Goal: Task Accomplishment & Management: Use online tool/utility

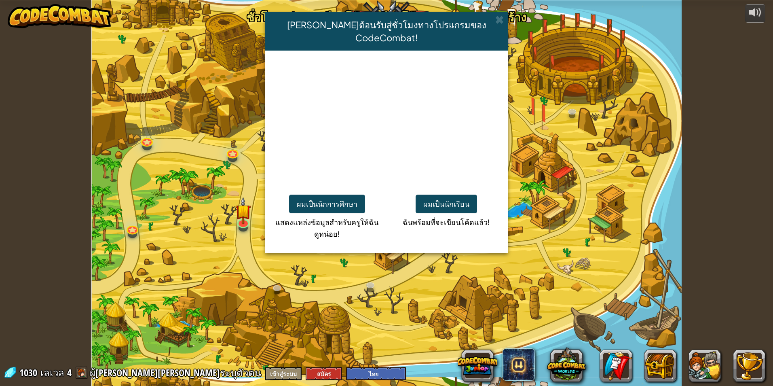
select select "th"
click at [459, 197] on button "ผมเป็นนักเรียน" at bounding box center [446, 204] width 61 height 19
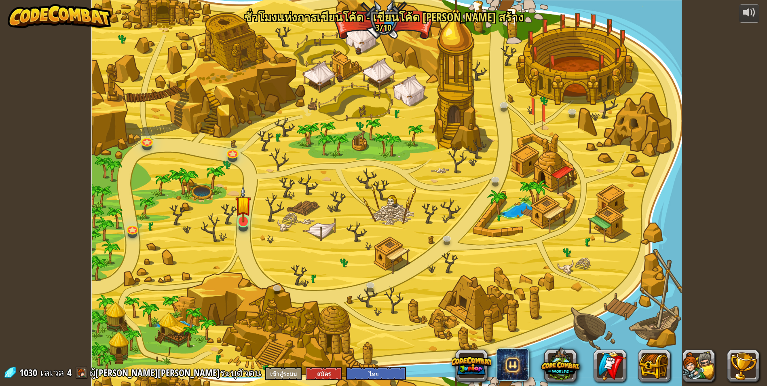
click at [244, 218] on img at bounding box center [243, 204] width 16 height 36
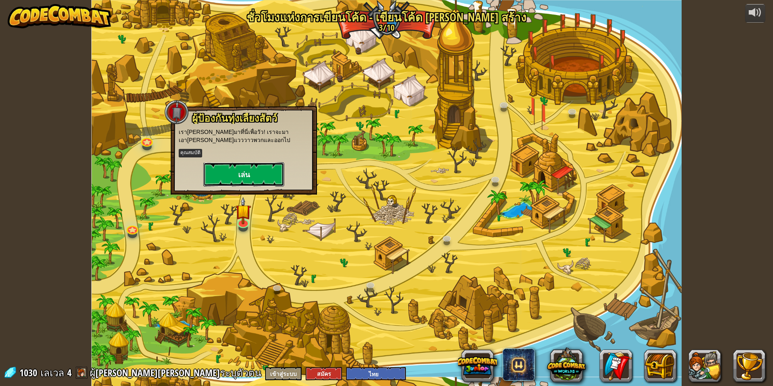
click at [261, 176] on button "เล่น" at bounding box center [243, 174] width 81 height 24
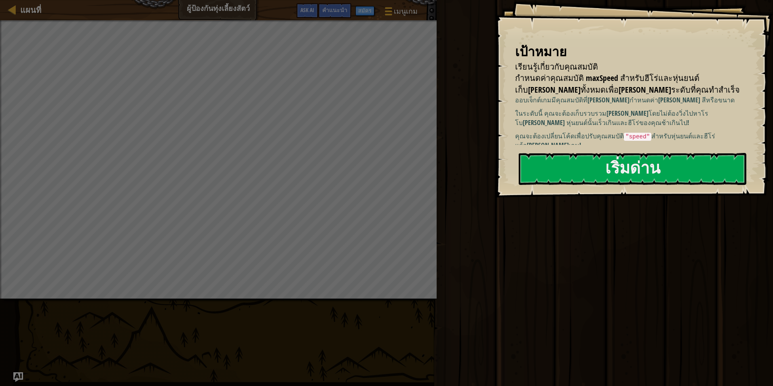
click at [499, 41] on div "เป้าหมาย เรียนรู้เกี่ยวกับคุณสมบัติ กำหนดค่าคุณสมบัติ maxSpeed ​​สำหรับฮีโร่และ…" at bounding box center [634, 98] width 278 height 197
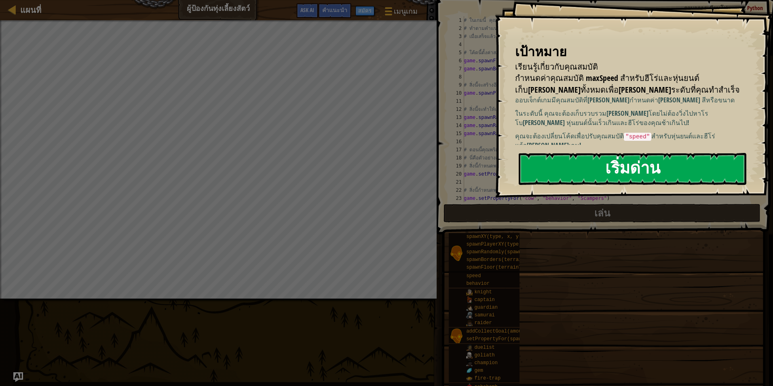
click at [660, 173] on button "เริ่มด่าน" at bounding box center [633, 169] width 228 height 32
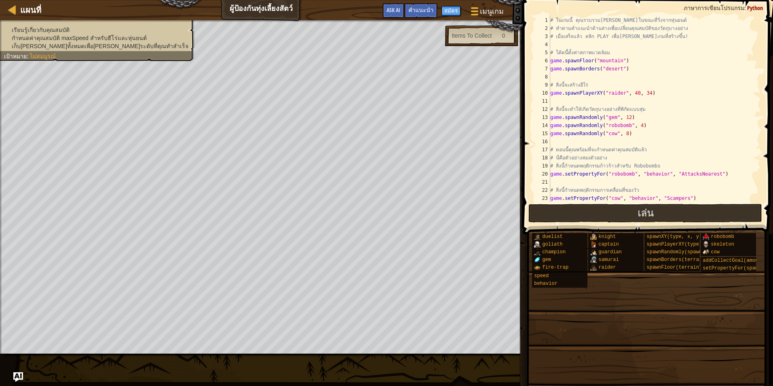
scroll to position [40, 0]
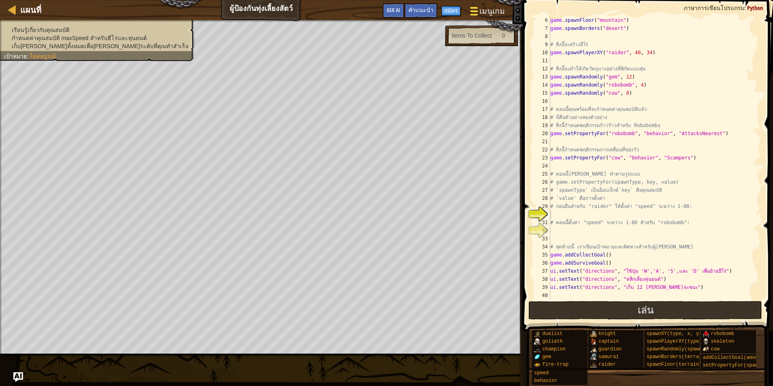
click at [492, 17] on span "เมนูเกม" at bounding box center [492, 11] width 25 height 11
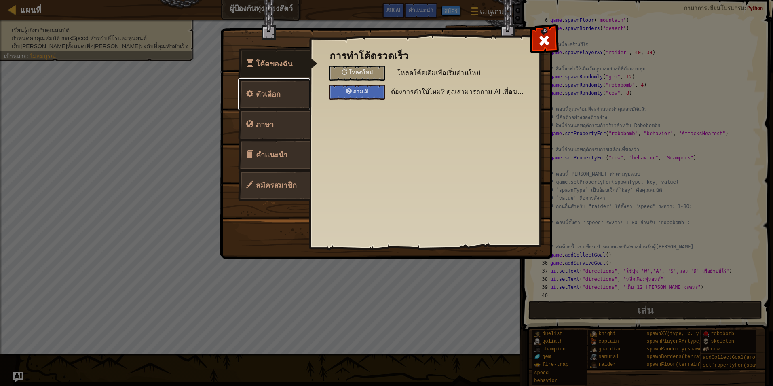
click at [286, 100] on link "ตัวเลือก" at bounding box center [274, 94] width 72 height 32
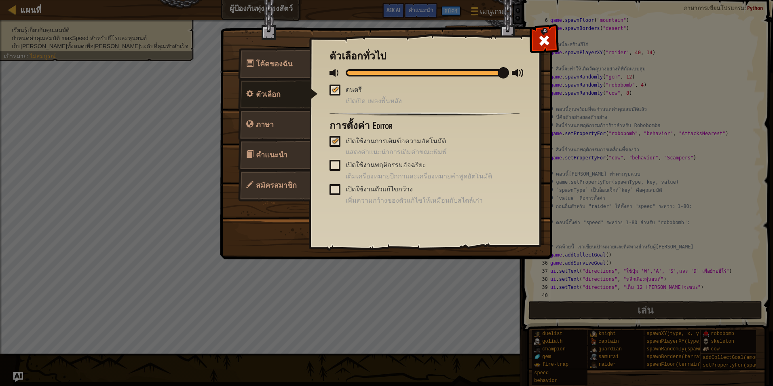
click at [337, 88] on div at bounding box center [335, 89] width 6 height 6
click at [0, 0] on input "ดนตรี" at bounding box center [0, 0] width 0 height 0
click at [551, 32] on div at bounding box center [543, 38] width 25 height 25
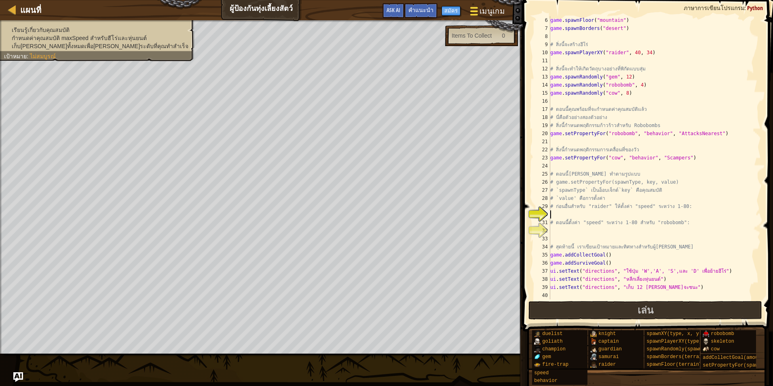
click at [493, 12] on span "เมนูเกม" at bounding box center [492, 11] width 25 height 11
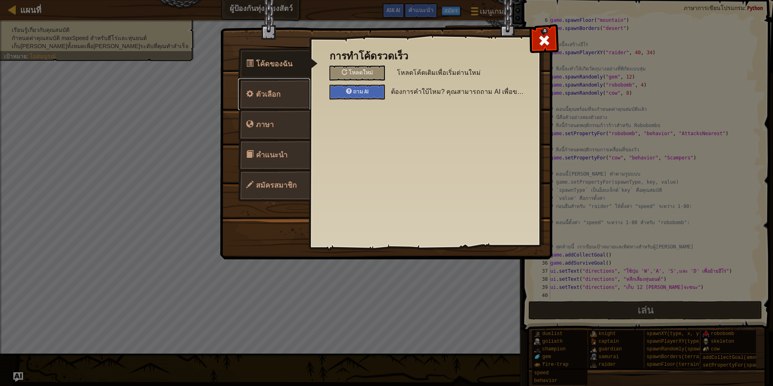
click at [291, 91] on link "ตัวเลือก" at bounding box center [274, 94] width 72 height 32
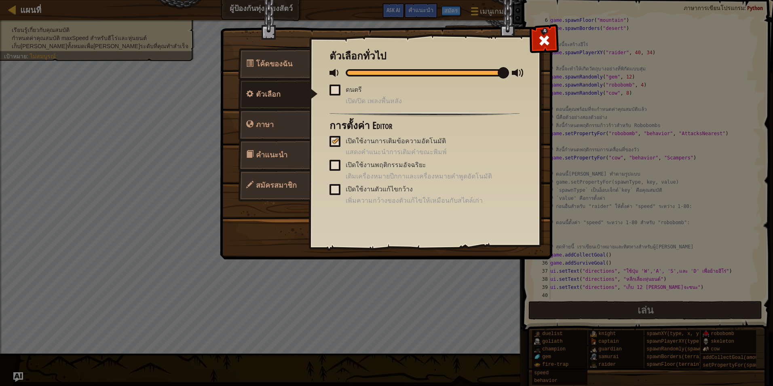
drag, startPoint x: 412, startPoint y: 63, endPoint x: 397, endPoint y: 70, distance: 17.2
click at [402, 66] on div "ตัวเลือกทั่วไป ดนตรี เปิด/ปิด เพลงพื้นหลัง การตั้งค่า Editor เปิดใช้งานการเติมข…" at bounding box center [425, 128] width 190 height 155
drag, startPoint x: 395, startPoint y: 72, endPoint x: 341, endPoint y: 73, distance: 53.8
click at [341, 73] on div at bounding box center [425, 73] width 190 height 10
click at [542, 40] on span at bounding box center [544, 40] width 13 height 13
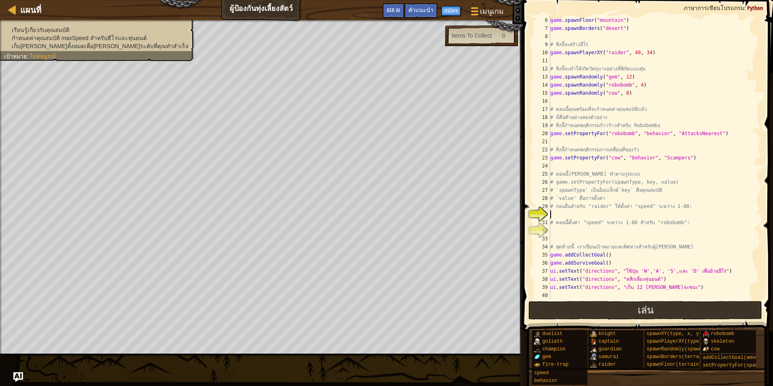
scroll to position [4, 0]
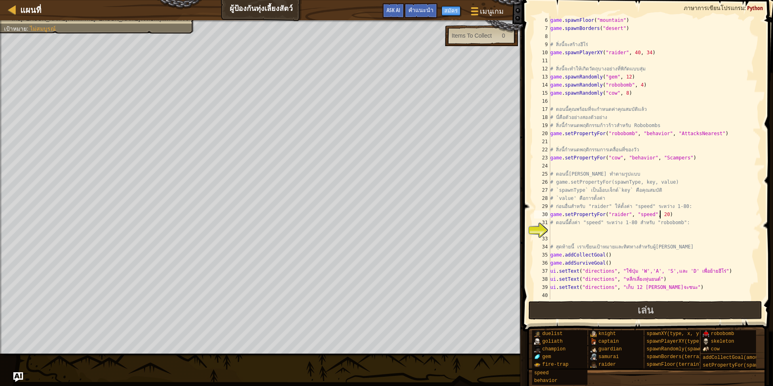
click at [660, 216] on div "game . spawnFloor ( "mountain" ) game . spawnBorders ( "desert" ) # สิ่งนี้จะสร…" at bounding box center [652, 165] width 206 height 299
type textarea "game.setPropertyFor("raider", "speed", 80)"
click at [571, 226] on div "game . spawnFloor ( "mountain" ) game . spawnBorders ( "desert" ) # สิ่งนี้จะสร…" at bounding box center [652, 165] width 206 height 299
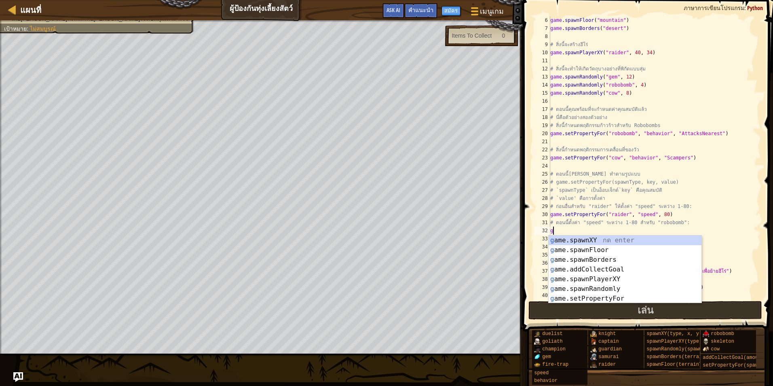
type textarea "ga"
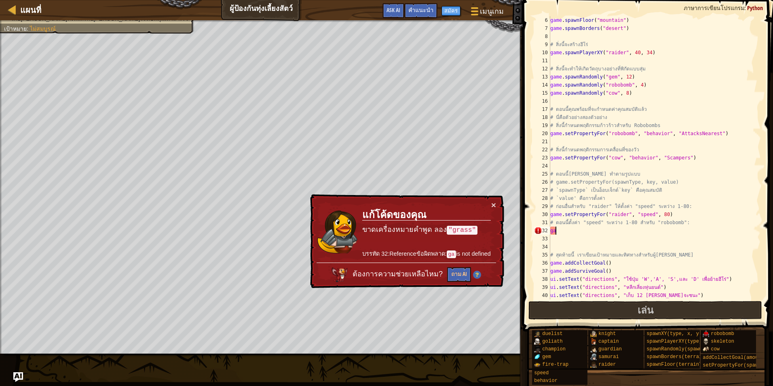
type textarea "g"
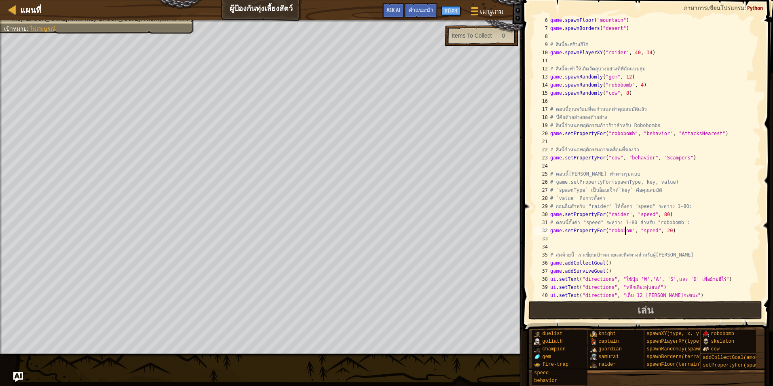
scroll to position [4, 6]
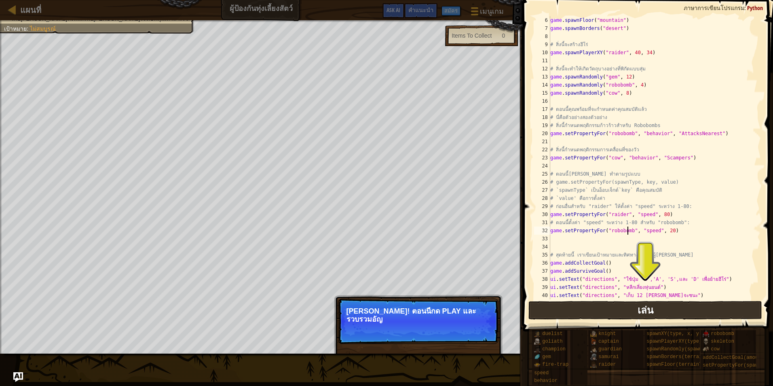
type textarea "game.setPropertyFor("robobomb", "speed", 20)"
click at [567, 310] on button "เล่น" at bounding box center [646, 310] width 234 height 19
click at [477, 330] on button "ต่อไป" at bounding box center [480, 330] width 24 height 11
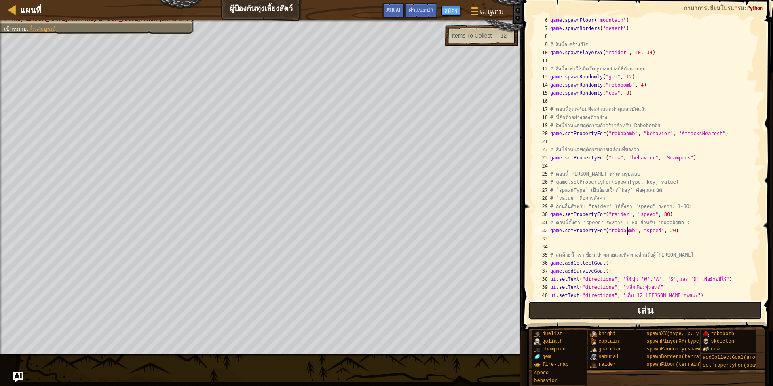
click at [565, 307] on button "เล่น" at bounding box center [646, 310] width 234 height 19
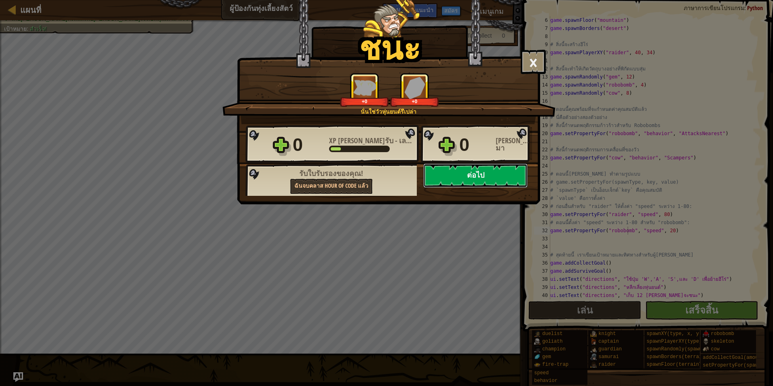
click at [466, 176] on button "ต่อไป" at bounding box center [475, 175] width 104 height 24
select select "th"
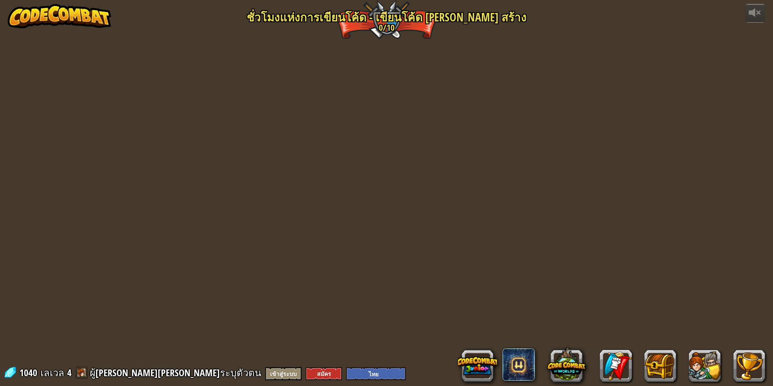
select select "th"
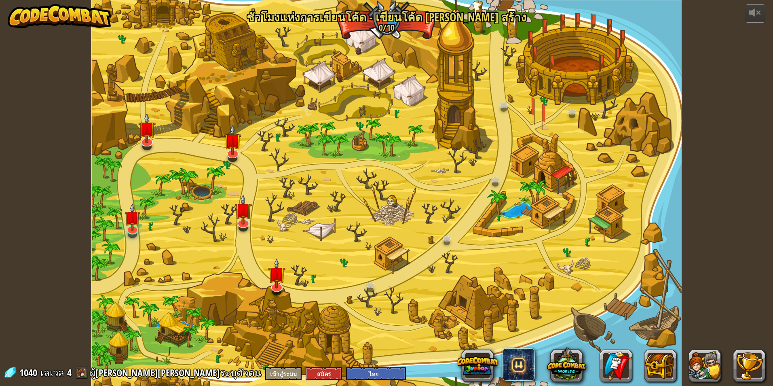
select select "th"
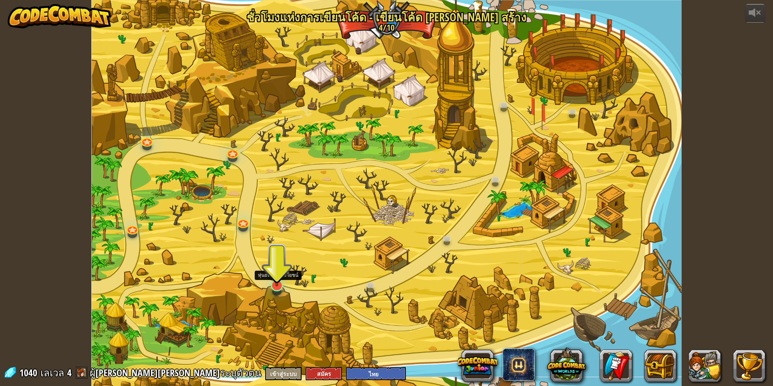
click at [284, 273] on img at bounding box center [277, 268] width 16 height 36
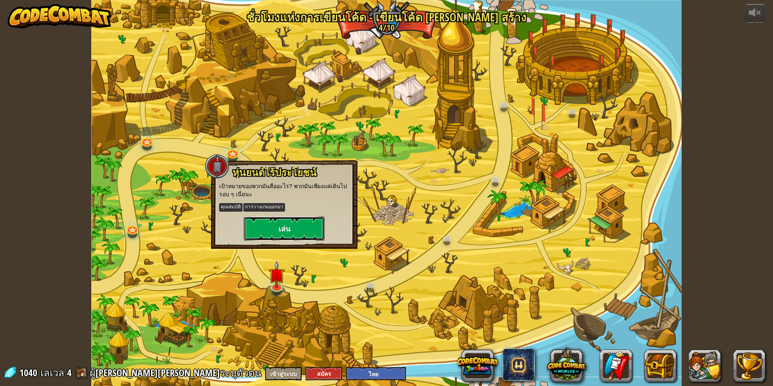
click at [287, 231] on button "เล่น" at bounding box center [284, 228] width 81 height 24
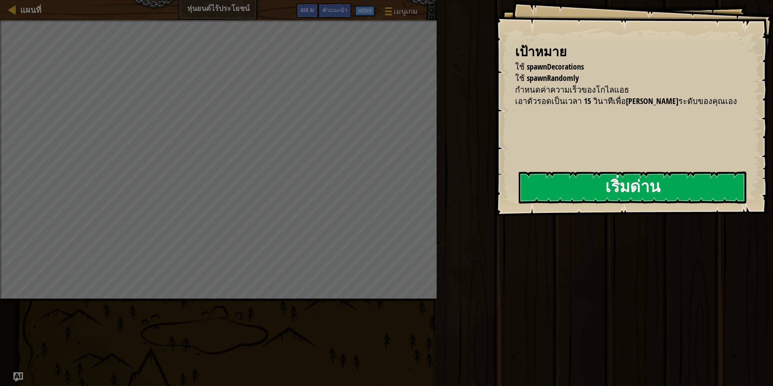
drag, startPoint x: 529, startPoint y: 208, endPoint x: 547, endPoint y: 207, distance: 18.3
click at [536, 208] on div "เป้าหมาย ใช้ spawnDecorations ใช้ spawnRandomly กำหนดค่าความเร็วของโกไลแอธ เอาต…" at bounding box center [634, 108] width 278 height 216
click at [618, 194] on button "เริ่มด่าน" at bounding box center [633, 187] width 228 height 32
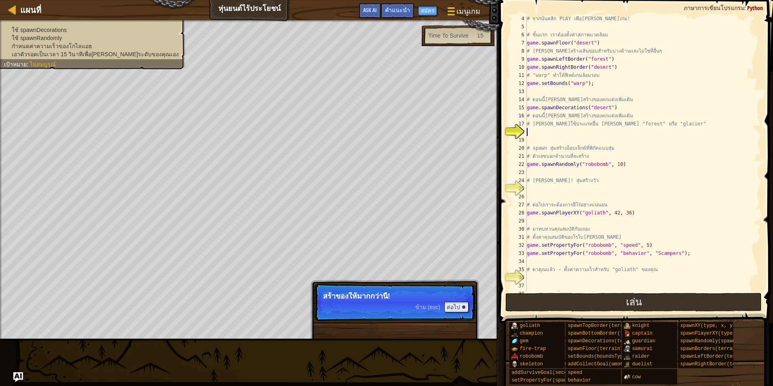
scroll to position [44, 0]
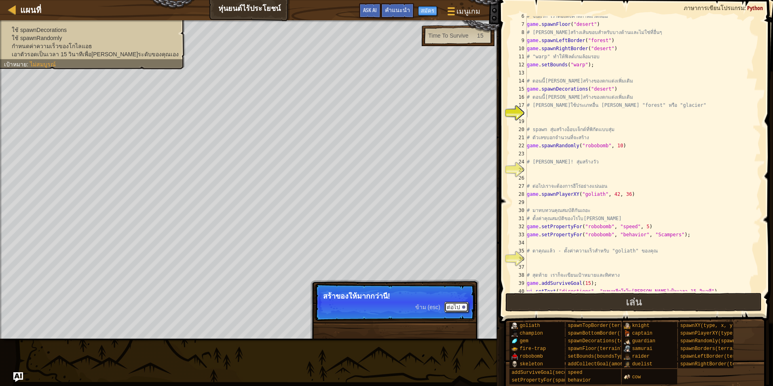
click at [459, 307] on button "ต่อไป" at bounding box center [456, 307] width 24 height 11
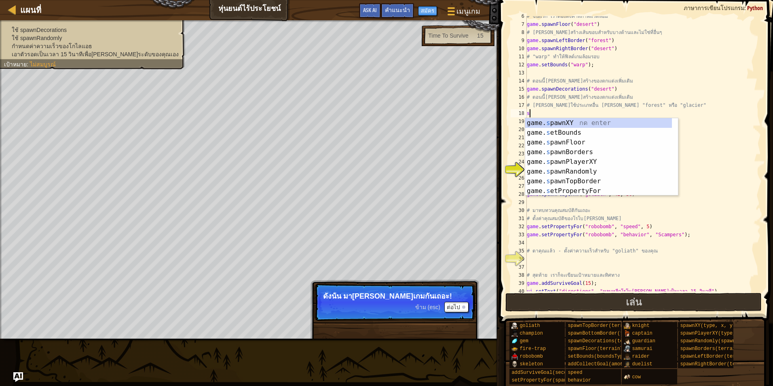
scroll to position [0, 0]
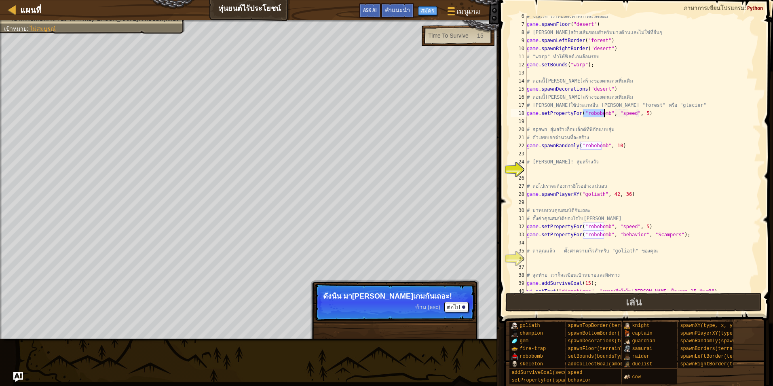
type textarea "s"
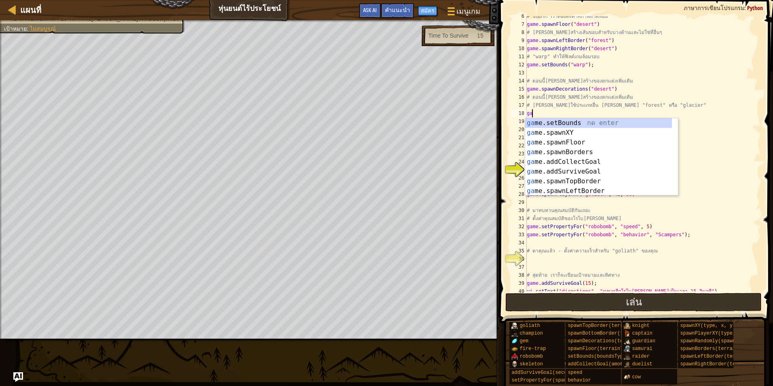
scroll to position [58, 0]
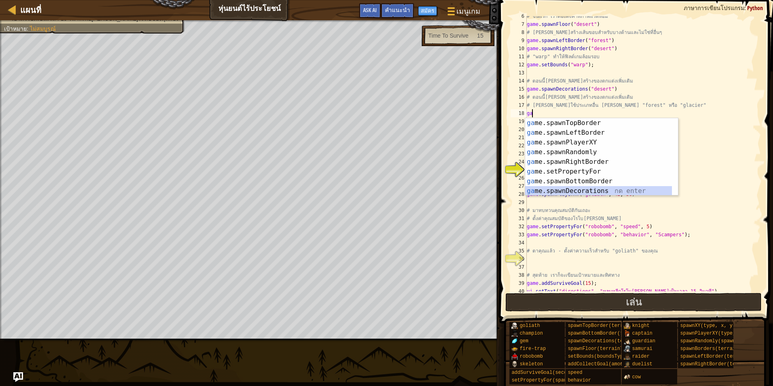
type textarea "game.spawnDecorations("forest", 72)"
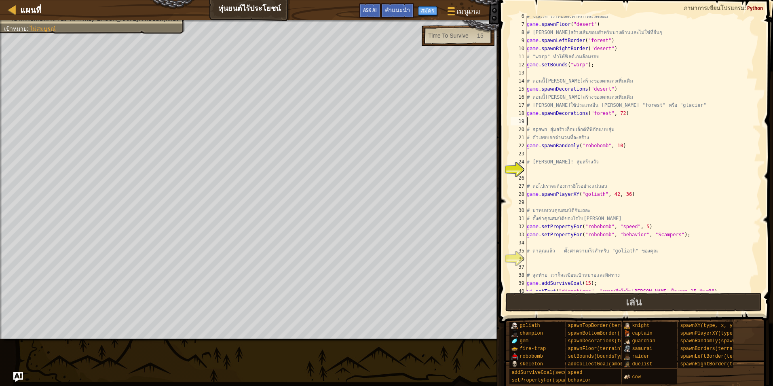
type textarea "# spawn สุ่มสร้างอ็อบเจ็กต์ที่พิกัดแบบสุ่ม"
type textarea "game.spawnRandomly("robobomb", 10)"
type textarea "# [PERSON_NAME]! สุ่มสร้างวัว"
type textarea "game.spawnRandomly("cow", 23, 108)"
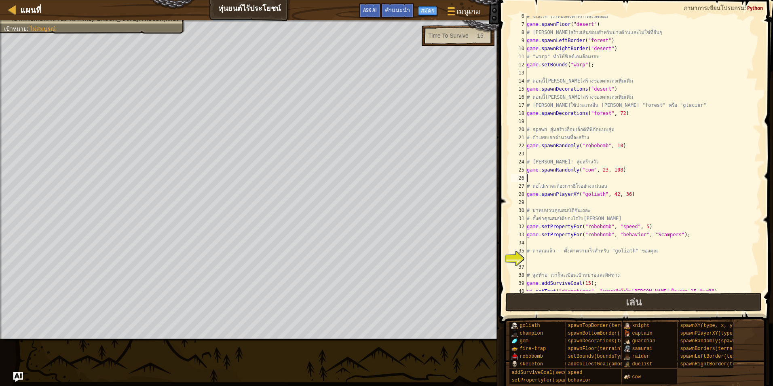
scroll to position [4, 0]
type textarea "game.spawnPlayerXY("goliath", 42, 36)"
type textarea "game.setPropertyFor("robobomb", "behavior", "Scampers");"
type textarea "# ตาคุณแล้ว - ตั้งค่าความเร็วสำหรับ "goliath" ของคุณ"
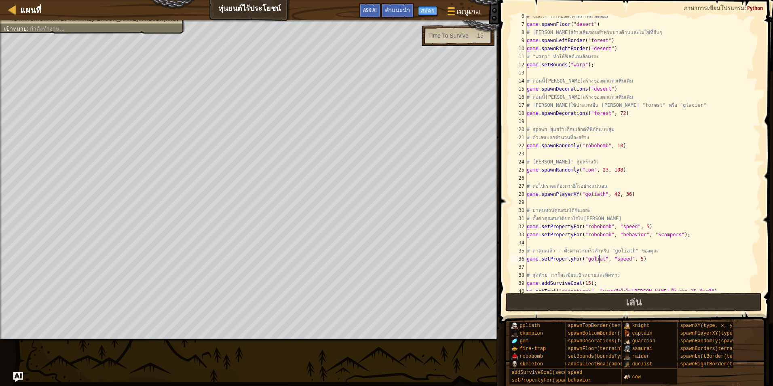
type textarea "game.setPropertyFor("goliath", "speed", 5)"
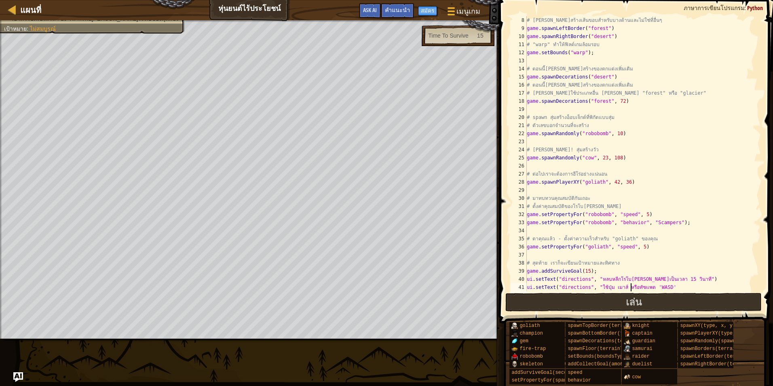
scroll to position [65, 0]
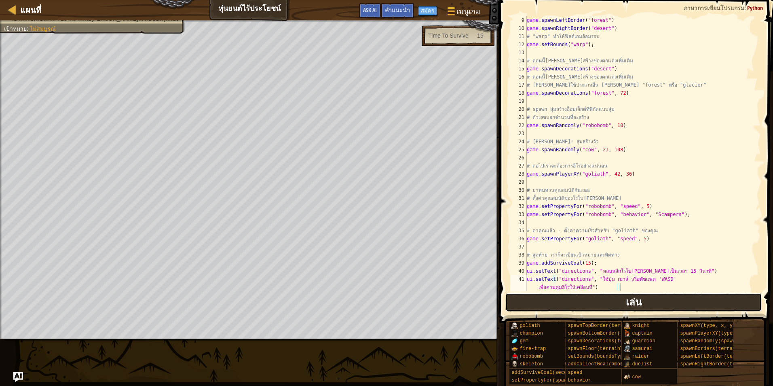
click at [544, 298] on button "เล่น" at bounding box center [634, 302] width 256 height 19
click at [637, 239] on div "game . spawnLeftBorder ( "forest" ) game . spawnRightBorder ( "desert" ) # "war…" at bounding box center [640, 161] width 230 height 291
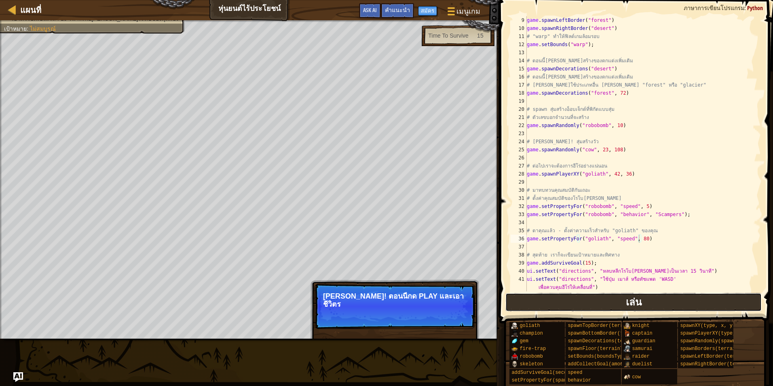
click at [585, 302] on button "เล่น" at bounding box center [634, 302] width 256 height 19
click at [637, 240] on div "game . spawnLeftBorder ( "forest" ) game . spawnRightBorder ( "desert" ) # "war…" at bounding box center [640, 161] width 230 height 291
type textarea "game.setPropertyFor("goliath", "speed", 20)"
click at [616, 303] on button "เล่น" at bounding box center [634, 302] width 256 height 19
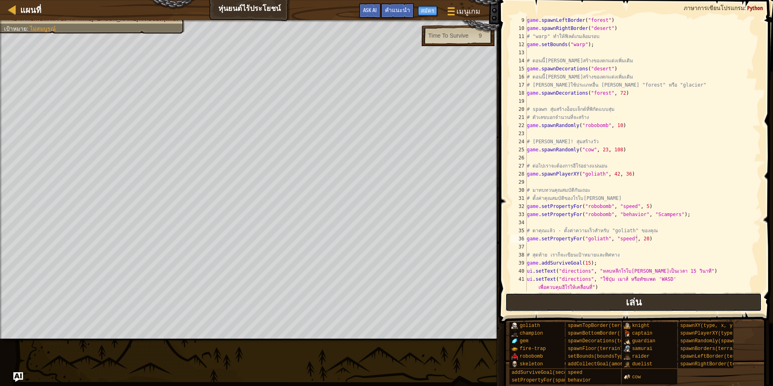
click at [579, 300] on button "เล่น" at bounding box center [634, 302] width 256 height 19
drag, startPoint x: 612, startPoint y: 297, endPoint x: 605, endPoint y: 289, distance: 10.6
click at [612, 298] on button "เล่น" at bounding box center [634, 302] width 256 height 19
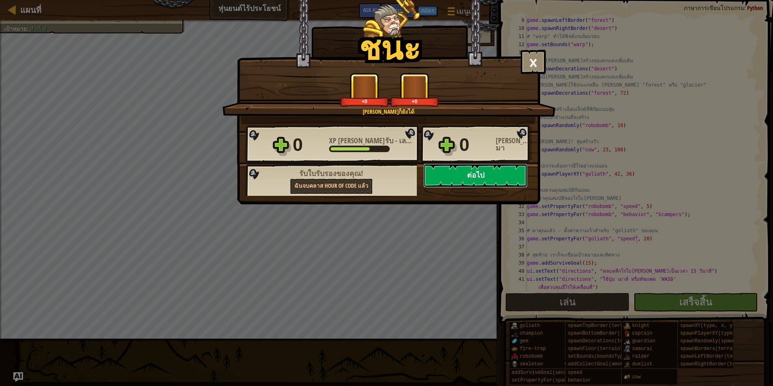
click at [469, 184] on button "ต่อไป" at bounding box center [475, 175] width 104 height 24
select select "th"
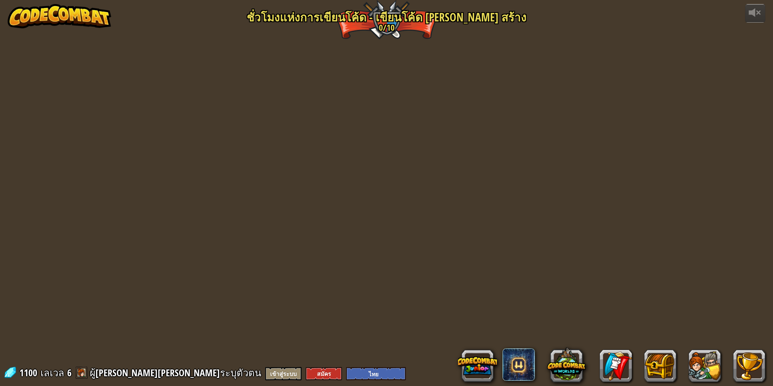
select select "th"
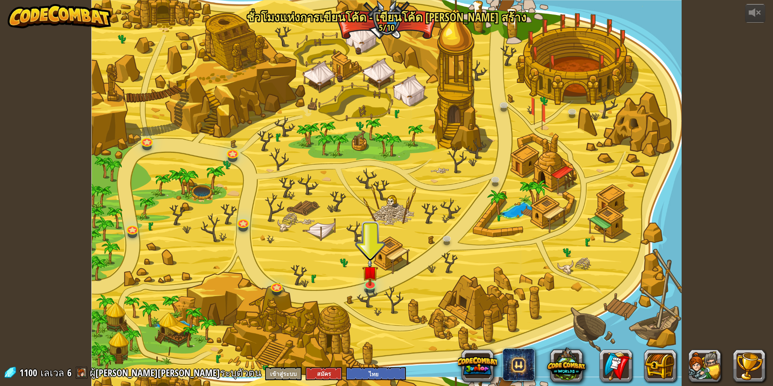
click at [379, 284] on div at bounding box center [386, 193] width 590 height 386
click at [374, 280] on img at bounding box center [370, 265] width 16 height 36
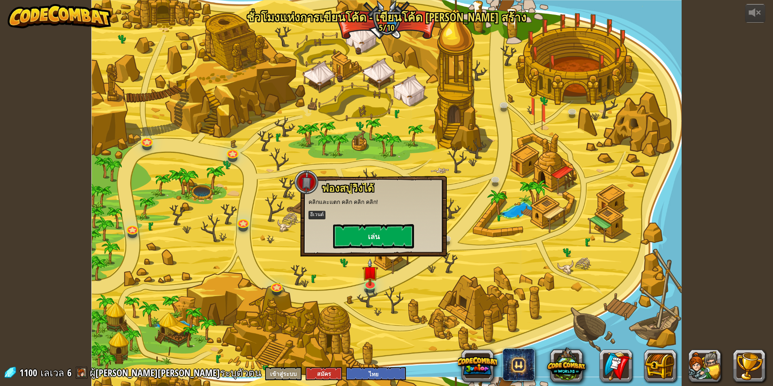
drag, startPoint x: 371, startPoint y: 250, endPoint x: 383, endPoint y: 230, distance: 22.9
click at [374, 243] on div "ฟองสบู่วิ่งได้ คลิกและแตก คลิก คลิก คลิก! อีเวนต์ เล่น" at bounding box center [373, 216] width 146 height 80
click at [383, 230] on button "เล่น" at bounding box center [373, 236] width 81 height 24
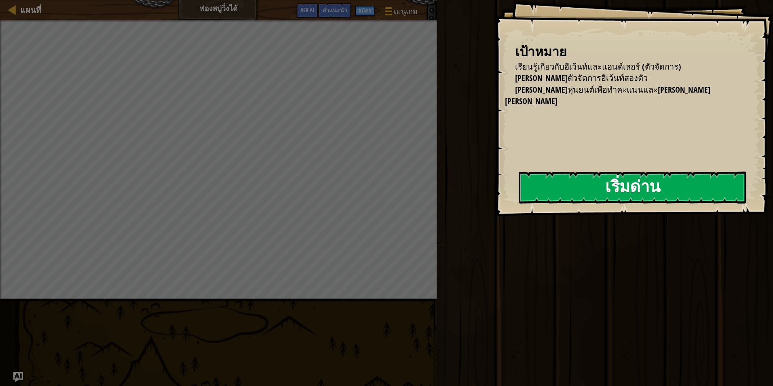
click at [574, 190] on button "เริ่มด่าน" at bounding box center [633, 187] width 228 height 32
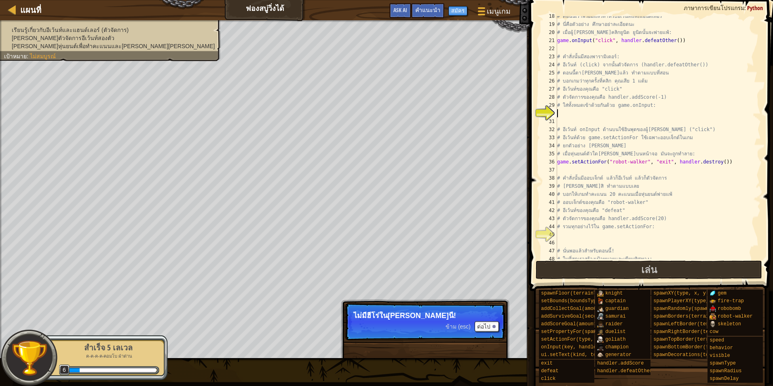
scroll to position [4, 0]
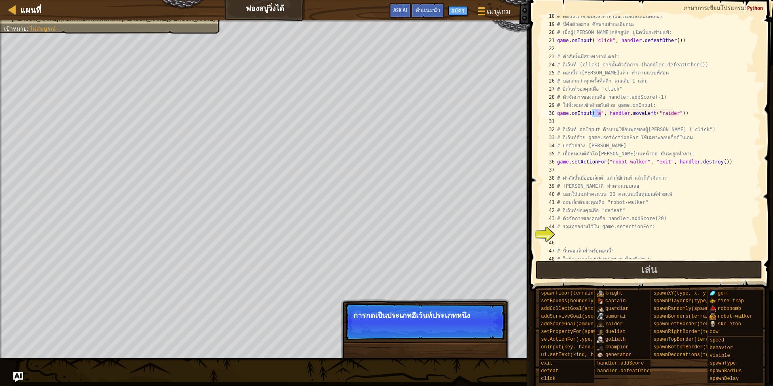
click at [455, 322] on div "ข้าม (esc) ต่อไป" at bounding box center [472, 326] width 53 height 11
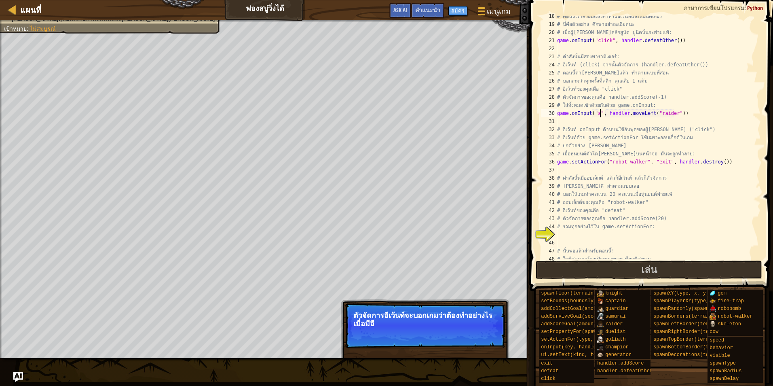
click at [467, 321] on p "ตัวจัดการอีเว้นท์จะบอกเกมว่าต้องทำอย่างไรเมื่อมีอี" at bounding box center [425, 319] width 144 height 16
click at [482, 332] on button "ต่อไป" at bounding box center [487, 334] width 24 height 11
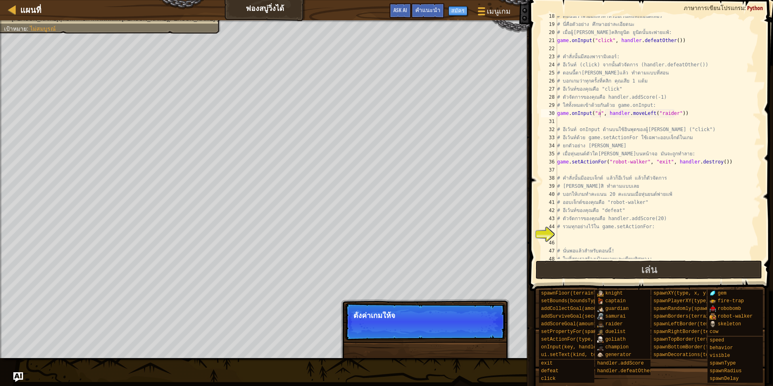
click at [468, 332] on p "ข้าม (esc) ต่อไป ตั้งค่าเกมให้จ" at bounding box center [425, 321] width 161 height 37
click at [481, 329] on button "ต่อไป" at bounding box center [487, 326] width 24 height 11
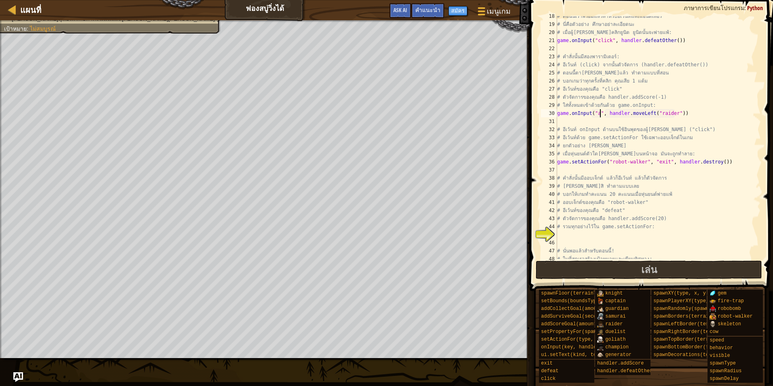
click at [595, 114] on div "# ตอนนี้เราพร้อมแล้วสำหรับอีเว้นท์และแฮนด์เลอร์ # นี่คือตัวอย่าง ศึกษาอย่าละเอี…" at bounding box center [655, 141] width 199 height 259
type textarea "game.onInput("click", handler.moveLeft("raider"))"
click at [585, 236] on div "# ตอนนี้เราพร้อมแล้วสำหรับอีเว้นท์และแฮนด์เลอร์ # นี่คือตัวอย่าง ศึกษาอย่าละเอี…" at bounding box center [655, 141] width 199 height 259
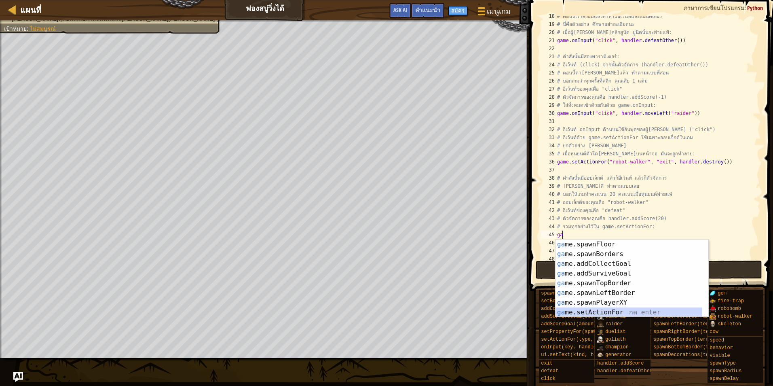
scroll to position [49, 0]
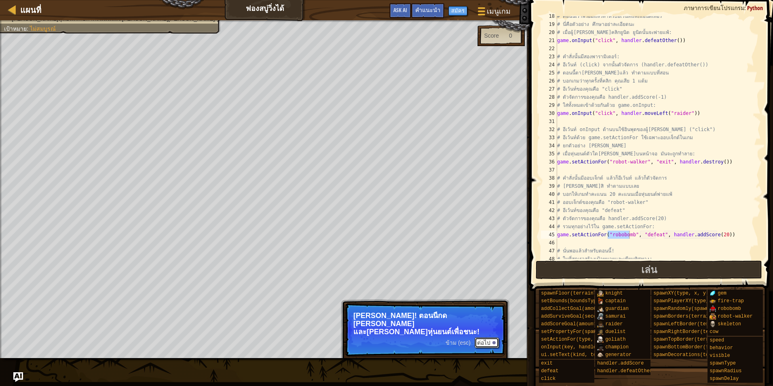
click at [490, 337] on button "ต่อไป" at bounding box center [487, 342] width 24 height 11
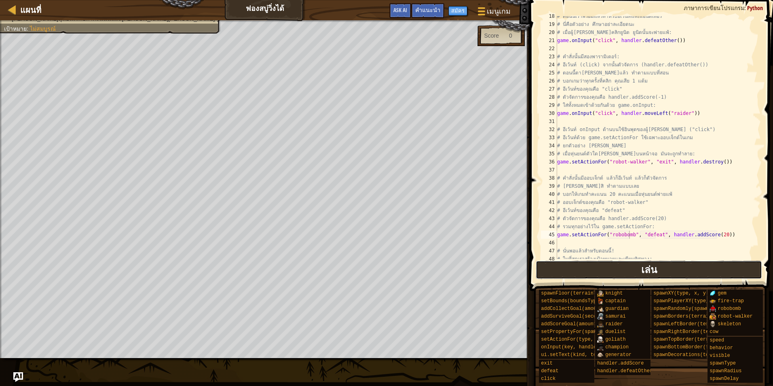
click at [597, 265] on button "เล่น" at bounding box center [649, 269] width 227 height 19
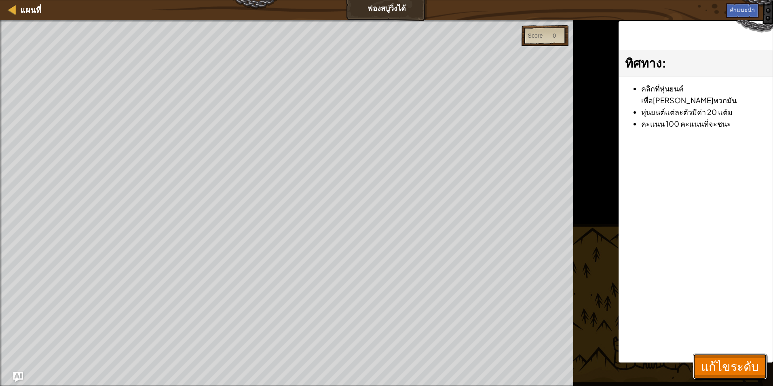
click at [752, 363] on span "แก้ไขระดับ" at bounding box center [730, 366] width 58 height 17
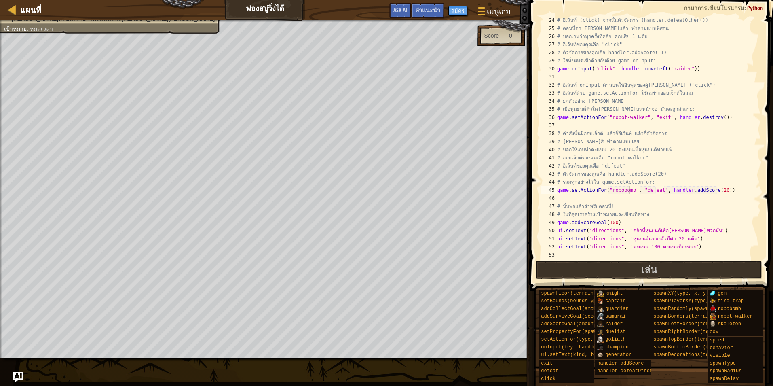
scroll to position [186, 0]
click at [723, 191] on div "# อีเว้นท์ (click) จากนั้นตัวจัดการ (handler.defeatOther()) # ตอนนี้ตาคุณลองแล้…" at bounding box center [655, 145] width 199 height 259
click at [580, 270] on button "เล่น" at bounding box center [649, 269] width 227 height 19
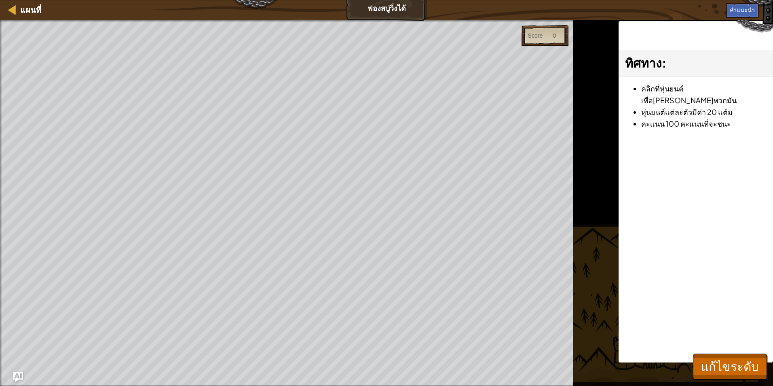
click at [398, 7] on div "แผนที่ ฟองสบู่วิ่งได้ เมนูเกม เสร็จสิ้น สมัคร คำแนะนำ Ask AI" at bounding box center [386, 10] width 773 height 20
click at [550, 40] on div "Score 0" at bounding box center [545, 35] width 47 height 21
drag, startPoint x: 729, startPoint y: 365, endPoint x: 717, endPoint y: 365, distance: 11.7
click at [729, 365] on span "แก้ไขระดับ" at bounding box center [730, 366] width 58 height 17
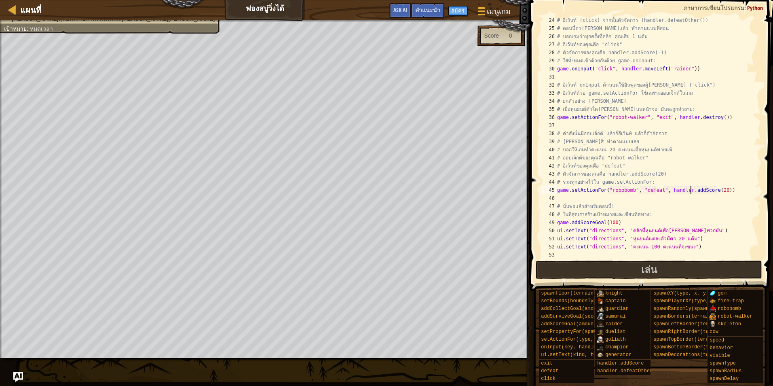
click at [690, 191] on div "# อีเว้นท์ (click) จากนั้นตัวจัดการ (handler.defeatOther()) # ตอนนี้ตาคุณลองแล้…" at bounding box center [655, 145] width 199 height 259
click at [684, 191] on div "# อีเว้นท์ (click) จากนั้นตัวจัดการ (handler.defeatOther()) # ตอนนี้ตาคุณลองแล้…" at bounding box center [655, 145] width 199 height 259
drag, startPoint x: 667, startPoint y: 191, endPoint x: 635, endPoint y: 191, distance: 32.4
click at [665, 191] on div "# อีเว้นท์ (click) จากนั้นตัวจัดการ (handler.defeatOther()) # ตอนนี้ตาคุณลองแล้…" at bounding box center [655, 145] width 199 height 259
click at [628, 191] on div "# อีเว้นท์ (click) จากนั้นตัวจัดการ (handler.defeatOther()) # ตอนนี้ตาคุณลองแล้…" at bounding box center [655, 145] width 199 height 259
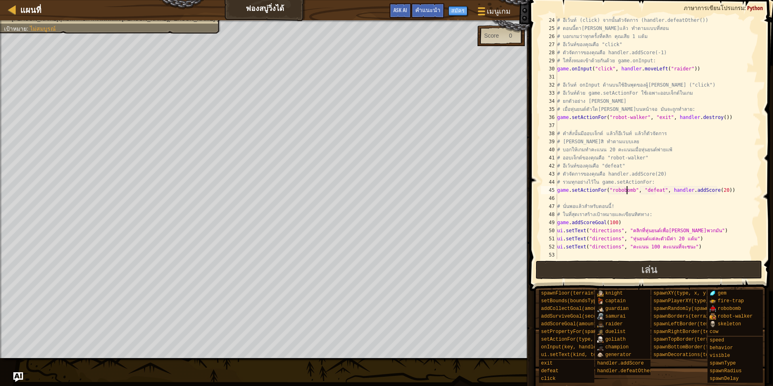
click at [707, 190] on div "# อีเว้นท์ (click) จากนั้นตัวจัดการ (handler.defeatOther()) # ตอนนี้ตาคุณลองแล้…" at bounding box center [655, 145] width 199 height 259
click at [719, 192] on div "# อีเว้นท์ (click) จากนั้นตัวจัดการ (handler.defeatOther()) # ตอนนี้ตาคุณลองแล้…" at bounding box center [655, 145] width 199 height 259
click at [714, 192] on div "# อีเว้นท์ (click) จากนั้นตัวจัดการ (handler.defeatOther()) # ตอนนี้ตาคุณลองแล้…" at bounding box center [655, 145] width 199 height 259
type textarea "game.setActionFor("robobomb", "defeat", handler.addScore(20))"
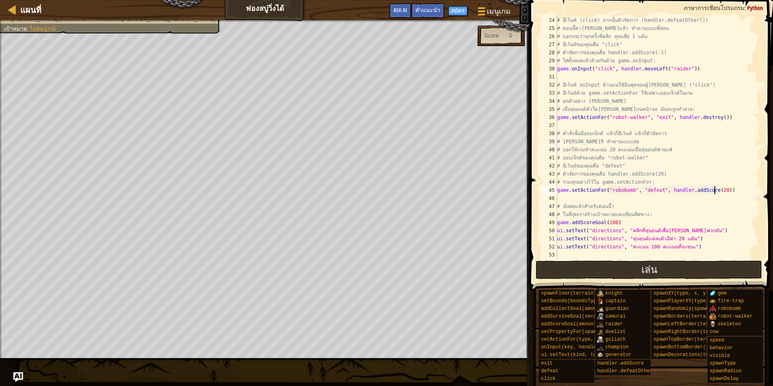
click at [644, 199] on div "# อีเว้นท์ (click) จากนั้นตัวจัดการ (handler.defeatOther()) # ตอนนี้ตาคุณลองแล้…" at bounding box center [655, 145] width 199 height 259
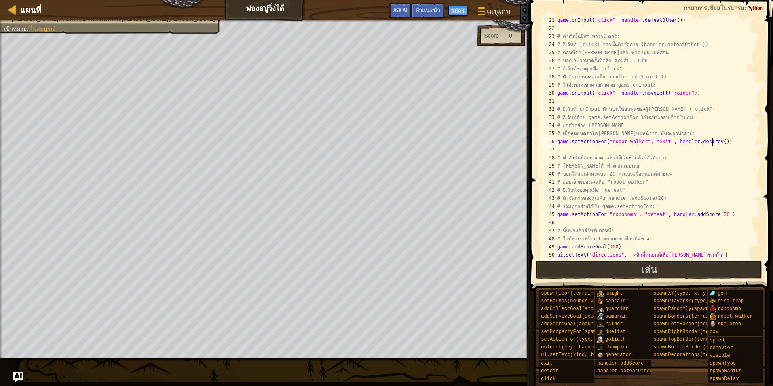
click at [713, 141] on div "game . onInput ( "click" , handler . defeatOther ( )) # คำสั่งนั้นมีสองพารามิเต…" at bounding box center [655, 145] width 199 height 259
click at [586, 274] on button "เล่น" at bounding box center [649, 269] width 227 height 19
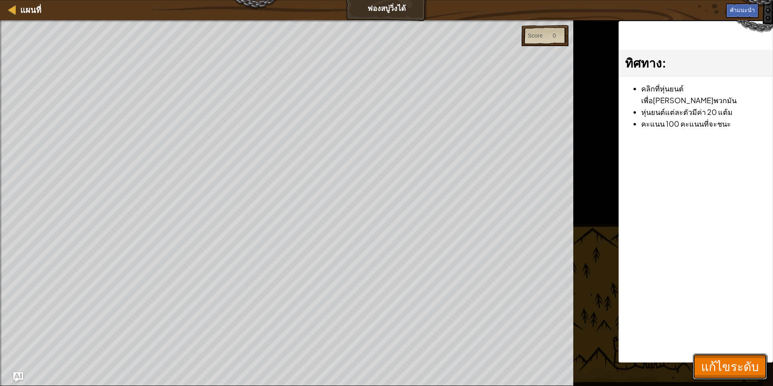
drag, startPoint x: 748, startPoint y: 362, endPoint x: 745, endPoint y: 366, distance: 4.6
click at [748, 363] on span "แก้ไขระดับ" at bounding box center [730, 366] width 58 height 17
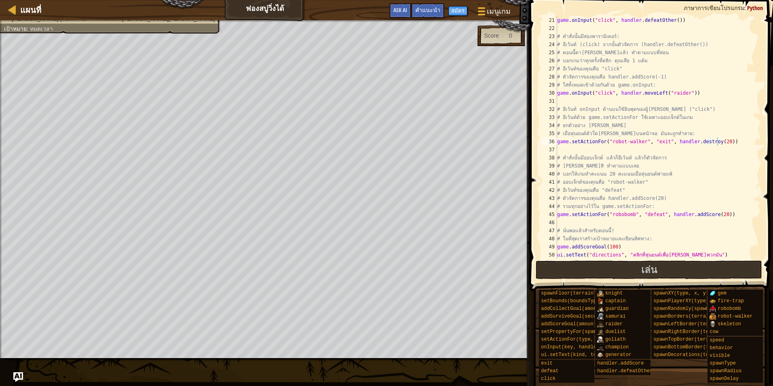
click at [722, 145] on div "game . onInput ( "click" , handler . defeatOther ( )) # คำสั่งนั้นมีสองพารามิเต…" at bounding box center [655, 145] width 199 height 259
click at [630, 207] on div "game . onInput ( "click" , handler . defeatOther ( )) # คำสั่งนั้นมีสองพารามิเต…" at bounding box center [655, 145] width 199 height 259
type textarea "# รวมทุกอย่างไว้ใน game.setActionFor:"
click at [576, 226] on div "game . onInput ( "click" , handler . defeatOther ( )) # คำสั่งนั้นมีสองพารามิเต…" at bounding box center [655, 145] width 199 height 259
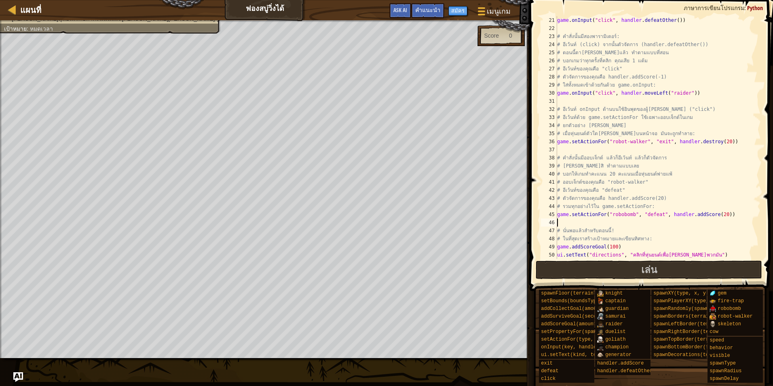
scroll to position [4, 0]
click at [579, 230] on div "game . onInput ( "click" , handler . defeatOther ( )) # คำสั่งนั้นมีสองพารามิเต…" at bounding box center [655, 145] width 199 height 259
click at [581, 238] on div "game . onInput ( "click" , handler . defeatOther ( )) # คำสั่งนั้นมีสองพารามิเต…" at bounding box center [655, 145] width 199 height 259
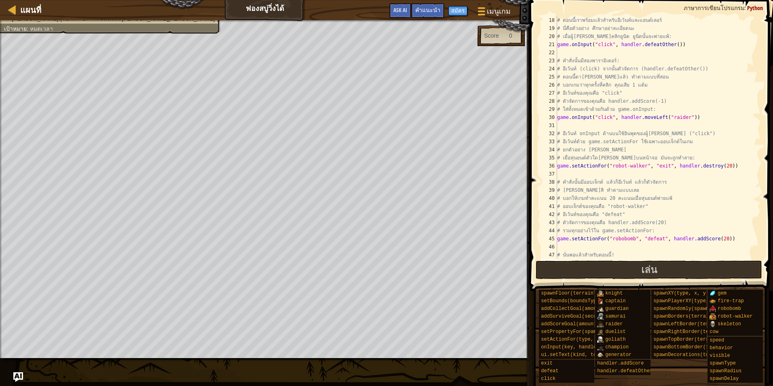
scroll to position [137, 0]
click at [628, 195] on div "# ตอนนี้เราพร้อมแล้วสำหรับอีเว้นท์และแฮนด์เลอร์ # นี่คือตัวอย่าง ศึกษาอย่าละเอี…" at bounding box center [655, 145] width 199 height 259
type textarea "# บอกให้เกมทำคะแนน 20 คะแนนเมื่อหุ่นยนต์พ่ายแพ้"
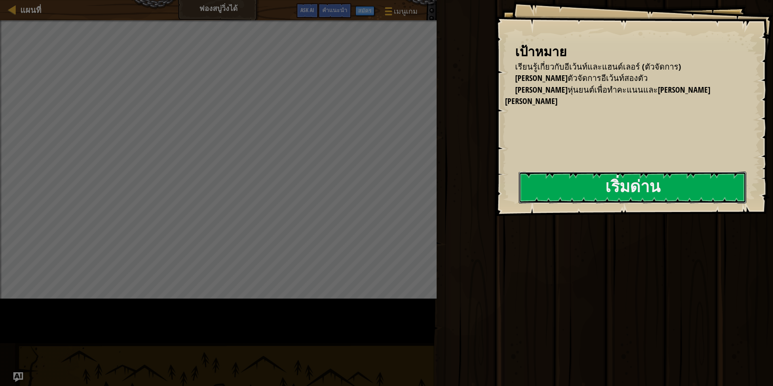
click at [519, 203] on button "เริ่มด่าน" at bounding box center [633, 187] width 228 height 32
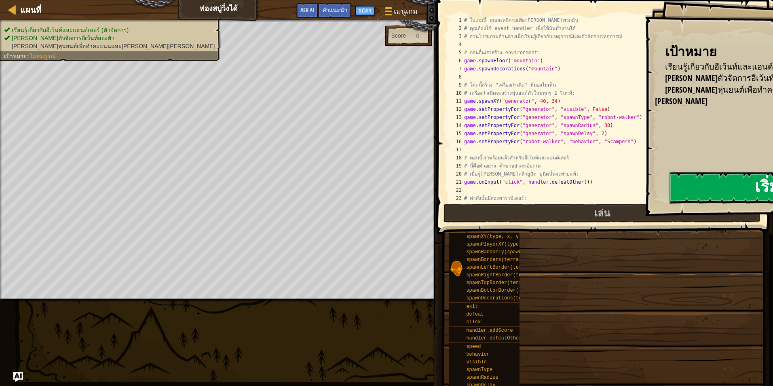
click at [669, 181] on button "เริ่มด่าน" at bounding box center [783, 187] width 228 height 32
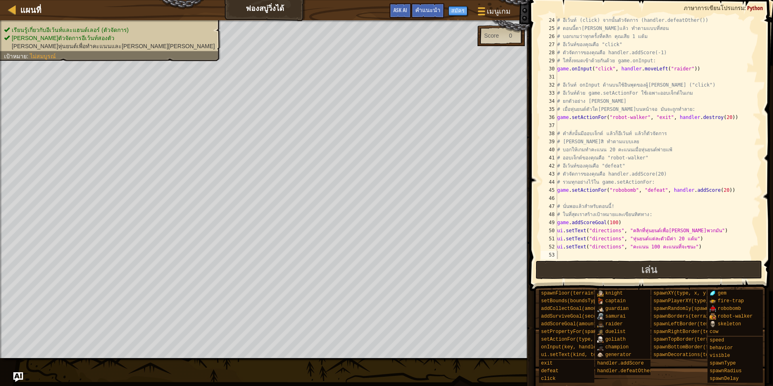
scroll to position [186, 0]
click at [653, 265] on span "เล่น" at bounding box center [649, 269] width 16 height 13
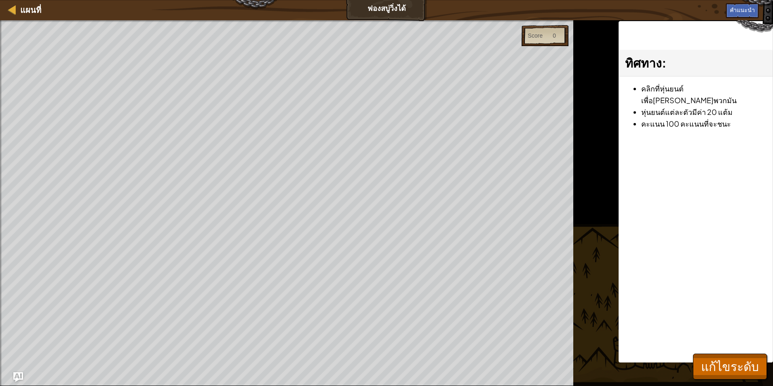
click at [324, 83] on div "แผนที่ ฟองสบู่วิ่งได้ เมนูเกม เสร็จสิ้น สมัคร คำแนะนำ Ask AI 1 הההההההההההההההה…" at bounding box center [386, 193] width 773 height 386
click at [741, 363] on span "แก้ไขระดับ" at bounding box center [730, 366] width 58 height 17
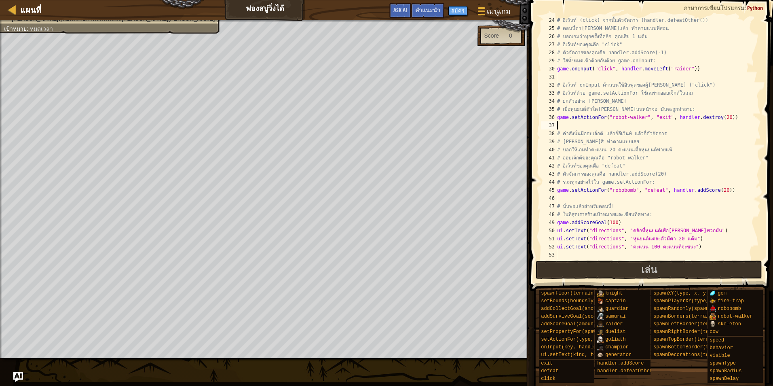
click at [630, 126] on div "# อีเว้นท์ (click) จากนั้นตัวจัดการ (handler.defeatOther()) # ตอนนี้ตาคุณลองแล้…" at bounding box center [655, 145] width 199 height 259
type textarea "g"
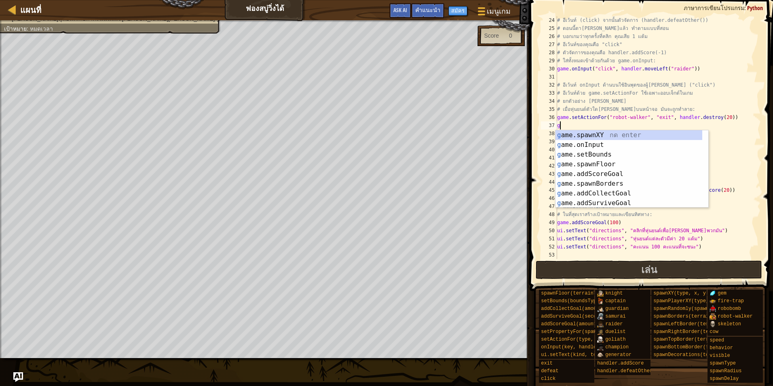
scroll to position [4, 0]
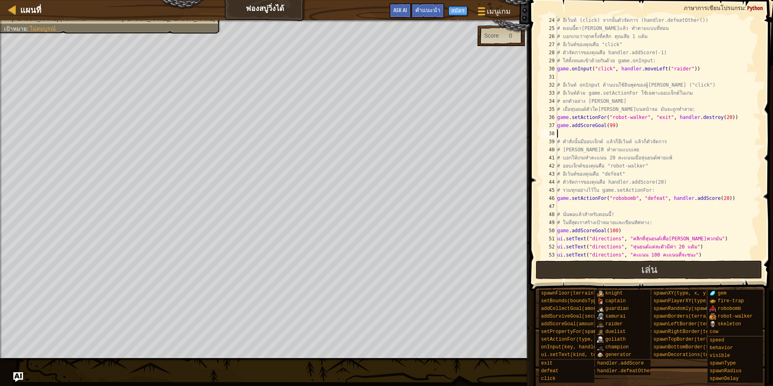
type textarea "game.addScoreGoal(99)"
type textarea "\"
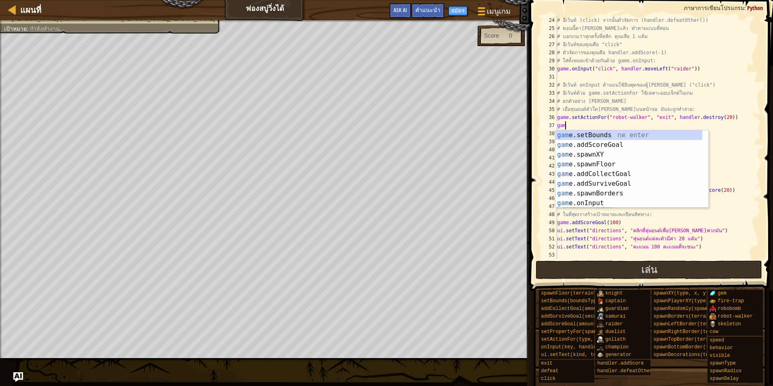
type textarea "g"
type textarea "game.setActionFor("robot-walker", "exit", handler.destroy(20))"
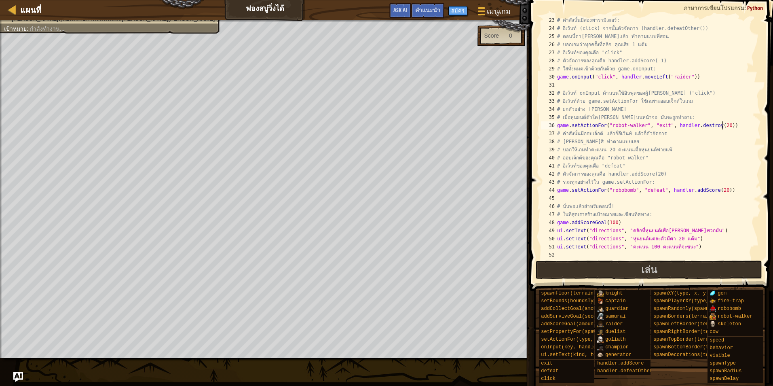
scroll to position [178, 0]
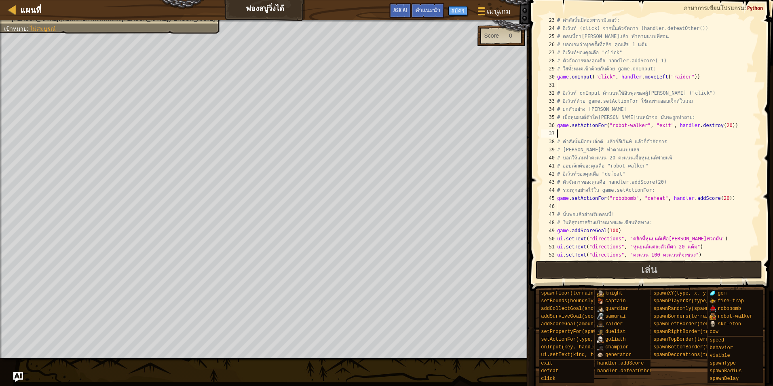
click at [690, 95] on div "# คำสั่งนั้นมีสองพารามิเตอร์: # อีเว้นท์ (click) จากนั้นตัวจัดการ (handler.defe…" at bounding box center [655, 145] width 199 height 259
click at [576, 99] on div "# คำสั่งนั้นมีสองพารามิเตอร์: # อีเว้นท์ (click) จากนั้นตัวจัดการ (handler.defe…" at bounding box center [655, 145] width 199 height 259
click at [672, 101] on div "# คำสั่งนั้นมีสองพารามิเตอร์: # อีเว้นท์ (click) จากนั้นตัวจัดการ (handler.defe…" at bounding box center [655, 145] width 199 height 259
click at [622, 106] on div "# คำสั่งนั้นมีสองพารามิเตอร์: # อีเว้นท์ (click) จากนั้นตัวจัดการ (handler.defe…" at bounding box center [655, 145] width 199 height 259
click at [583, 115] on div "# คำสั่งนั้นมีสองพารามิเตอร์: # อีเว้นท์ (click) จากนั้นตัวจัดการ (handler.defe…" at bounding box center [655, 145] width 199 height 259
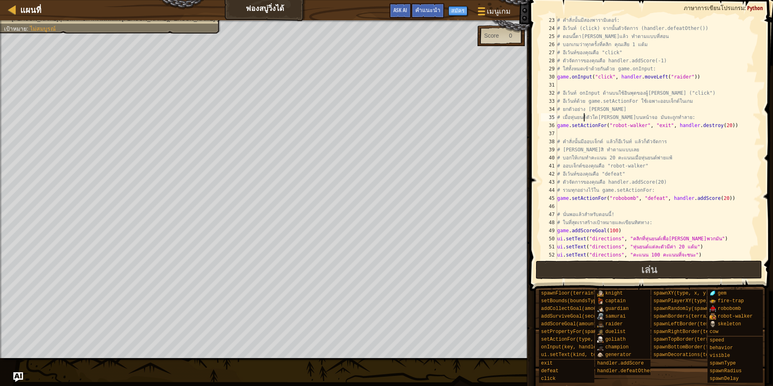
click at [629, 116] on div "# คำสั่งนั้นมีสองพารามิเตอร์: # อีเว้นท์ (click) จากนั้นตัวจัดการ (handler.defe…" at bounding box center [655, 145] width 199 height 259
click at [578, 125] on div "# คำสั่งนั้นมีสองพารามิเตอร์: # อีเว้นท์ (click) จากนั้นตัวจัดการ (handler.defe…" at bounding box center [655, 145] width 199 height 259
click at [625, 125] on div "# คำสั่งนั้นมีสองพารามิเตอร์: # อีเว้นท์ (click) จากนั้นตัวจัดการ (handler.defe…" at bounding box center [655, 145] width 199 height 259
click at [656, 125] on div "# คำสั่งนั้นมีสองพารามิเตอร์: # อีเว้นท์ (click) จากนั้นตัวจัดการ (handler.defe…" at bounding box center [655, 145] width 199 height 259
click at [674, 125] on div "# คำสั่งนั้นมีสองพารามิเตอร์: # อีเว้นท์ (click) จากนั้นตัวจัดการ (handler.defe…" at bounding box center [655, 145] width 199 height 259
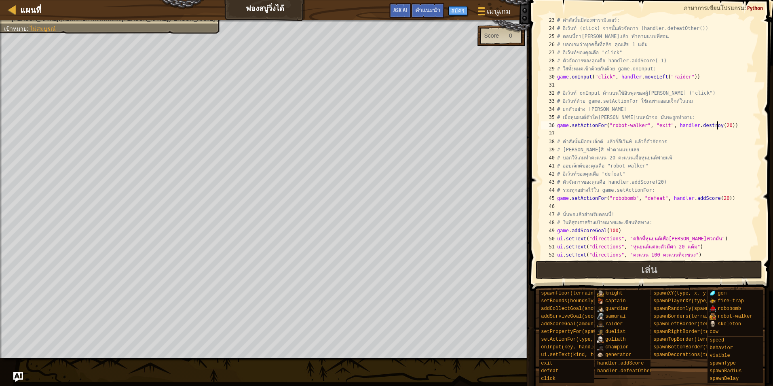
click at [718, 125] on div "# คำสั่งนั้นมีสองพารามิเตอร์: # อีเว้นท์ (click) จากนั้นตัวจัดการ (handler.defe…" at bounding box center [655, 145] width 199 height 259
click at [712, 125] on div "# คำสั่งนั้นมีสองพารามิเตอร์: # อีเว้นท์ (click) จากนั้นตัวจัดการ (handler.defe…" at bounding box center [655, 145] width 199 height 259
click at [714, 125] on div "# คำสั่งนั้นมีสองพารามิเตอร์: # อีเว้นท์ (click) จากนั้นตัวจัดการ (handler.defe…" at bounding box center [655, 145] width 199 height 259
click at [716, 171] on div "# คำสั่งนั้นมีสองพารามิเตอร์: # อีเว้นท์ (click) จากนั้นตัวจัดการ (handler.defe…" at bounding box center [655, 145] width 199 height 259
click at [683, 271] on button "เล่น" at bounding box center [649, 269] width 227 height 19
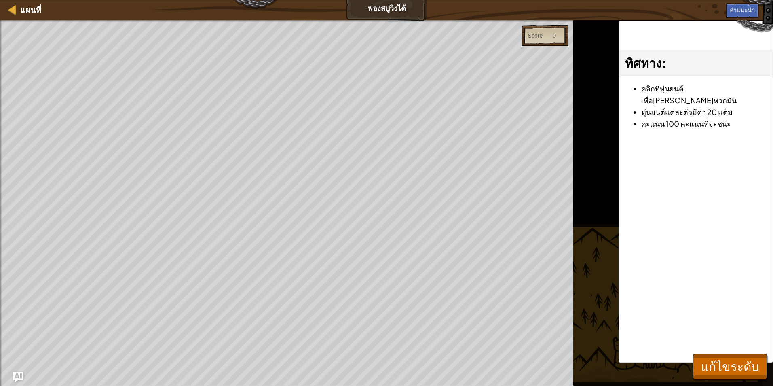
drag, startPoint x: 743, startPoint y: 349, endPoint x: 736, endPoint y: 349, distance: 6.9
click at [740, 349] on div "ทิศทาง : คลิกที่หุ่นยนต์เพื่อเอาชนะพวกมัน หุ่นยนต์แต่ละตัวมีค่า 20 แต้ม คะแนน 1…" at bounding box center [696, 191] width 154 height 341
click at [729, 353] on button "แก้ไขระดับ" at bounding box center [730, 366] width 74 height 26
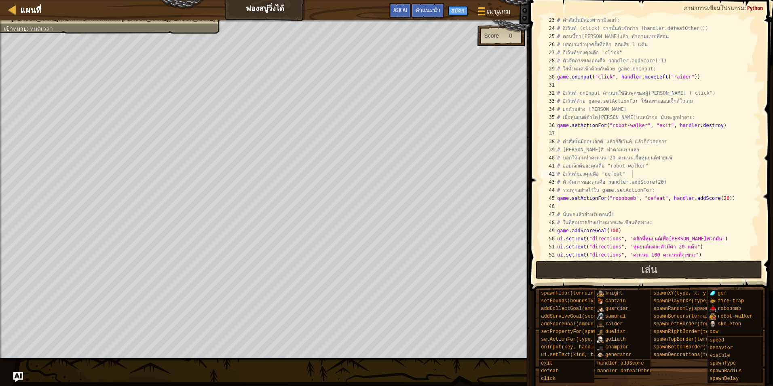
click at [692, 198] on div "# คำสั่งนั้นมีสองพารามิเตอร์: # อีเว้นท์ (click) จากนั้นตัวจัดการ (handler.defe…" at bounding box center [655, 145] width 199 height 259
click at [727, 196] on div "# คำสั่งนั้นมีสองพารามิเตอร์: # อีเว้นท์ (click) จากนั้นตัวจัดการ (handler.defe…" at bounding box center [655, 145] width 199 height 259
click at [650, 273] on span "เล่น" at bounding box center [649, 269] width 16 height 13
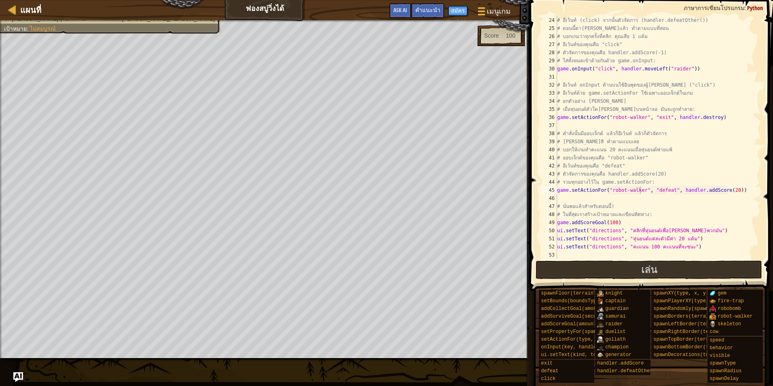
scroll to position [186, 0]
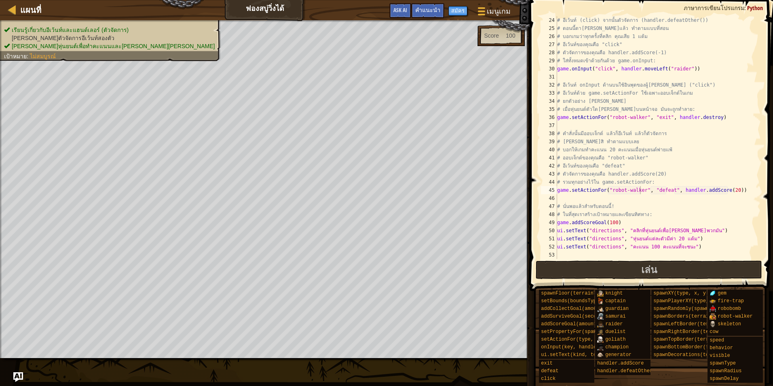
click at [72, 31] on ul "เรียนรู้เกี่ยวกับอีเว้นท์และแฮนด์เลอร์ (ตัวจัดการ) เพิ่มตัวจัดการอีเว้นท์สองตัว…" at bounding box center [110, 38] width 213 height 24
drag, startPoint x: 72, startPoint y: 40, endPoint x: 93, endPoint y: 40, distance: 20.6
click at [93, 40] on li "เพิ่มตัวจัดการอีเว้นท์สองตัว" at bounding box center [109, 38] width 211 height 8
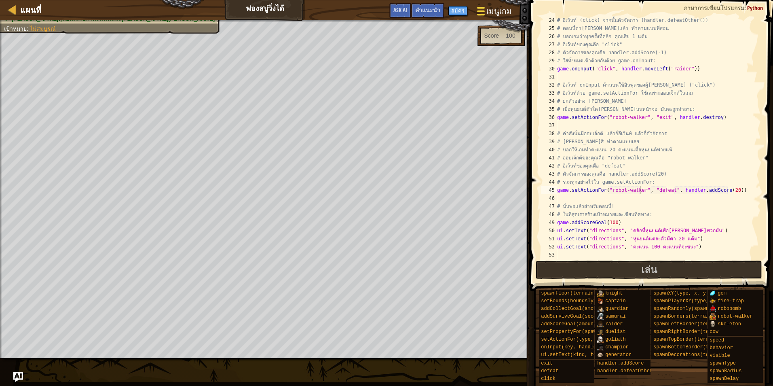
click at [499, 10] on span "เมนูเกม" at bounding box center [499, 11] width 25 height 11
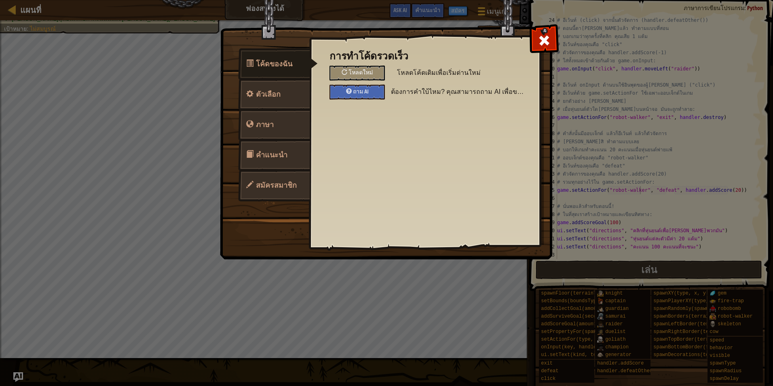
drag, startPoint x: 555, startPoint y: 36, endPoint x: 513, endPoint y: 35, distance: 42.1
click at [554, 36] on div at bounding box center [543, 38] width 25 height 25
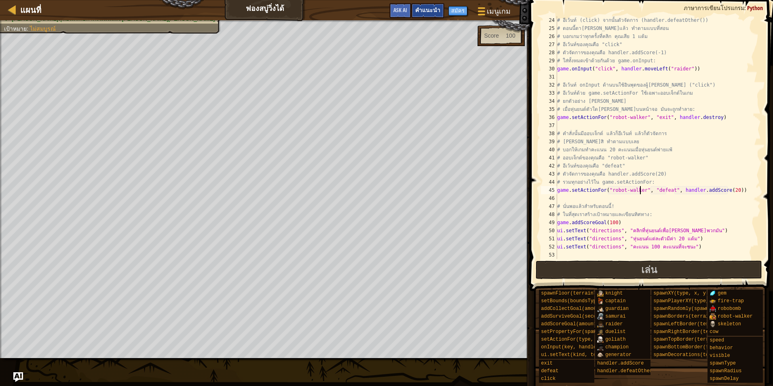
click at [427, 11] on span "คำแนะนำ" at bounding box center [427, 10] width 25 height 8
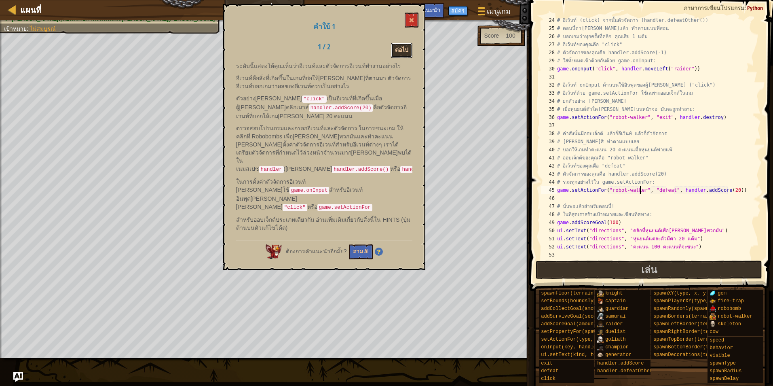
click at [398, 52] on button "ต่อไป" at bounding box center [401, 50] width 21 height 15
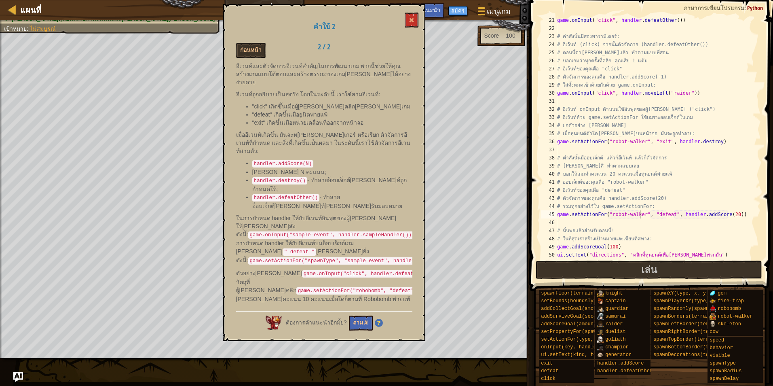
scroll to position [162, 0]
type textarea "game.onInput("click", handler.moveLeft("raider"))"
click at [647, 95] on div "game . onInput ( "click" , handler . defeatOther ( )) # คำสั่งนั้นมีสองพารามิเต…" at bounding box center [655, 145] width 199 height 259
click at [609, 100] on div "game . onInput ( "click" , handler . defeatOther ( )) # คำสั่งนั้นมีสองพารามิเต…" at bounding box center [655, 145] width 199 height 259
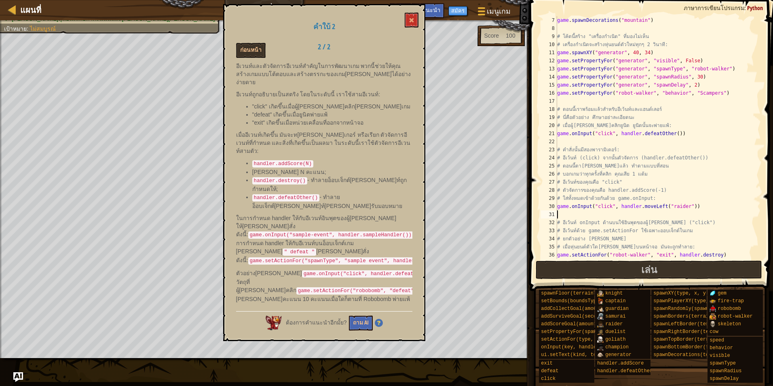
scroll to position [73, 0]
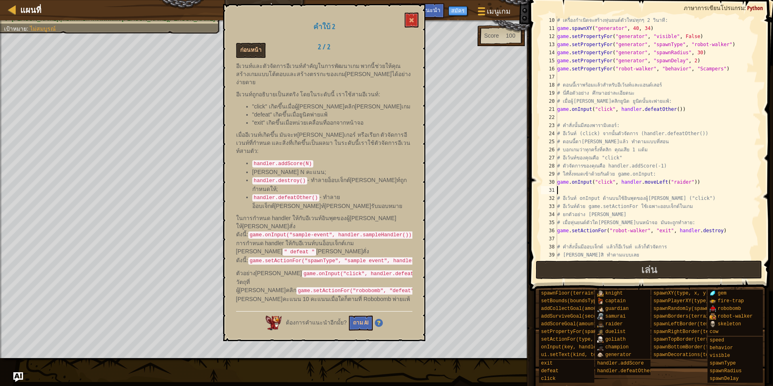
click at [598, 118] on div "# เครื่องกำเนิดจะสร้างหุ่นยนต์ตัวใหม่ทุกๆ 2 วินาที: game . spawnXY ( "generator…" at bounding box center [655, 145] width 199 height 259
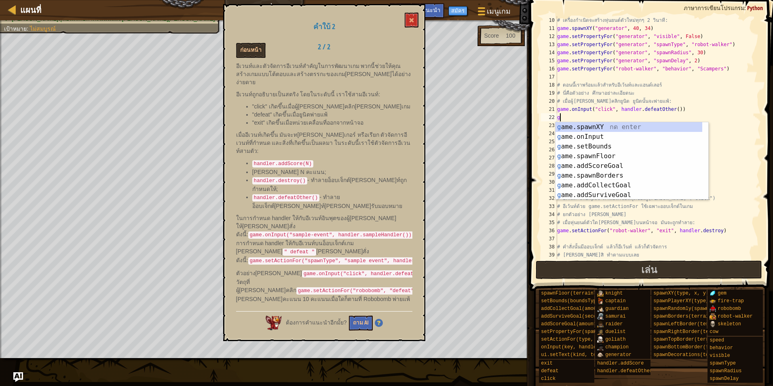
scroll to position [0, 0]
click at [598, 118] on div "# เครื่องกำเนิดจะสร้างหุ่นยนต์ตัวใหม่ทุกๆ 2 วินาที: game . spawnXY ( "generator…" at bounding box center [655, 145] width 199 height 259
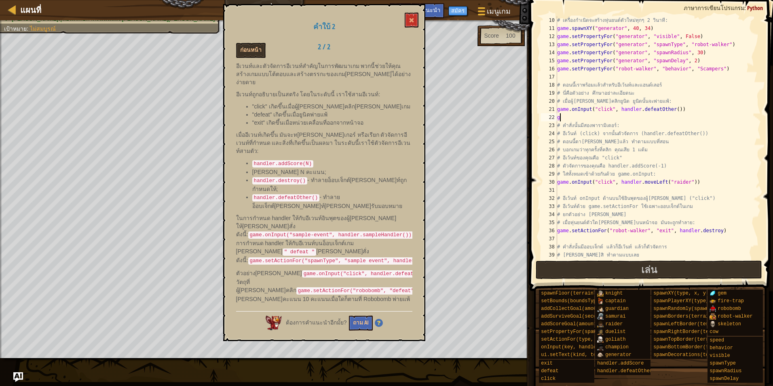
click at [598, 118] on div "# เครื่องกำเนิดจะสร้างหุ่นยนต์ตัวใหม่ทุกๆ 2 วินาที: game . spawnXY ( "generator…" at bounding box center [655, 145] width 199 height 259
type textarea "game.onInput("click", handler.addScore(10))"
click at [669, 270] on button "เล่น" at bounding box center [649, 269] width 227 height 19
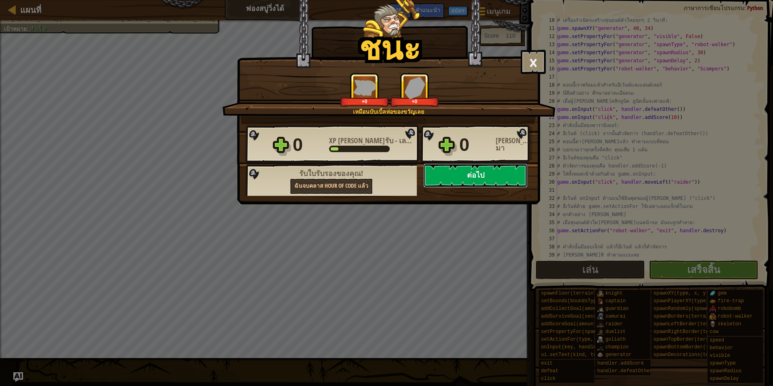
click at [466, 171] on button "ต่อไป" at bounding box center [475, 175] width 104 height 24
select select "th"
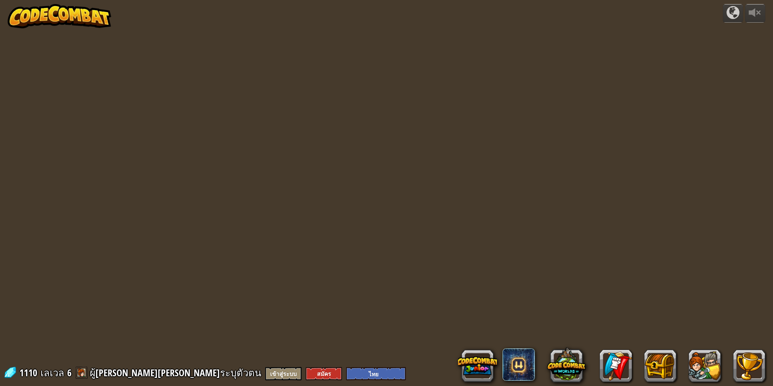
select select "th"
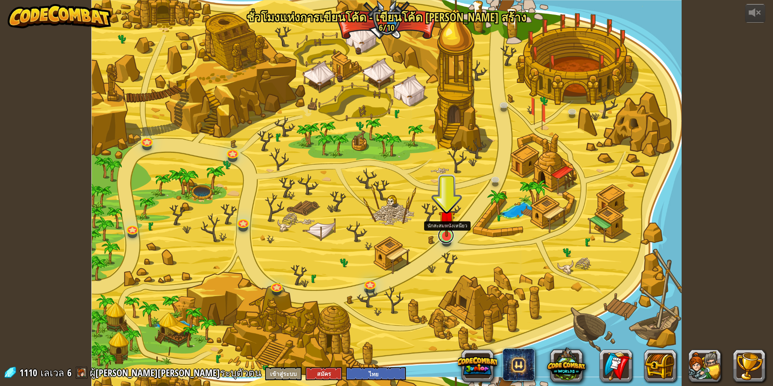
click at [451, 237] on link at bounding box center [446, 235] width 16 height 16
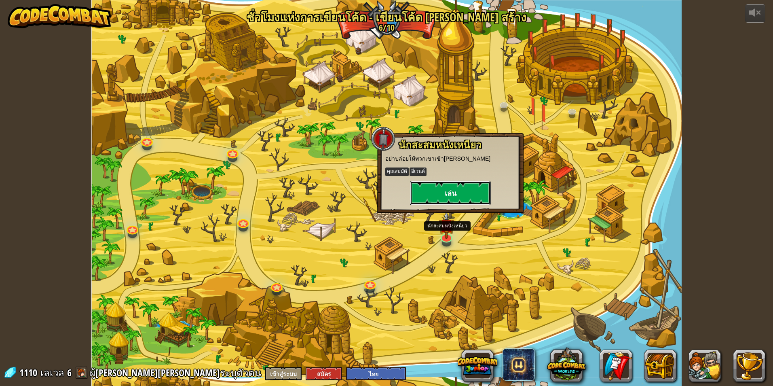
click at [464, 197] on button "เล่น" at bounding box center [450, 193] width 81 height 24
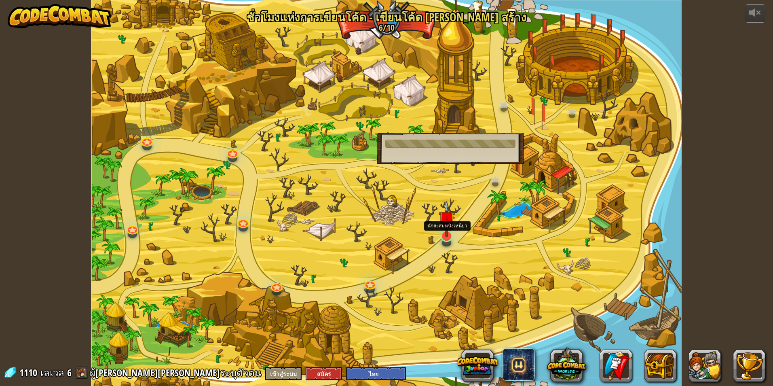
click at [448, 224] on img at bounding box center [447, 219] width 16 height 36
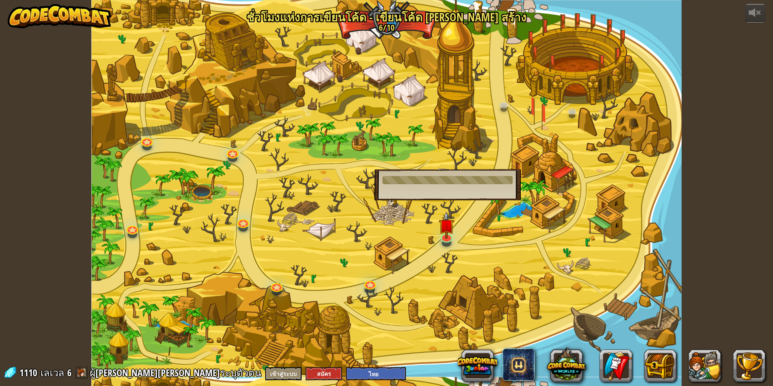
click at [450, 195] on div "นักสะสมหนังเหนียว อย่าปล่อยให้พวกเขาเข้ามาใกล้ คุณสมบัติ อีเวนต์ เล่น" at bounding box center [447, 184] width 146 height 31
click at [371, 286] on link at bounding box center [370, 282] width 16 height 16
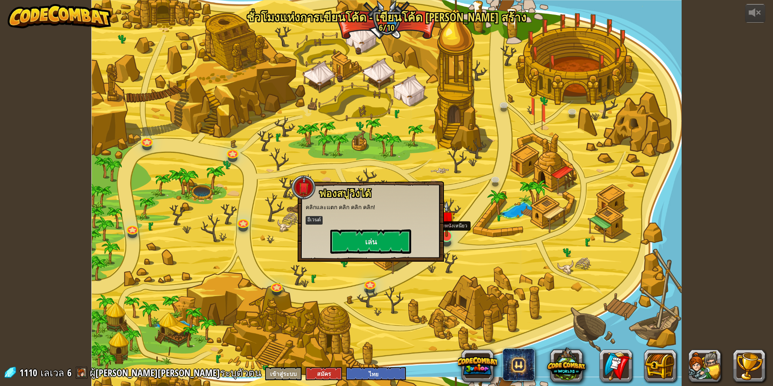
click at [450, 228] on img at bounding box center [447, 219] width 16 height 36
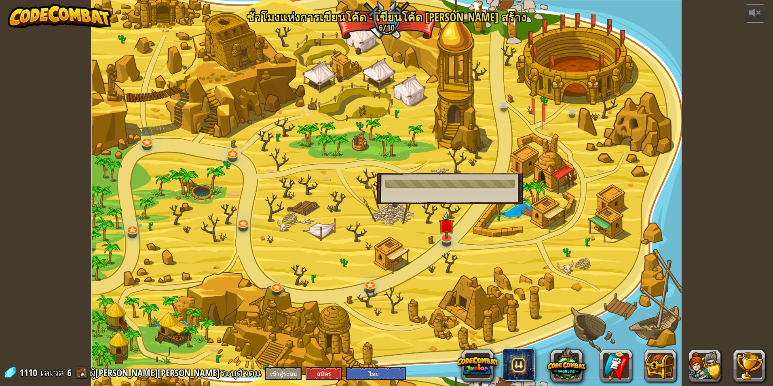
click at [447, 188] on div "นักสะสมหนังเหนียว อย่าปล่อยให้พวกเขาเข้ามาใกล้ คุณสมบัติ อีเวนต์ เล่น" at bounding box center [450, 188] width 146 height 31
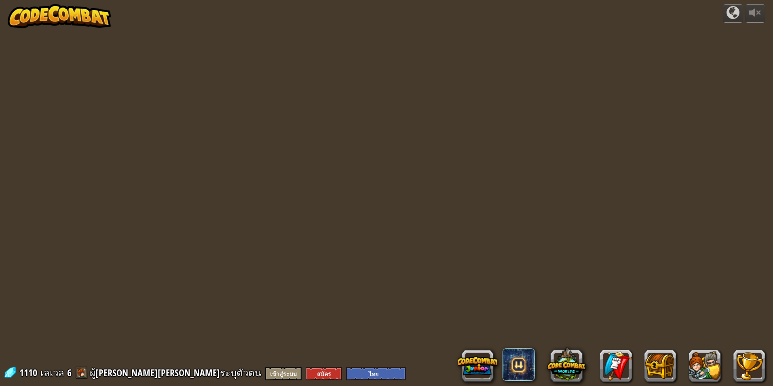
select select "th"
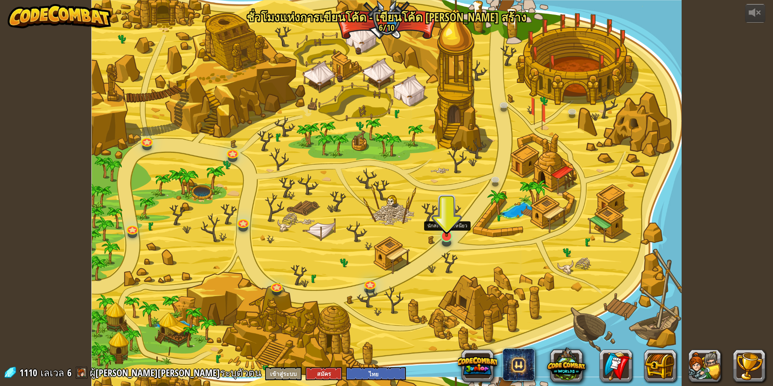
click at [453, 226] on img at bounding box center [447, 219] width 16 height 36
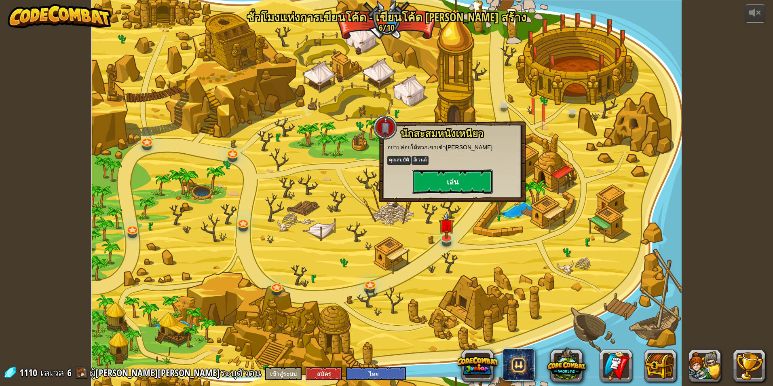
click at [452, 182] on button "เล่น" at bounding box center [452, 181] width 81 height 24
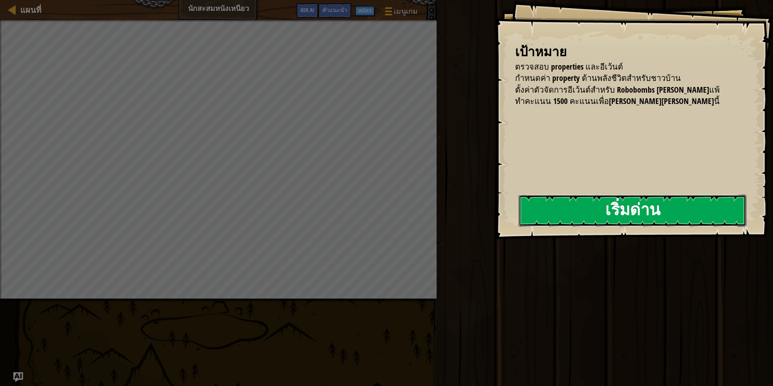
click at [565, 208] on button "เริ่มด่าน" at bounding box center [633, 211] width 228 height 32
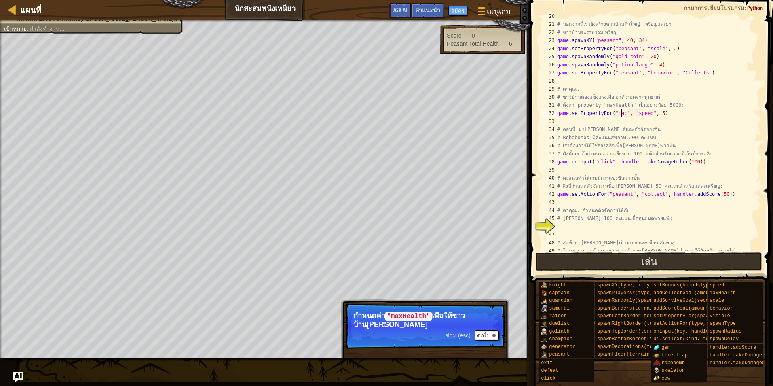
scroll to position [4, 5]
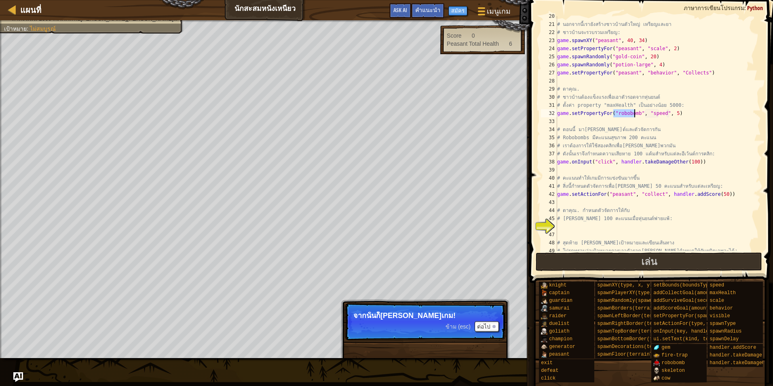
type textarea "g"
click at [463, 322] on div "ข้าม (esc) ต่อไป" at bounding box center [472, 326] width 53 height 11
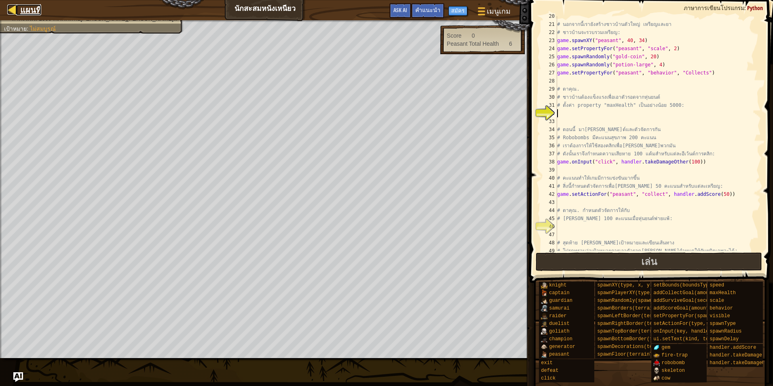
click at [36, 13] on span "แผนที่" at bounding box center [30, 9] width 21 height 11
select select "th"
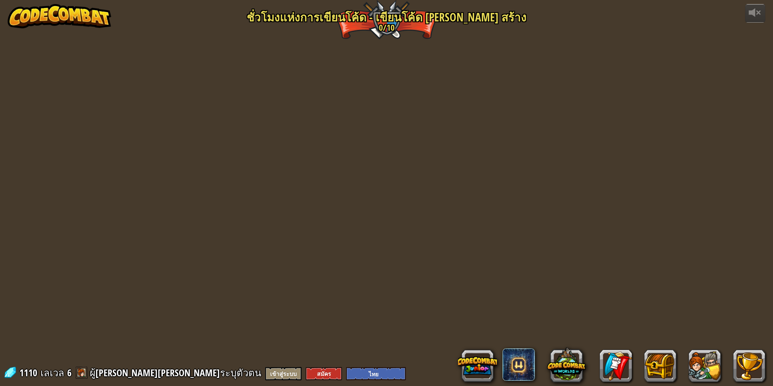
select select "th"
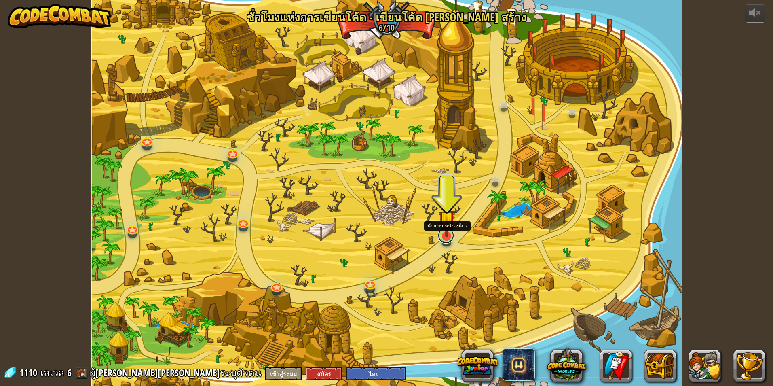
drag, startPoint x: 445, startPoint y: 240, endPoint x: 448, endPoint y: 233, distance: 6.9
click at [446, 239] on link at bounding box center [446, 235] width 16 height 16
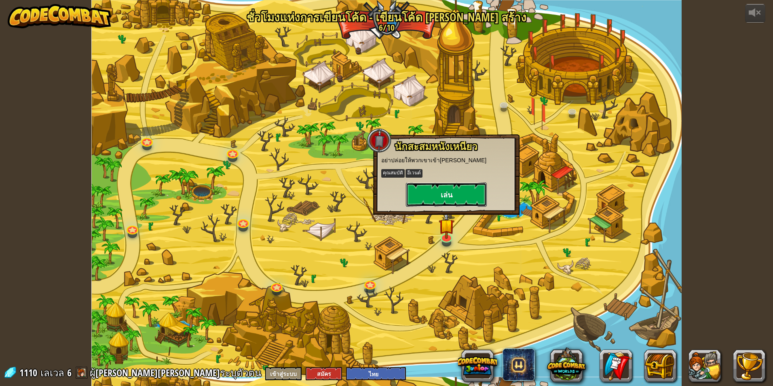
click at [448, 197] on button "เล่น" at bounding box center [446, 194] width 81 height 24
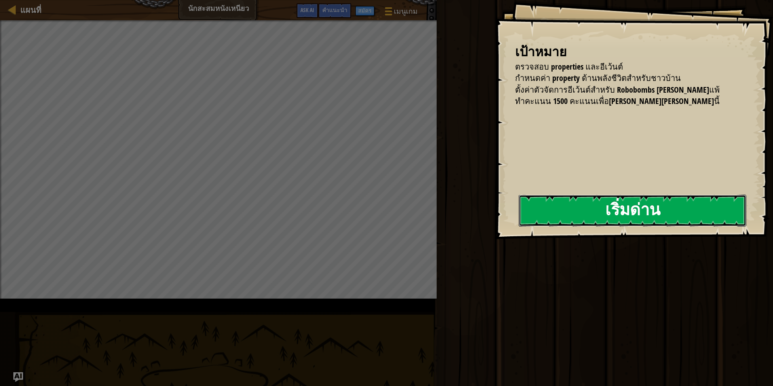
click at [519, 221] on button "เริ่มด่าน" at bounding box center [633, 211] width 228 height 32
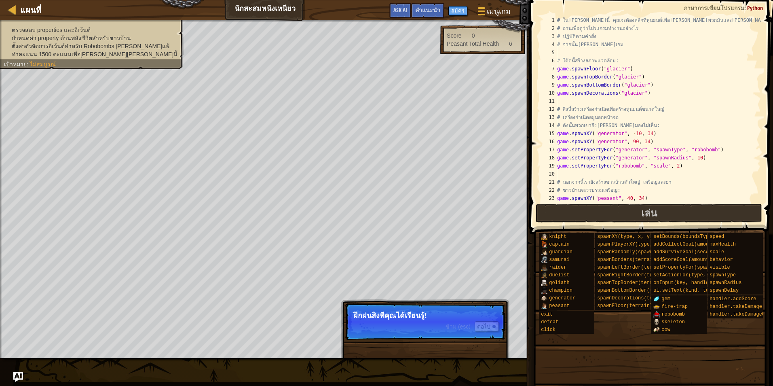
scroll to position [158, 0]
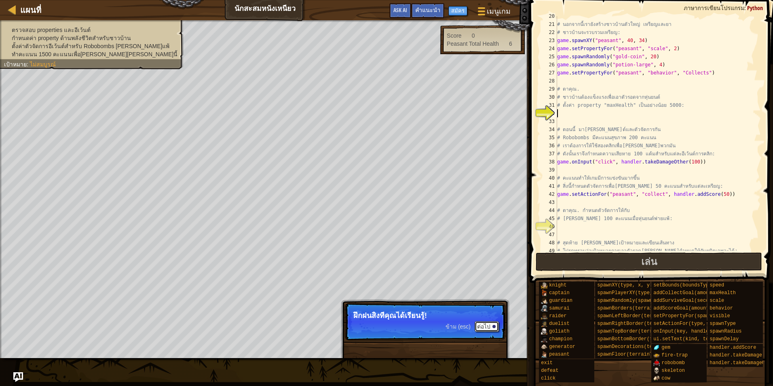
click at [485, 326] on button "ต่อไป" at bounding box center [487, 326] width 24 height 11
drag, startPoint x: 409, startPoint y: 318, endPoint x: 427, endPoint y: 314, distance: 17.9
click at [408, 318] on code ""maxH" at bounding box center [396, 316] width 23 height 9
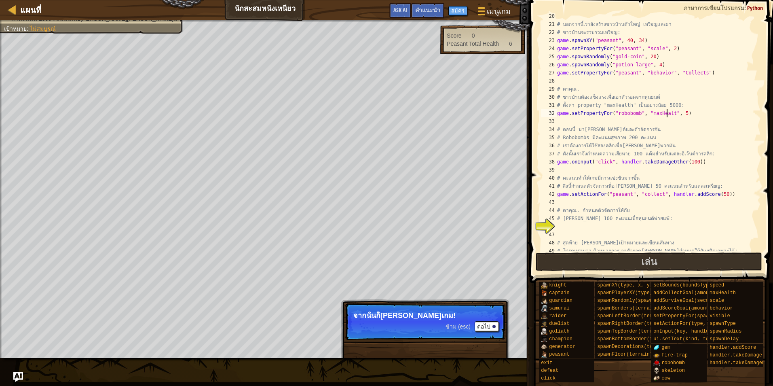
scroll to position [4, 9]
click at [679, 112] on div "# นอกจากนี้เรายังสร้างชาวบ้านตัวใหญ่ เหรียญและยา # ชาวบ้านจะรวบรวมเหรียญ: game …" at bounding box center [655, 137] width 199 height 251
type textarea "game.setPropertyFor("robobomb", "maxHealth", 5000)"
click at [577, 228] on div "# นอกจากนี้เรายังสร้างชาวบ้านตัวใหญ่ เหรียญและยา # ชาวบ้านจะรวบรวมเหรียญ: game …" at bounding box center [655, 137] width 199 height 251
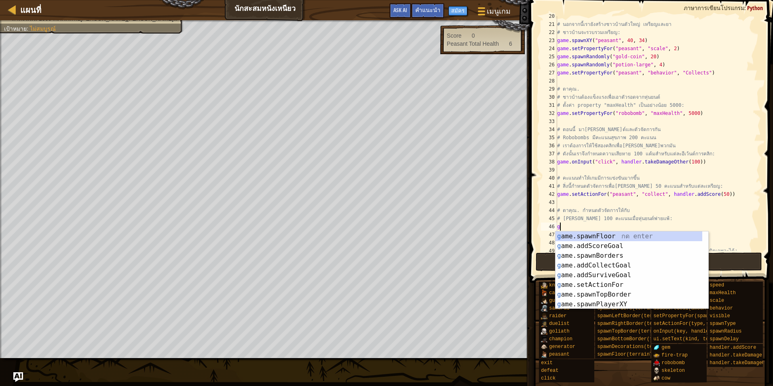
scroll to position [19, 0]
type textarea "g"
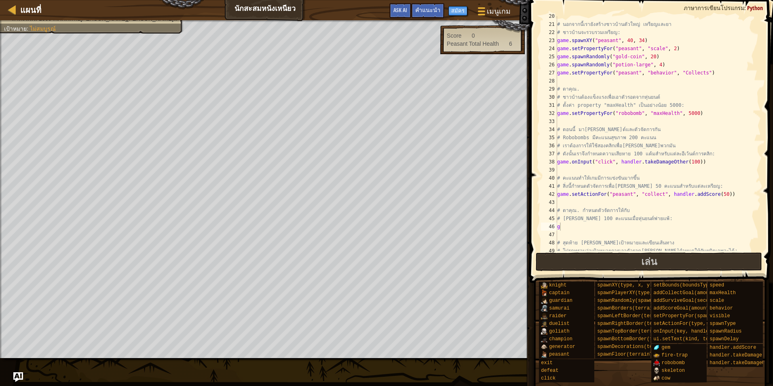
click at [532, 256] on span at bounding box center [652, 130] width 250 height 307
click at [594, 224] on div "# นอกจากนี้เรายังสร้างชาวบ้านตัวใหญ่ เหรียญและยา # ชาวบ้านจะรวบรวมเหรียญ: game …" at bounding box center [655, 137] width 199 height 251
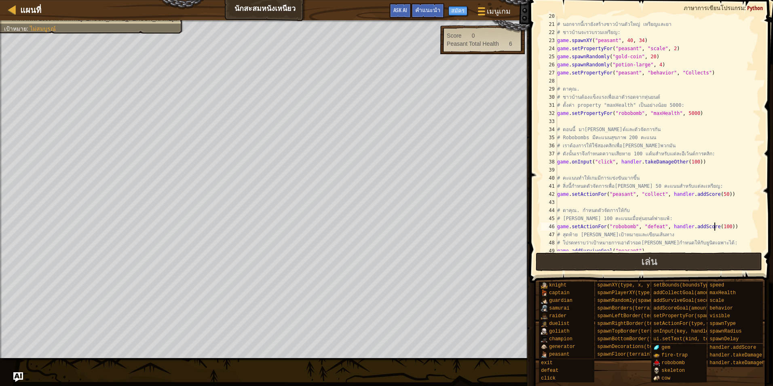
scroll to position [210, 0]
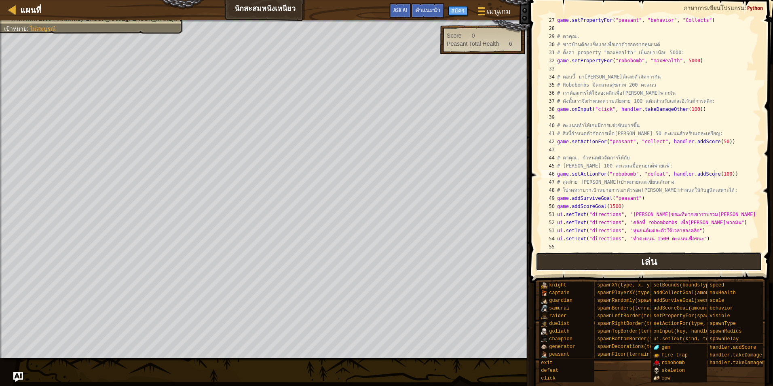
click at [623, 267] on button "เล่น" at bounding box center [649, 261] width 227 height 19
click at [586, 261] on button "เล่น" at bounding box center [649, 261] width 227 height 19
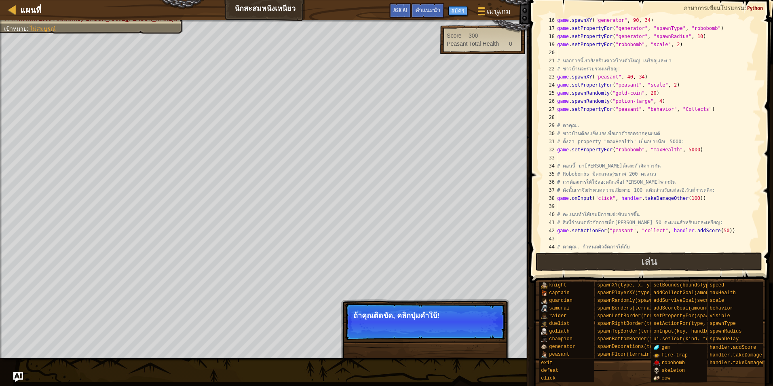
scroll to position [146, 0]
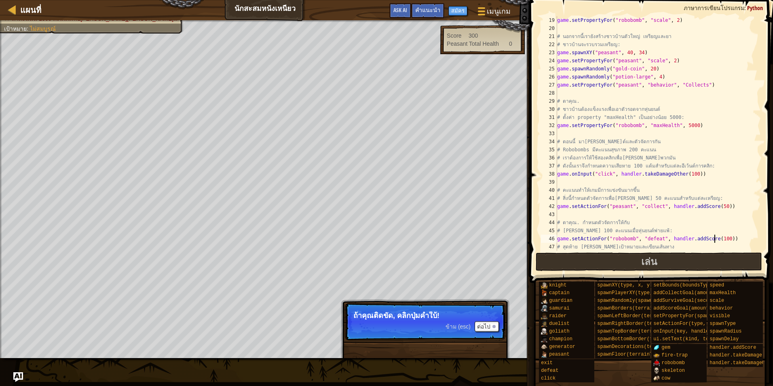
click at [681, 126] on div "game . setPropertyFor ( "robobomb" , "scale" , 2 ) # นอกจากนี้เรายังสร้างชาวบ้า…" at bounding box center [655, 141] width 199 height 251
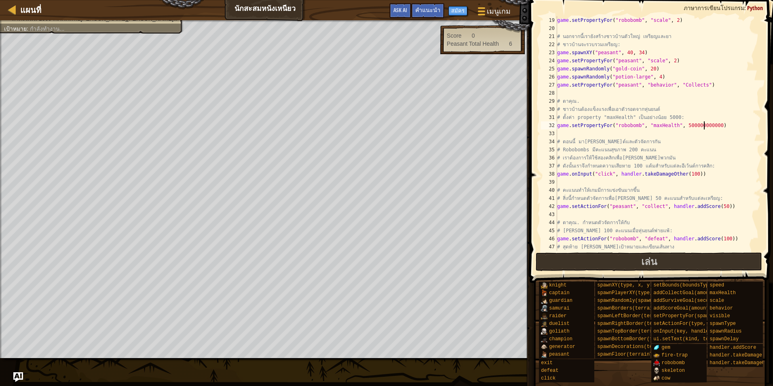
scroll to position [4, 12]
click at [669, 145] on div "game . setPropertyFor ( "robobomb" , "scale" , 2 ) # นอกจากนี้เรายังสร้างชาวบ้า…" at bounding box center [655, 141] width 199 height 251
type textarea "# ตอนนี้ มา[PERSON_NAME]ต์และตัวจัดการกัน"
click at [652, 133] on div "game . setPropertyFor ( "robobomb" , "scale" , 2 ) # นอกจากนี้เรายังสร้างชาวบ้า…" at bounding box center [655, 141] width 199 height 251
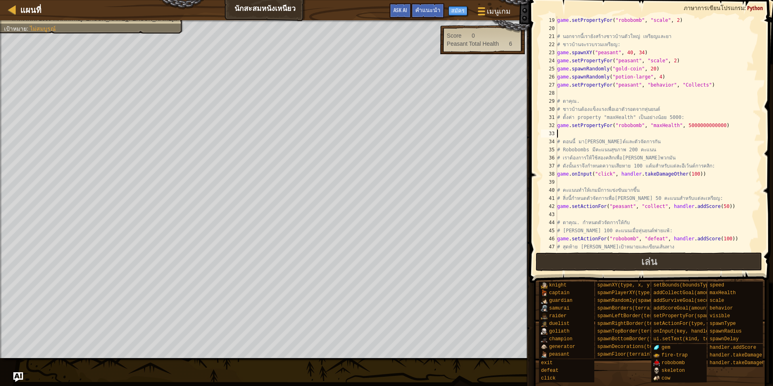
scroll to position [4, 0]
click at [622, 123] on div "game . setPropertyFor ( "robobomb" , "scale" , 2 ) # นอกจากนี้เรายังสร้างชาวบ้า…" at bounding box center [655, 141] width 199 height 251
click at [633, 124] on div "game . setPropertyFor ( "robobomb" , "scale" , 2 ) # นอกจากนี้เรายังสร้างชาวบ้า…" at bounding box center [655, 141] width 199 height 251
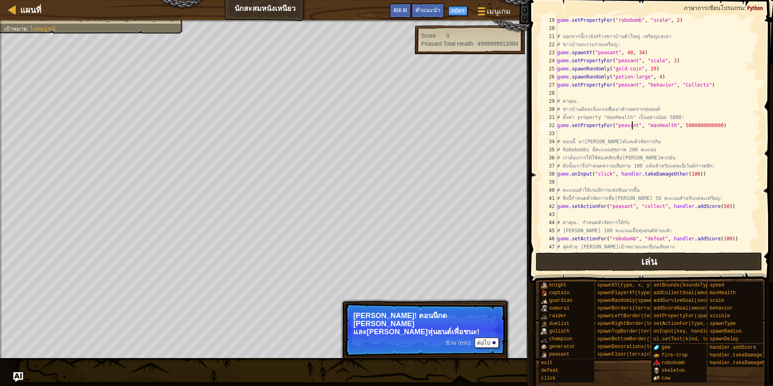
type textarea "game.setPropertyFor("peasant", "maxHealth", 5000000000000)"
click at [597, 263] on button "เล่น" at bounding box center [649, 261] width 227 height 19
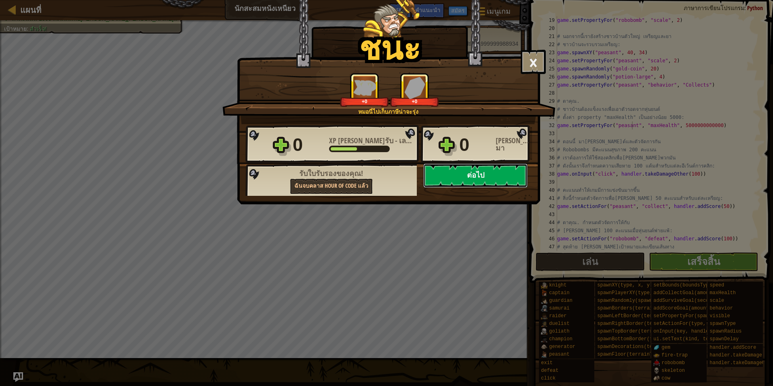
click at [485, 176] on button "ต่อไป" at bounding box center [475, 175] width 104 height 24
select select "th"
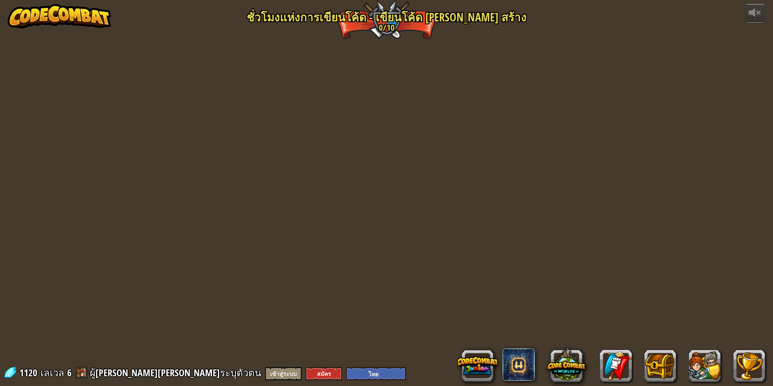
select select "th"
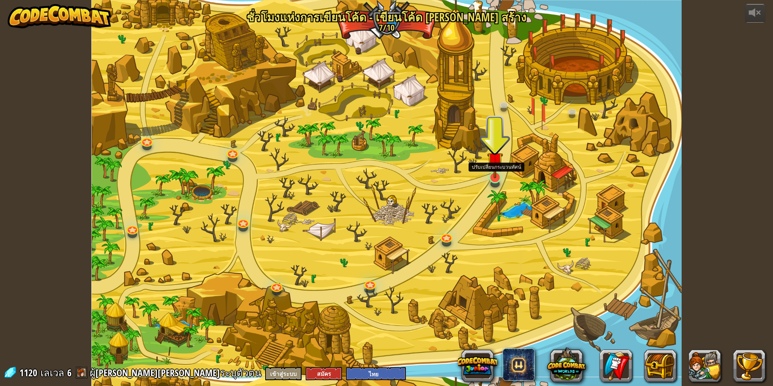
click at [497, 166] on img at bounding box center [495, 160] width 16 height 36
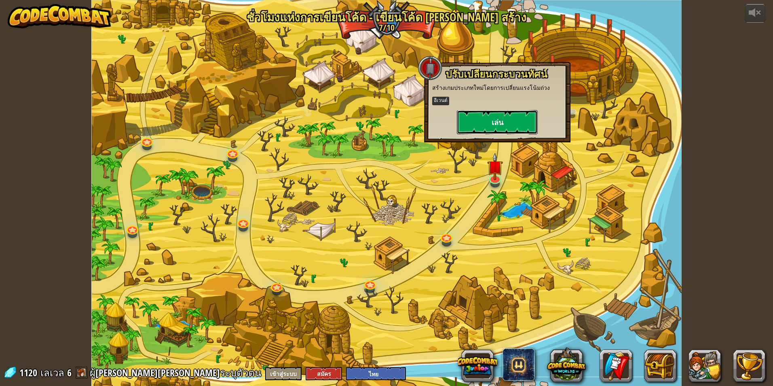
click at [502, 120] on button "เล่น" at bounding box center [497, 122] width 81 height 24
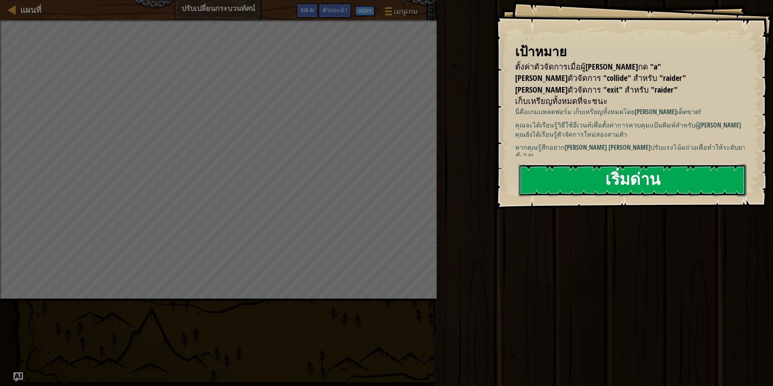
click at [562, 175] on button "เริ่มด่าน" at bounding box center [633, 180] width 228 height 32
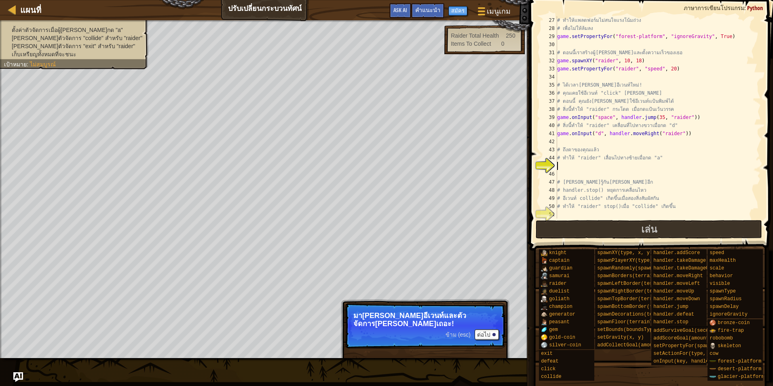
scroll to position [235, 0]
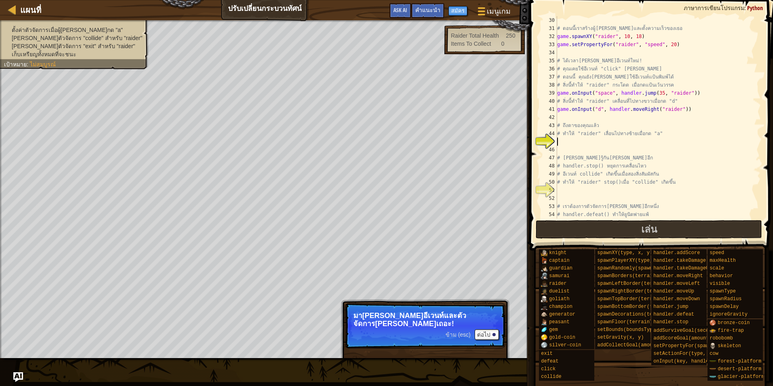
click at [598, 143] on div "# ตอนนี้เราสร้างผู้[PERSON_NAME]และตั้งความเร็วของเธอ game . spawnXY ( "raider"…" at bounding box center [655, 125] width 199 height 218
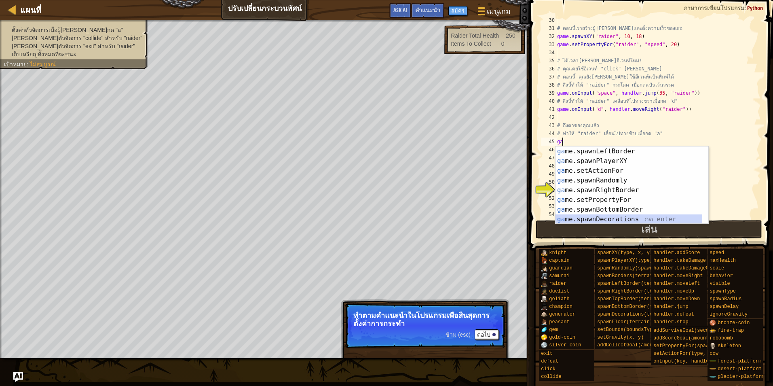
scroll to position [97, 0]
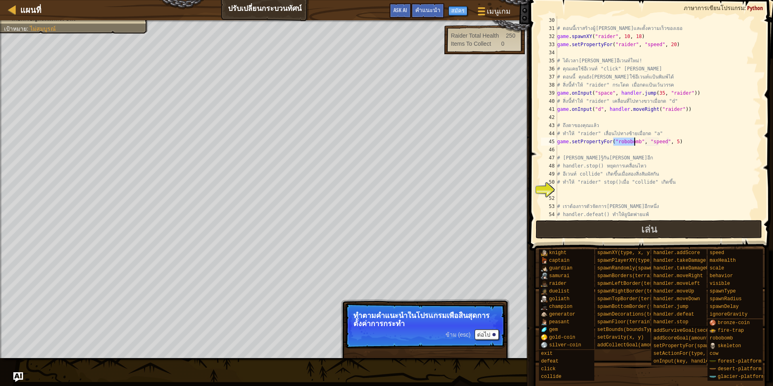
type textarea "ga"
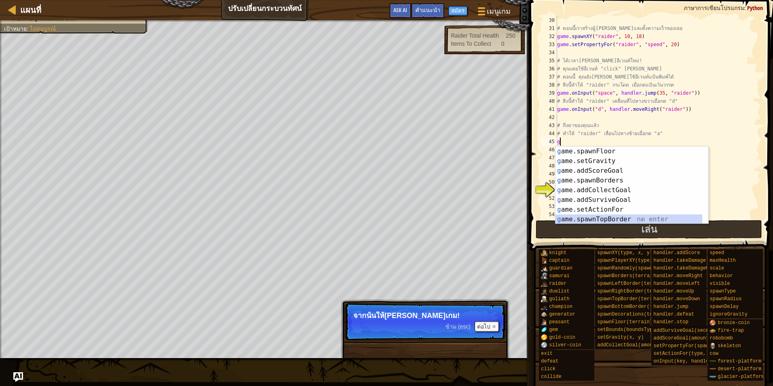
scroll to position [29, 0]
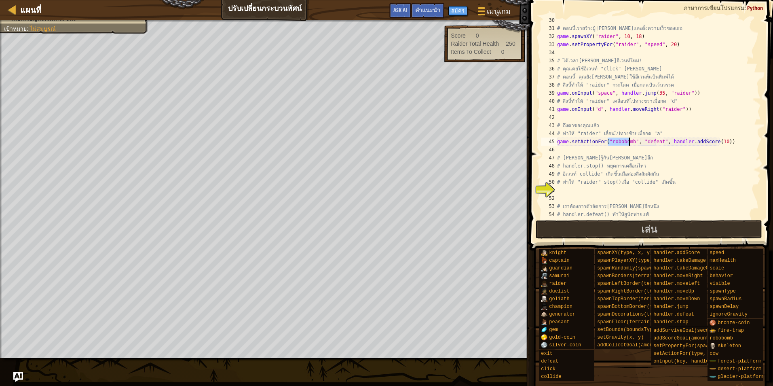
type textarea "g"
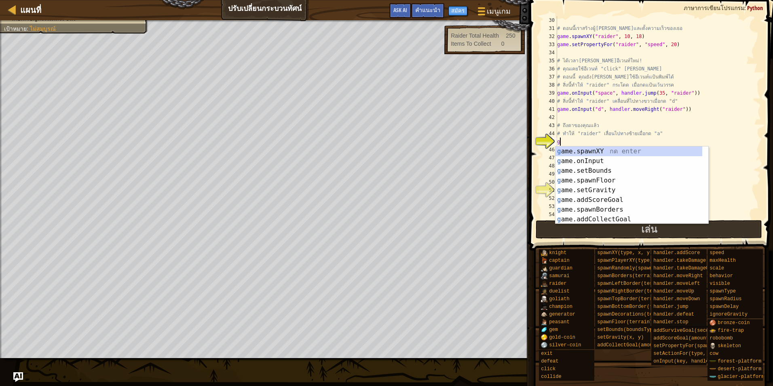
scroll to position [0, 0]
type textarea "game.onInput("a", handler.moveLeft("raider"))"
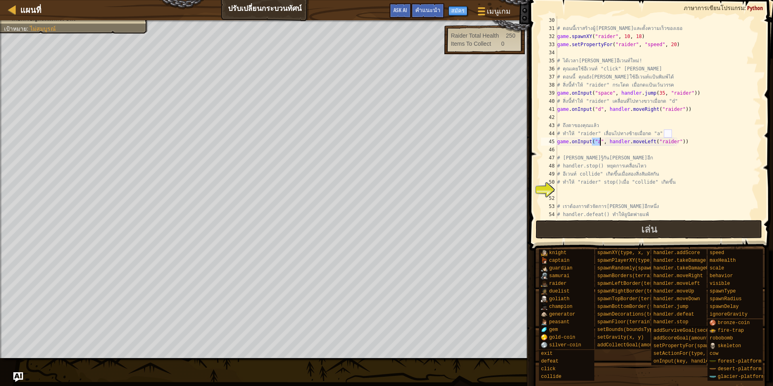
click at [660, 143] on div "# ตอนนี้เราสร้างผู้[PERSON_NAME]และตั้งความเร็วของเธอ game . spawnXY ( "raider"…" at bounding box center [655, 125] width 199 height 218
click at [660, 149] on div "# ตอนนี้เราสร้างผู้[PERSON_NAME]และตั้งความเร็วของเธอ game . spawnXY ( "raider"…" at bounding box center [655, 125] width 199 height 218
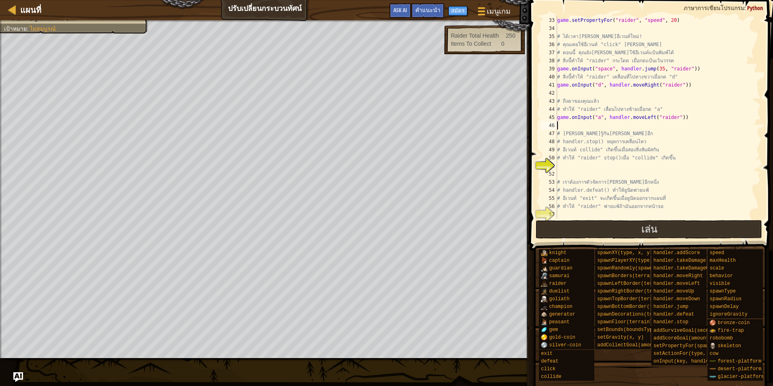
click at [569, 167] on div "game . setPropertyFor ( "raider" , "speed" , 20 ) # ได้เวลา[PERSON_NAME]อีเวนท์…" at bounding box center [655, 125] width 199 height 218
type textarea "game.onInput("a", handler.stop("collide"))"
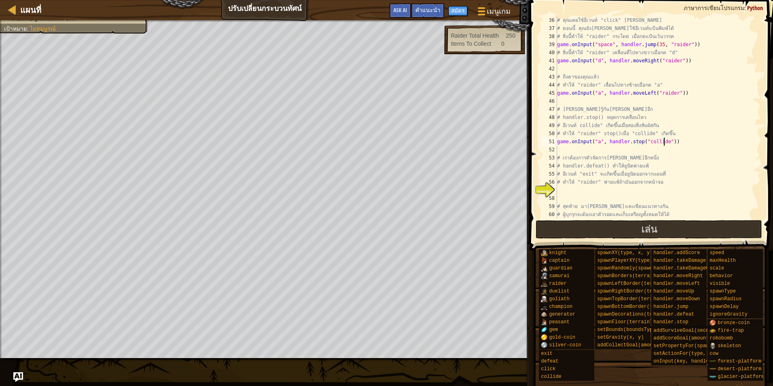
scroll to position [332, 0]
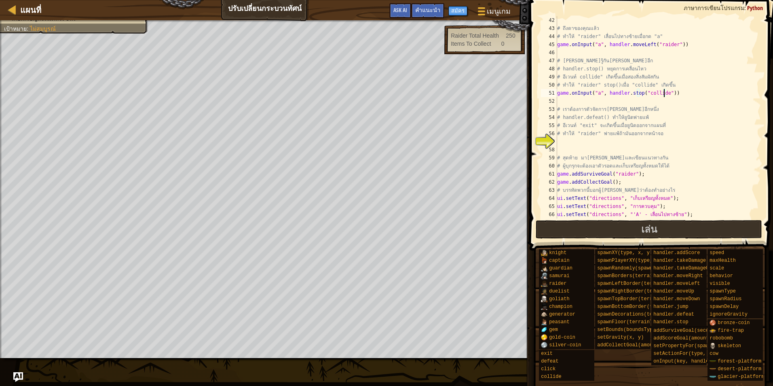
click at [578, 142] on div "# ถึงตาของคุณแล้ว # ทำให้ "raider" เลื่อนไปทางซ้ายเมื่อกด "a" game . onInput ( …" at bounding box center [655, 125] width 199 height 218
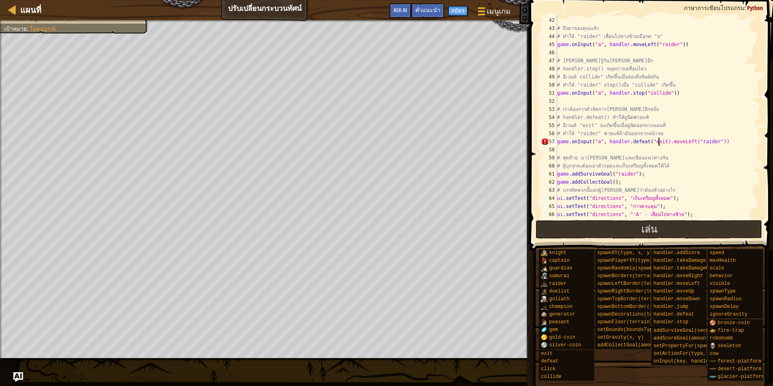
scroll to position [4, 8]
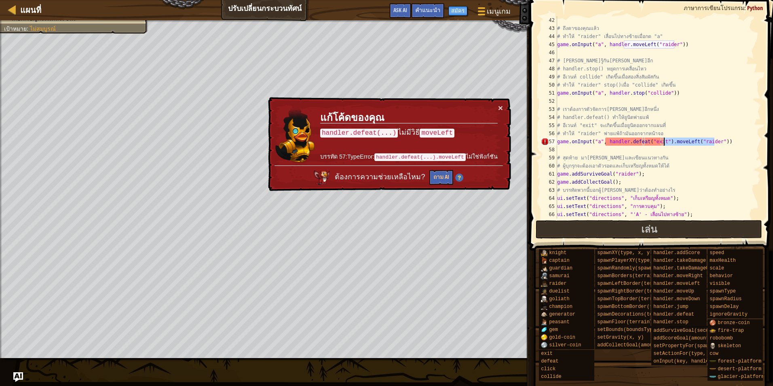
drag, startPoint x: 715, startPoint y: 141, endPoint x: 663, endPoint y: 144, distance: 51.8
click at [663, 144] on div "# ถึงตาของคุณแล้ว # ทำให้ "raider" เลื่อนไปทางซ้ายเมื่อกด "a" game . onInput ( …" at bounding box center [655, 125] width 199 height 218
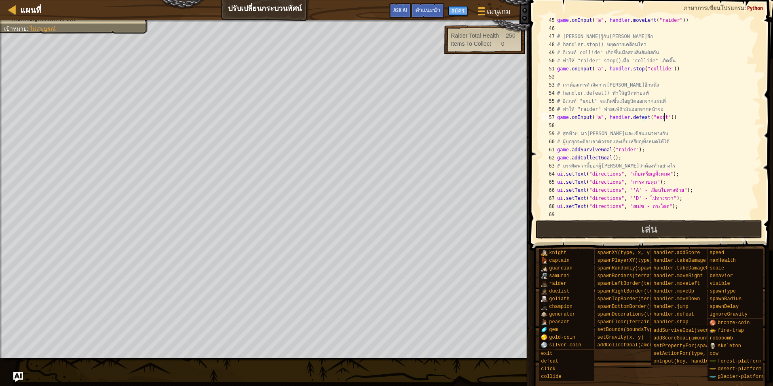
scroll to position [259, 0]
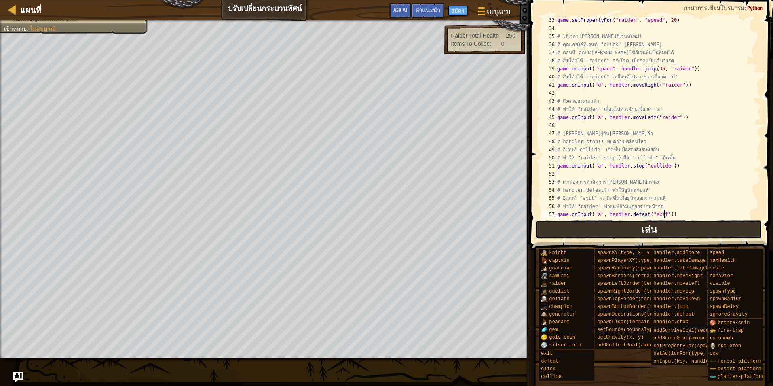
click at [625, 230] on button "เล่น" at bounding box center [649, 229] width 227 height 19
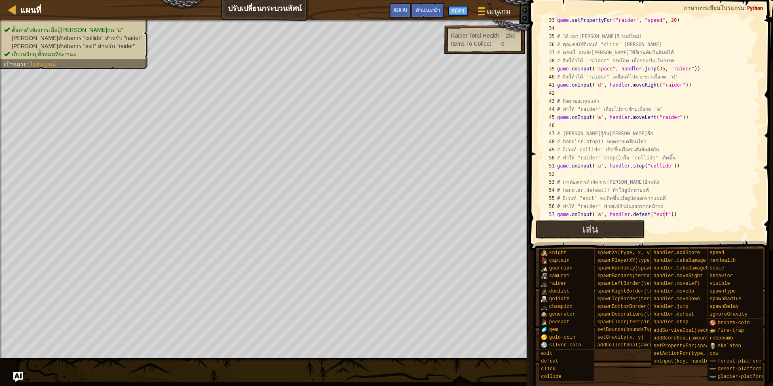
click at [67, 46] on span "[PERSON_NAME]ตัวจัดการ "exit" สำหรับ "raider"" at bounding box center [73, 46] width 123 height 6
click at [68, 46] on span "[PERSON_NAME]ตัวจัดการ "exit" สำหรับ "raider"" at bounding box center [73, 46] width 123 height 6
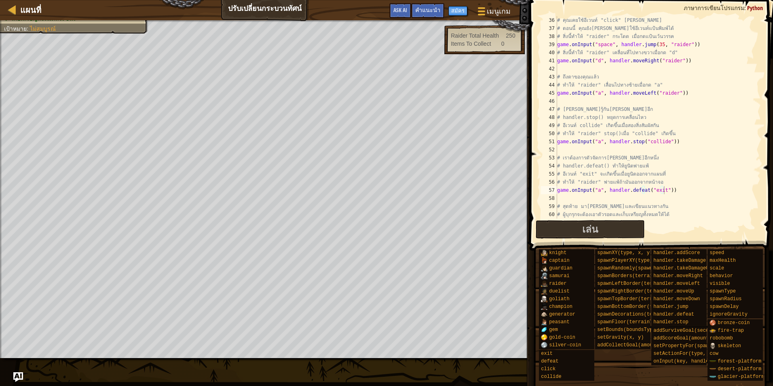
scroll to position [283, 0]
click at [654, 142] on div "# คุณเคยใช้อีเวนท์ "click" [PERSON_NAME] # ตอนนี้ คุณยัง[PERSON_NAME]ใช้อีเวนท์…" at bounding box center [655, 125] width 199 height 218
type textarea "game.onInput("collide", handler.stop("raider"))"
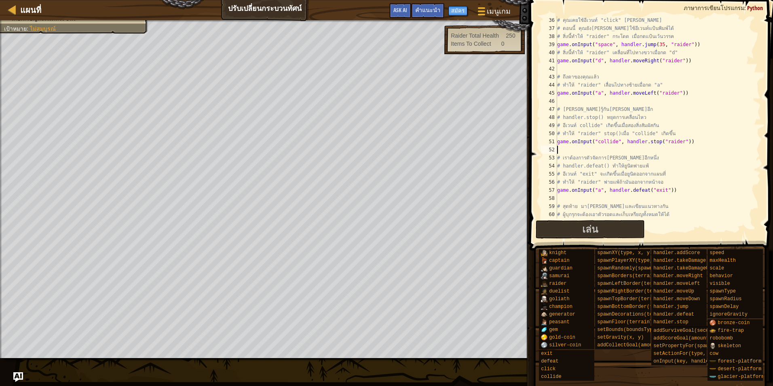
scroll to position [4, 0]
type textarea "game.onInput("a", handler.defeat("exit"))"
click at [617, 225] on button "เล่น" at bounding box center [590, 229] width 109 height 19
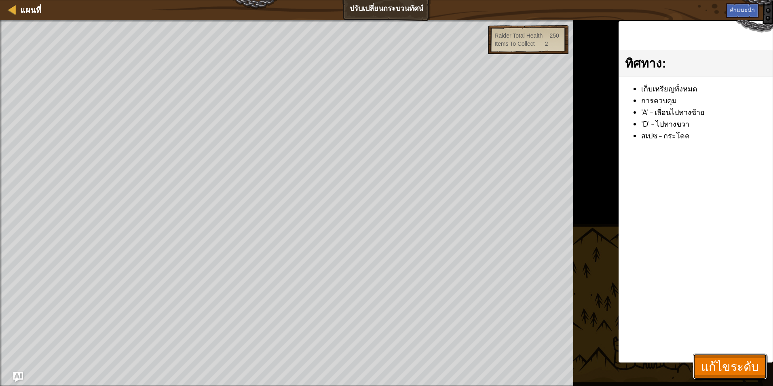
click at [725, 369] on span "แก้ไขระดับ" at bounding box center [730, 366] width 58 height 17
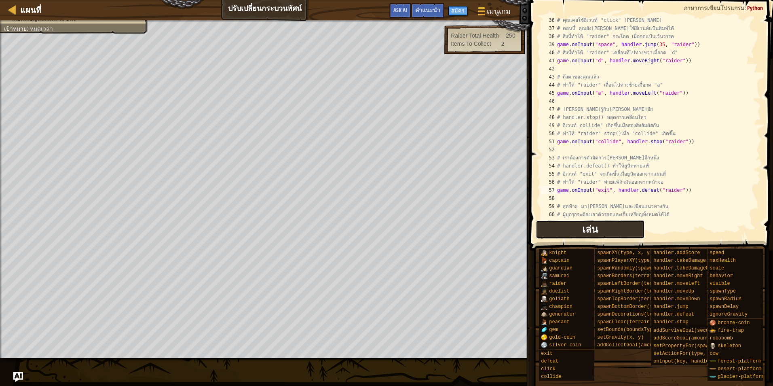
click at [584, 228] on span "เล่น" at bounding box center [590, 228] width 16 height 13
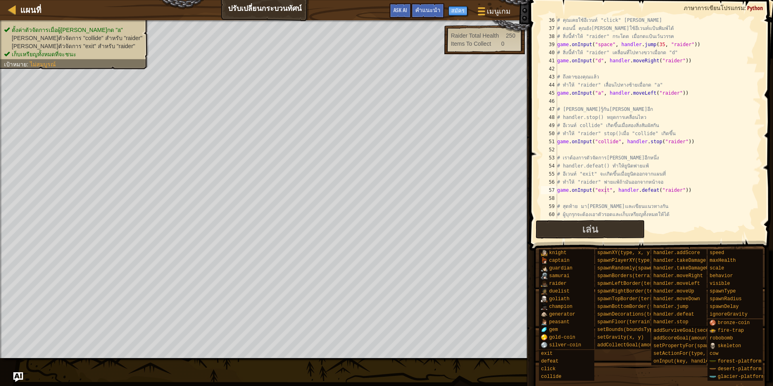
click at [67, 46] on span "[PERSON_NAME]ตัวจัดการ "exit" สำหรับ "raider"" at bounding box center [73, 46] width 123 height 6
click at [70, 40] on span "[PERSON_NAME]ตัวจัดการ "collide" สำหรับ "raider"" at bounding box center [77, 38] width 131 height 6
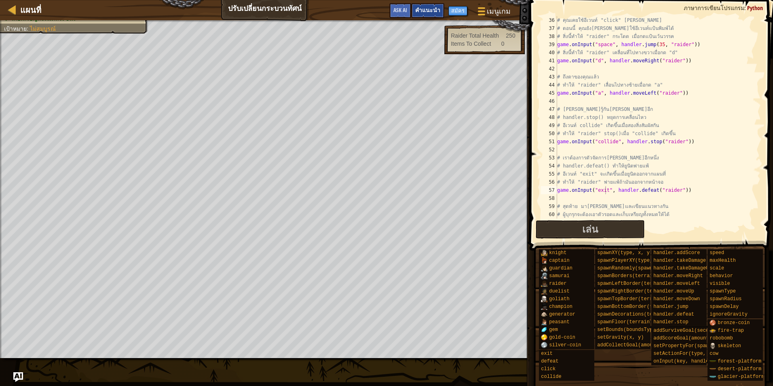
click at [432, 7] on span "คำแนะนำ" at bounding box center [427, 10] width 25 height 8
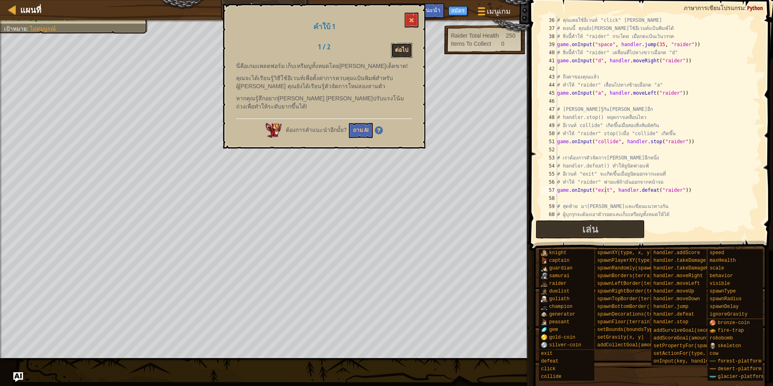
click at [397, 57] on button "ต่อไป" at bounding box center [401, 50] width 21 height 15
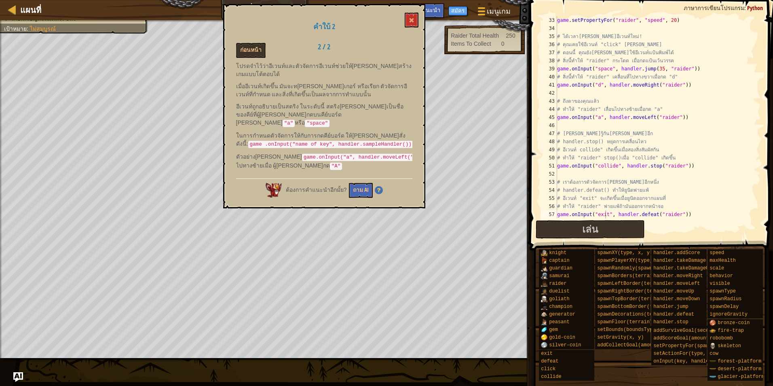
scroll to position [259, 0]
click at [597, 117] on div "game . setPropertyFor ( "raider" , "speed" , 20 ) # ได้เวลา[PERSON_NAME]อีเวนท์…" at bounding box center [655, 125] width 199 height 218
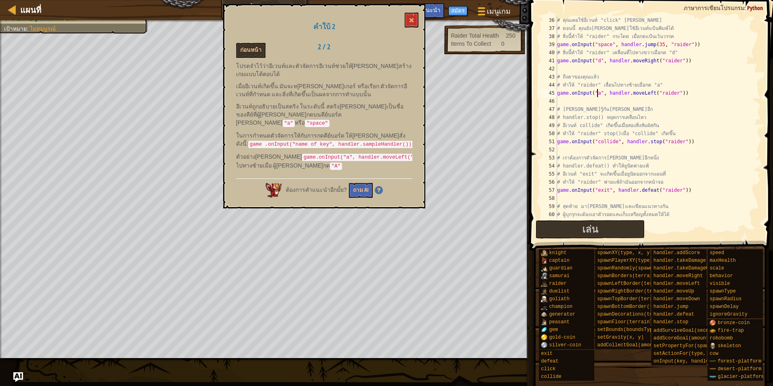
scroll to position [307, 0]
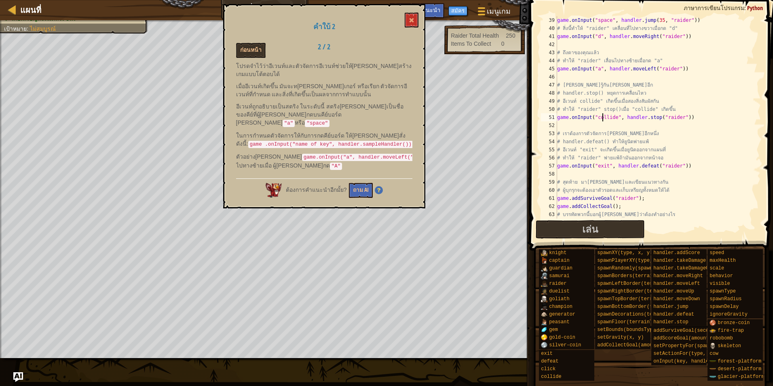
click at [604, 116] on div "game . onInput ( "space" , handler . jump ( 35 , "raider" )) # สิ่งนี้ทำให้ "ra…" at bounding box center [655, 125] width 199 height 218
click at [614, 119] on div "game . onInput ( "space" , handler . jump ( 35 , "raider" )) # สิ่งนี้ทำให้ "ra…" at bounding box center [655, 125] width 199 height 218
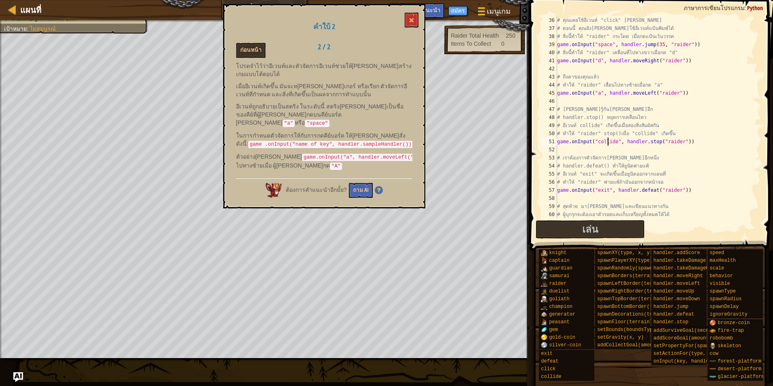
scroll to position [283, 0]
click at [590, 125] on div "# คุณเคยใช้อีเวนท์ "click" [PERSON_NAME] # ตอนนี้ คุณยัง[PERSON_NAME]ใช้อีเวนท์…" at bounding box center [655, 125] width 199 height 218
click at [626, 125] on div "# คุณเคยใช้อีเวนท์ "click" [PERSON_NAME] # ตอนนี้ คุณยัง[PERSON_NAME]ใช้อีเวนท์…" at bounding box center [655, 125] width 199 height 218
click at [599, 125] on div "# คุณเคยใช้อีเวนท์ "click" [PERSON_NAME] # ตอนนี้ คุณยัง[PERSON_NAME]ใช้อีเวนท์…" at bounding box center [655, 125] width 199 height 218
click at [625, 126] on div "# คุณเคยใช้อีเวนท์ "click" [PERSON_NAME] # ตอนนี้ คุณยัง[PERSON_NAME]ใช้อีเวนท์…" at bounding box center [655, 125] width 199 height 218
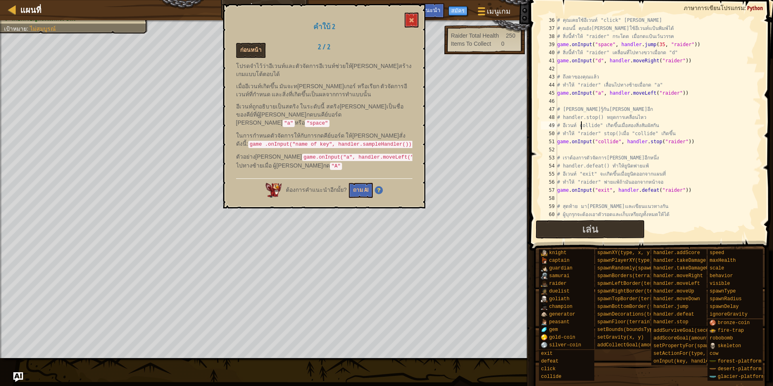
click at [582, 126] on div "# คุณเคยใช้อีเวนท์ "click" [PERSON_NAME] # ตอนนี้ คุณยัง[PERSON_NAME]ใช้อีเวนท์…" at bounding box center [655, 125] width 199 height 218
click at [613, 126] on div "# คุณเคยใช้อีเวนท์ "click" [PERSON_NAME] # ตอนนี้ คุณยัง[PERSON_NAME]ใช้อีเวนท์…" at bounding box center [655, 125] width 199 height 218
click at [591, 126] on div "# คุณเคยใช้อีเวนท์ "click" [PERSON_NAME] # ตอนนี้ คุณยัง[PERSON_NAME]ใช้อีเวนท์…" at bounding box center [655, 125] width 199 height 218
drag, startPoint x: 613, startPoint y: 143, endPoint x: 594, endPoint y: 143, distance: 18.6
click at [594, 143] on div "# คุณเคยใช้อีเวนท์ "click" [PERSON_NAME] # ตอนนี้ คุณยัง[PERSON_NAME]ใช้อีเวนท์…" at bounding box center [655, 125] width 199 height 218
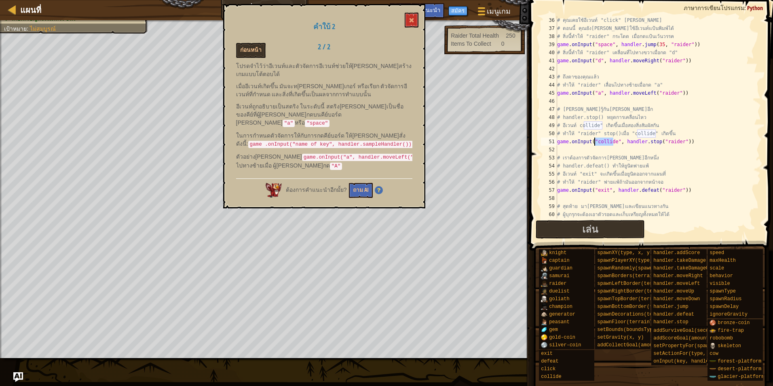
type textarea "game.onInput("a", handler.stop("raider"))"
click at [623, 150] on div "# คุณเคยใช้อีเวนท์ "click" [PERSON_NAME] # ตอนนี้ คุณยัง[PERSON_NAME]ใช้อีเวนท์…" at bounding box center [655, 125] width 199 height 218
click at [629, 142] on div "# คุณเคยใช้อีเวนท์ "click" [PERSON_NAME] # ตอนนี้ คุณยัง[PERSON_NAME]ใช้อีเวนท์…" at bounding box center [655, 125] width 199 height 218
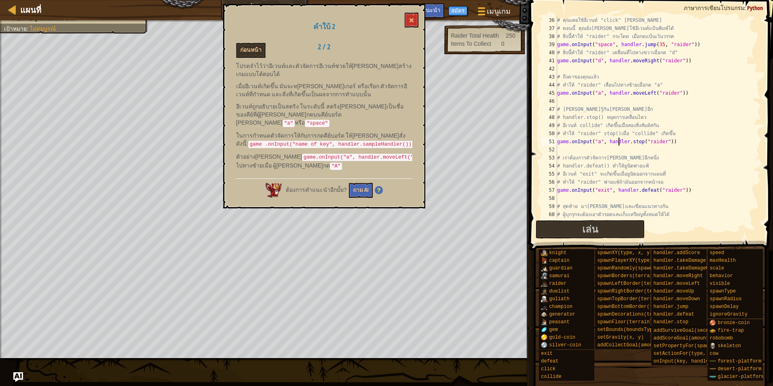
click at [619, 142] on div "# คุณเคยใช้อีเวนท์ "click" [PERSON_NAME] # ตอนนี้ คุณยัง[PERSON_NAME]ใช้อีเวนท์…" at bounding box center [655, 125] width 199 height 218
type textarea "game.onInput("a", handler.stop("raider"))"
click at [410, 21] on span at bounding box center [412, 20] width 6 height 6
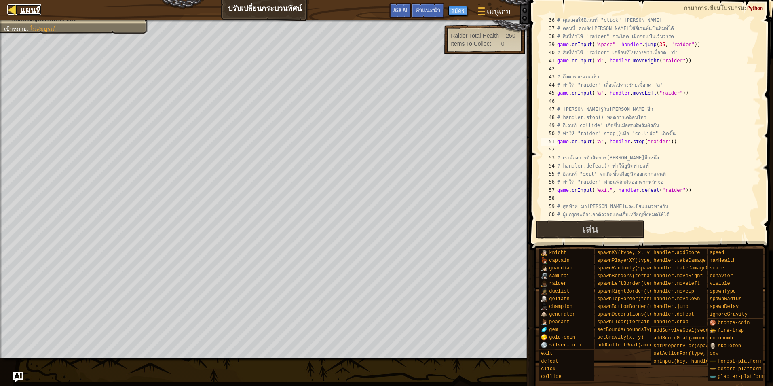
click at [20, 11] on link "แผนที่" at bounding box center [28, 9] width 25 height 11
select select "th"
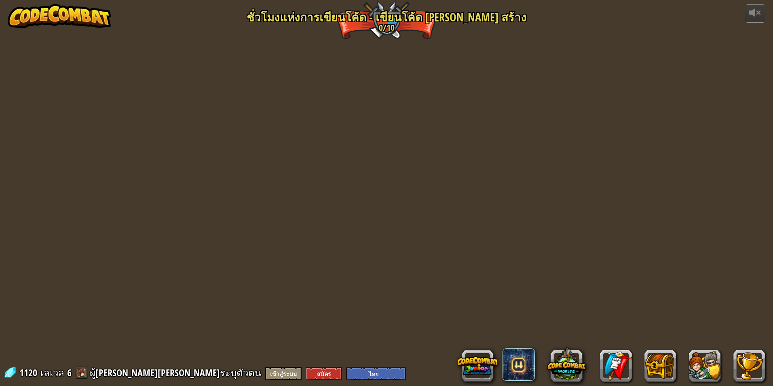
select select "th"
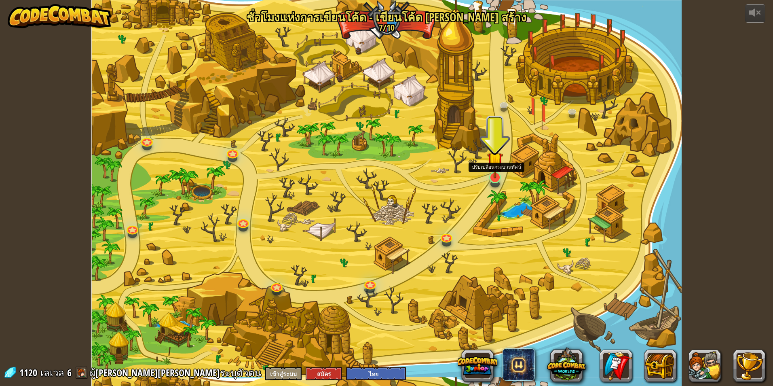
click at [496, 178] on img at bounding box center [495, 160] width 16 height 36
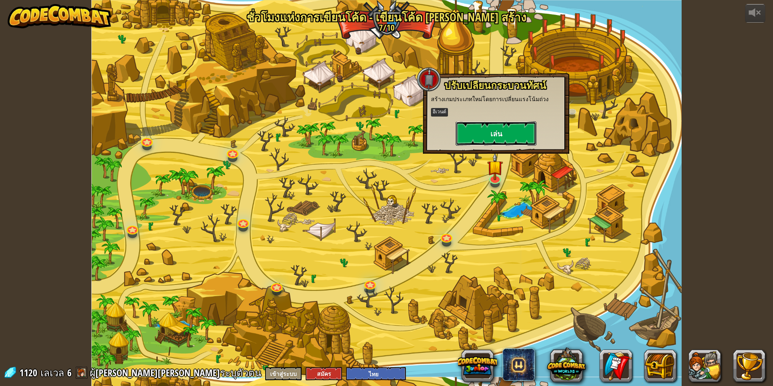
click at [505, 142] on button "เล่น" at bounding box center [496, 133] width 81 height 24
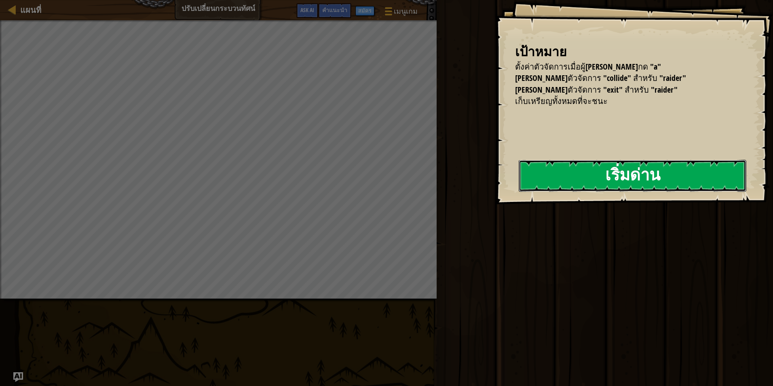
click at [634, 169] on button "เริ่มด่าน" at bounding box center [633, 176] width 228 height 32
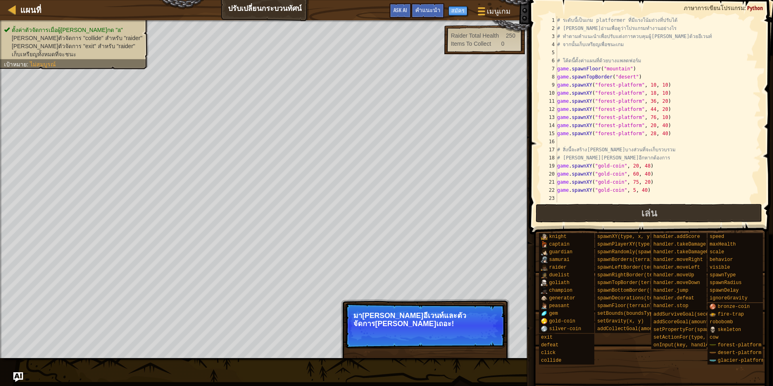
click at [444, 315] on p "มา[PERSON_NAME]อีเวนท์และตัวจัดการ[PERSON_NAME]เถอะ!" at bounding box center [425, 319] width 144 height 16
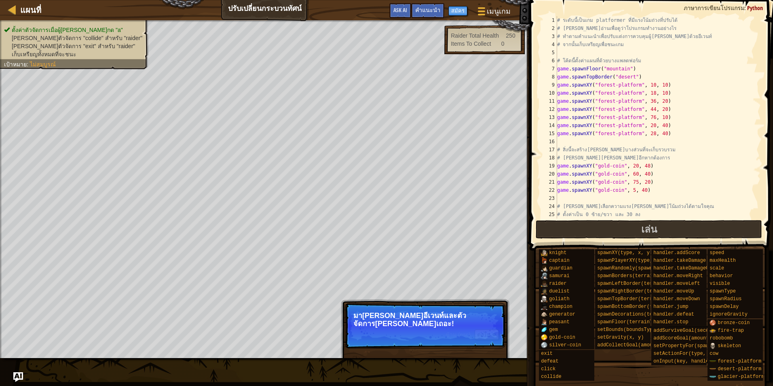
click at [445, 315] on p "มา[PERSON_NAME]อีเวนท์และตัวจัดการ[PERSON_NAME]เถอะ!" at bounding box center [425, 319] width 144 height 16
click at [482, 329] on button "ต่อไป" at bounding box center [487, 334] width 24 height 11
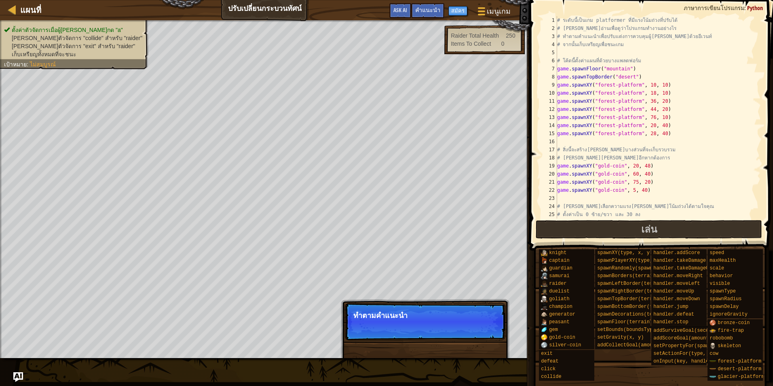
click at [482, 322] on p "ข้าม (esc) ต่อไป ทำตามคำแนะนำ" at bounding box center [425, 321] width 161 height 37
click at [476, 317] on p "ทำตามคำแนะนำในโปรแกร" at bounding box center [425, 315] width 144 height 8
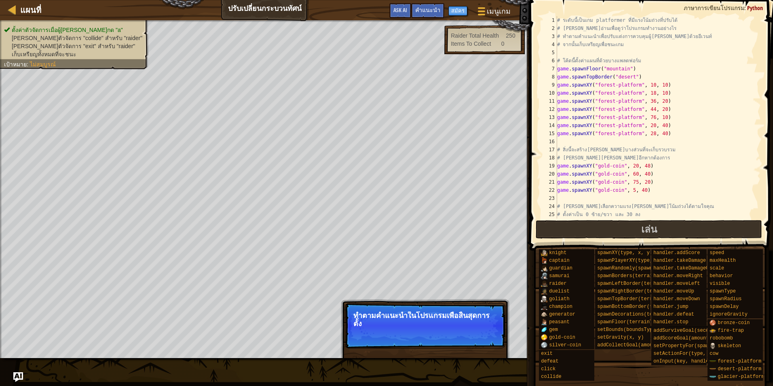
click at [483, 321] on p "ทำตามคำแนะนำในโปรแกรมเพื่อสิ้นสุดการตั้ง" at bounding box center [425, 319] width 144 height 16
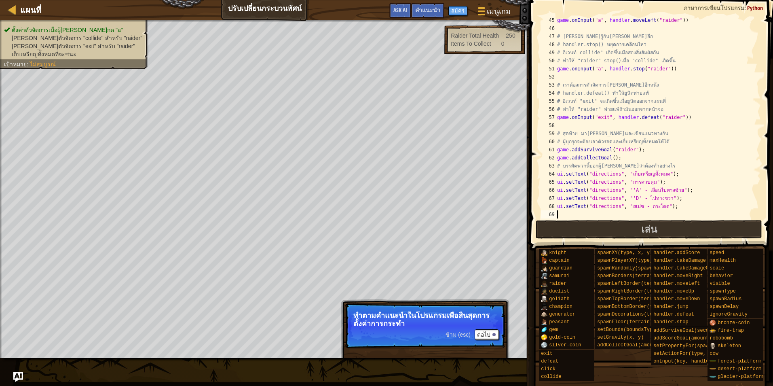
scroll to position [356, 0]
click at [490, 334] on button "ต่อไป" at bounding box center [487, 334] width 24 height 11
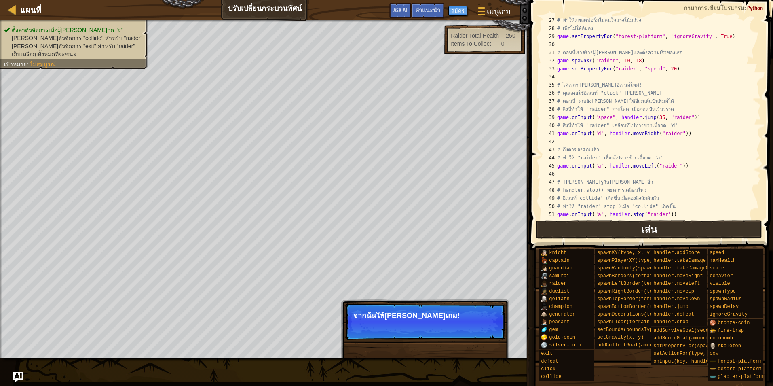
scroll to position [137, 0]
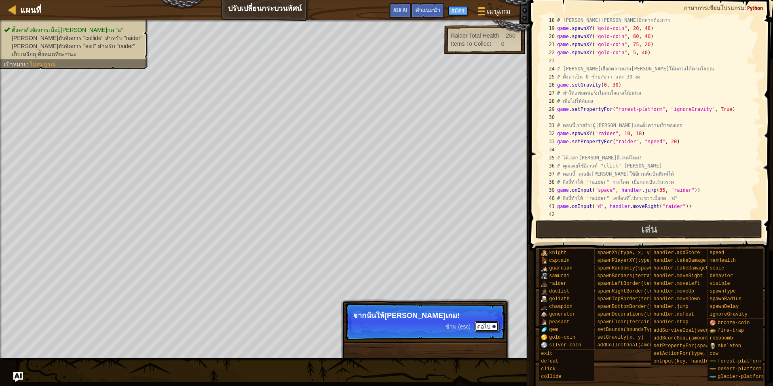
click at [491, 322] on button "ต่อไป" at bounding box center [487, 326] width 24 height 11
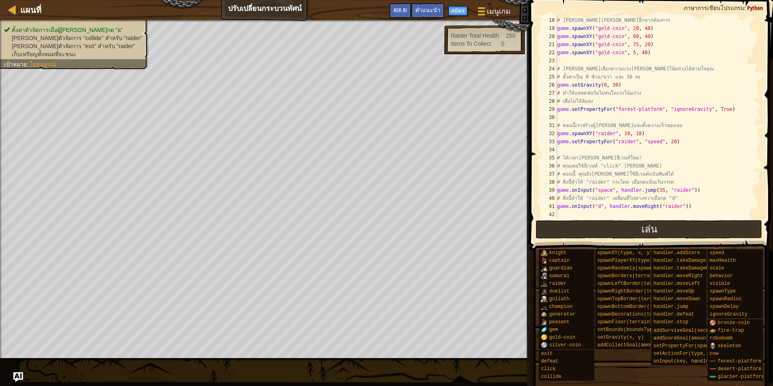
click at [47, 40] on span "[PERSON_NAME]ตัวจัดการ "collide" สำหรับ "raider"" at bounding box center [77, 38] width 131 height 6
click at [38, 66] on span "ไม่สมบูรณ์" at bounding box center [43, 64] width 26 height 6
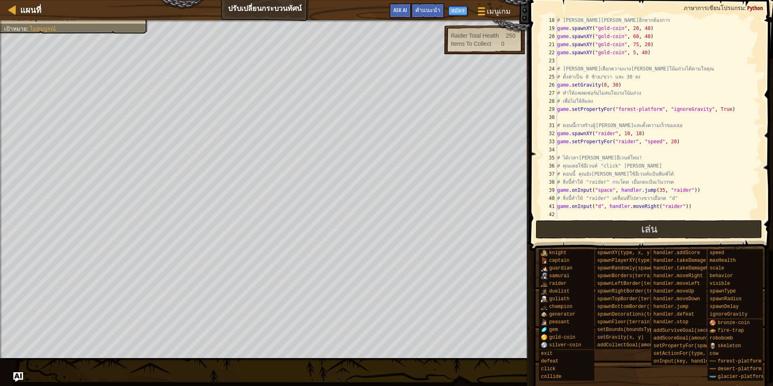
click at [284, 12] on div "แผนที่ ปรับเปลี่ยนกระบวนทัศน์ เมนูเกม เสร็จสิ้น สมัคร คำแนะนำ Ask AI" at bounding box center [265, 10] width 530 height 20
click at [489, 12] on span "เมนูเกม" at bounding box center [499, 11] width 25 height 11
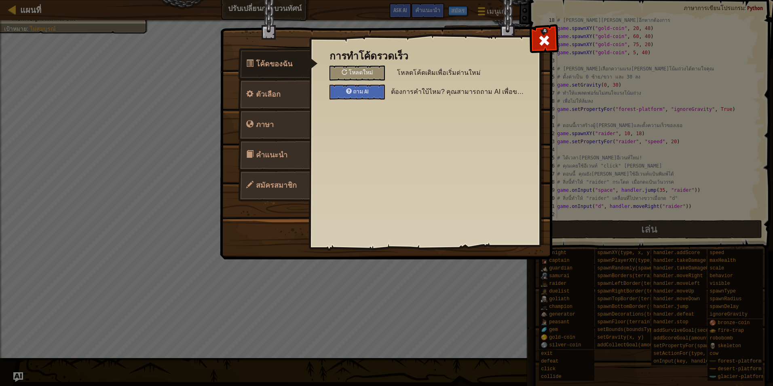
click at [274, 187] on span "สมัครสมาชิก" at bounding box center [276, 185] width 41 height 10
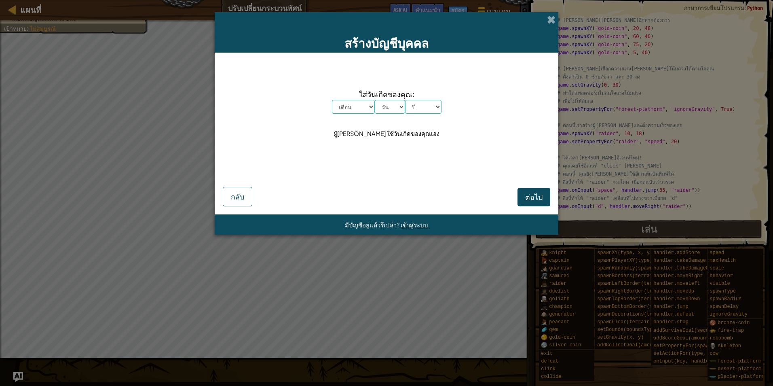
click at [561, 19] on div "สร้างบัญชีบุคคล ใส่วันเกิดของคุณ: เดือน [PERSON_NAME] กุมภาพันธ์ มีนาคม เมษายน …" at bounding box center [386, 193] width 773 height 386
drag, startPoint x: 561, startPoint y: 19, endPoint x: 555, endPoint y: 19, distance: 5.7
click at [560, 19] on div "สร้างบัญชีบุคคล ใส่วันเกิดของคุณ: เดือน [PERSON_NAME] กุมภาพันธ์ มีนาคม เมษายน …" at bounding box center [386, 193] width 773 height 386
click at [555, 19] on span at bounding box center [551, 19] width 8 height 8
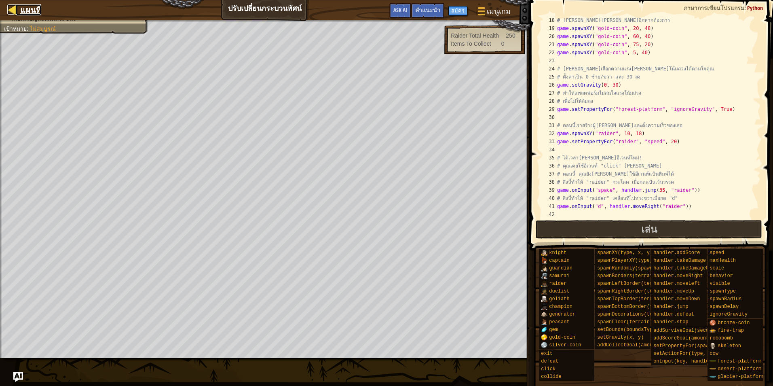
click at [26, 11] on span "แผนที่" at bounding box center [30, 9] width 21 height 11
select select "th"
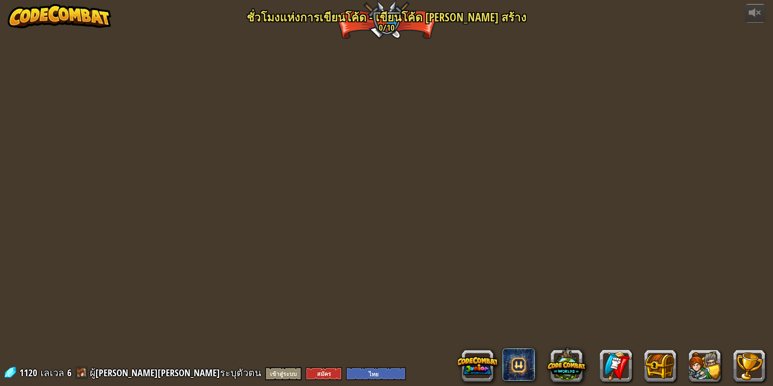
select select "th"
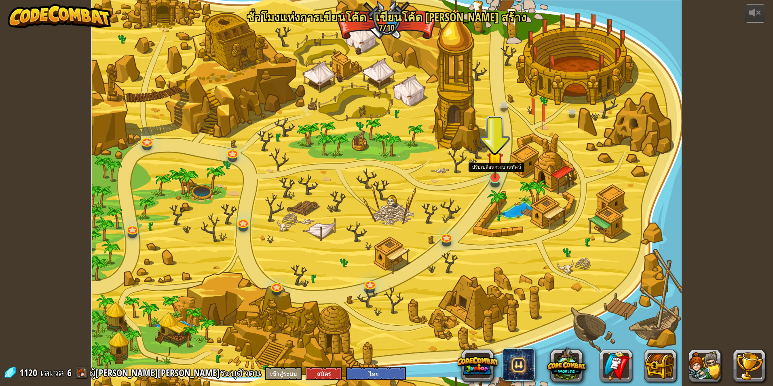
click at [496, 176] on img at bounding box center [495, 160] width 16 height 36
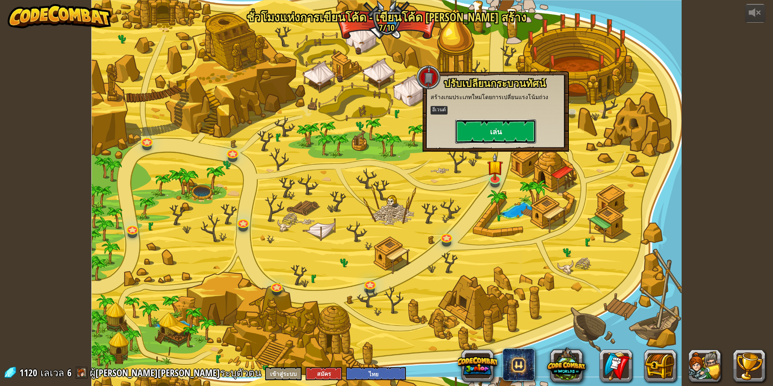
click at [498, 135] on button "เล่น" at bounding box center [495, 131] width 81 height 24
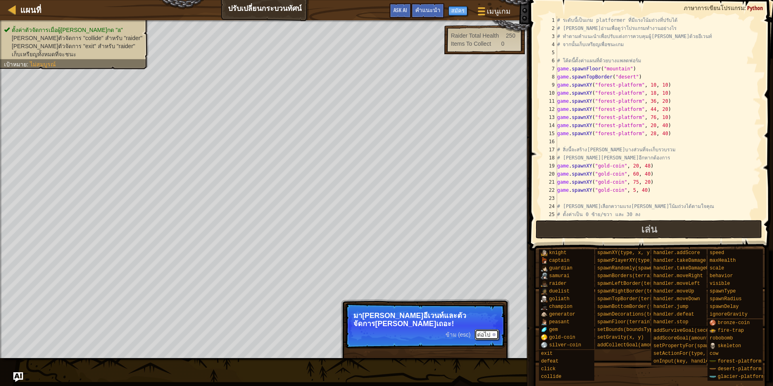
click at [483, 329] on button "ต่อไป" at bounding box center [487, 334] width 24 height 11
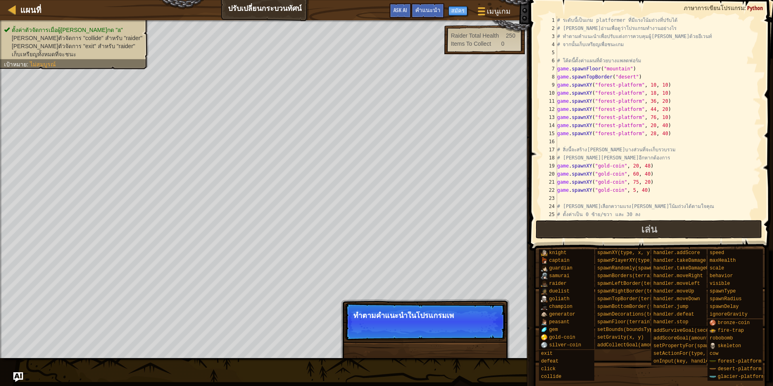
click at [483, 326] on p "ข้าม (esc) ต่อไป ทำตามคำแนะนำในโปรแกรมเพ" at bounding box center [425, 321] width 161 height 37
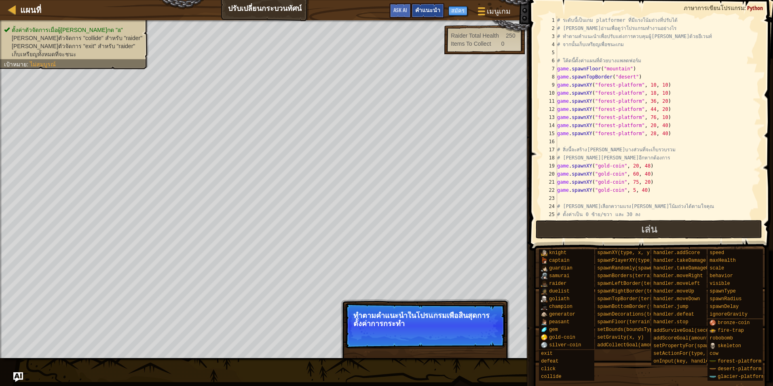
click at [425, 11] on span "คำแนะนำ" at bounding box center [427, 10] width 25 height 8
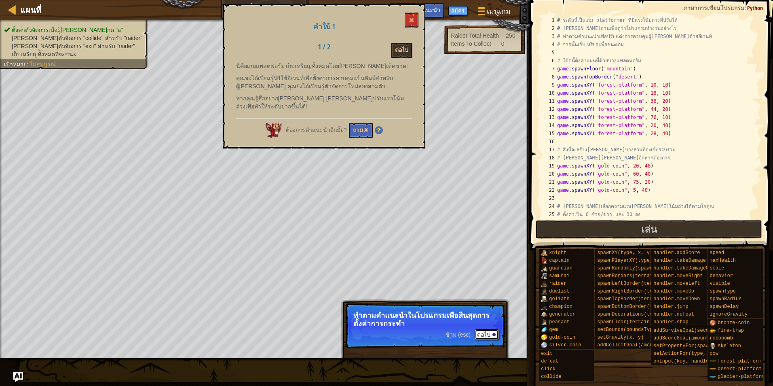
click at [494, 336] on div at bounding box center [494, 334] width 3 height 3
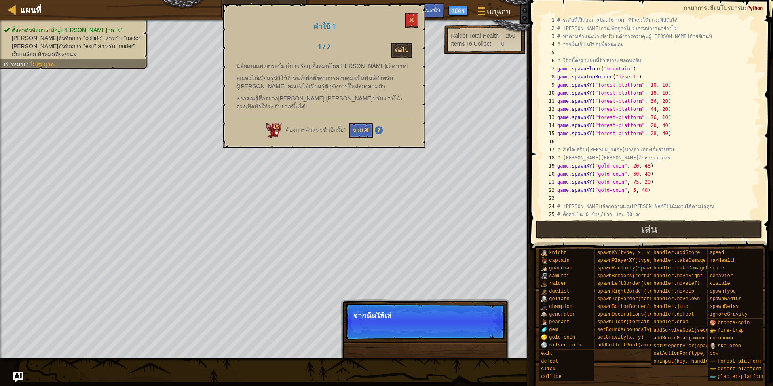
click at [494, 336] on p "ข้าม (esc) ต่อไป จากนั้นให้เล่" at bounding box center [425, 321] width 161 height 37
click at [488, 336] on p "ข้าม (esc) ต่อไป จากนั้นให้[PERSON_NAME]เกม!" at bounding box center [425, 321] width 161 height 37
click at [494, 328] on div at bounding box center [494, 326] width 3 height 3
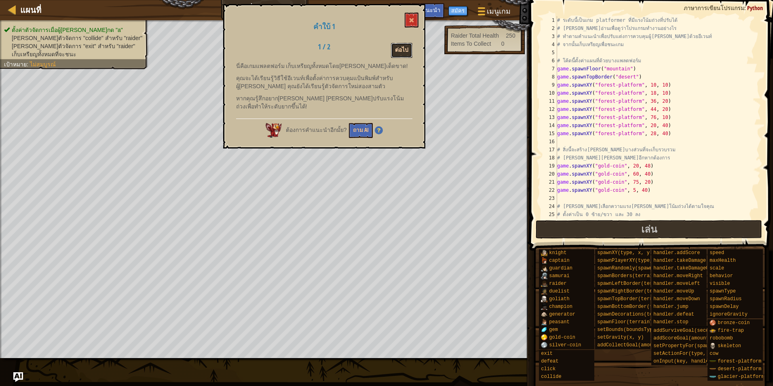
click at [404, 47] on button "ต่อไป" at bounding box center [401, 50] width 21 height 15
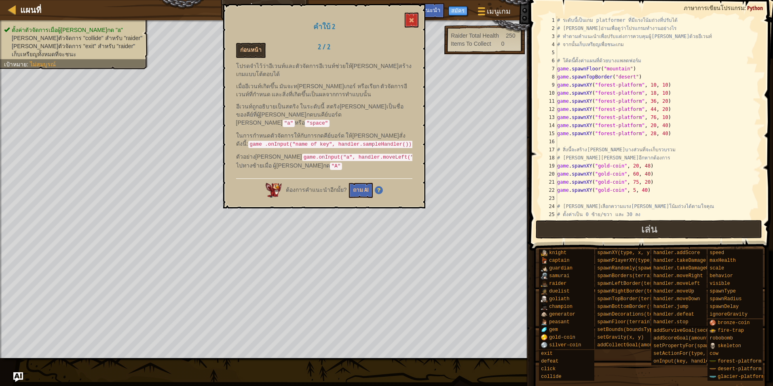
click at [324, 131] on p "ในการกำหนดตัวจัดการให้กับการกดคีย์บอร์ด ให้[PERSON_NAME]สั่งดังนี้: game .onInp…" at bounding box center [324, 139] width 176 height 17
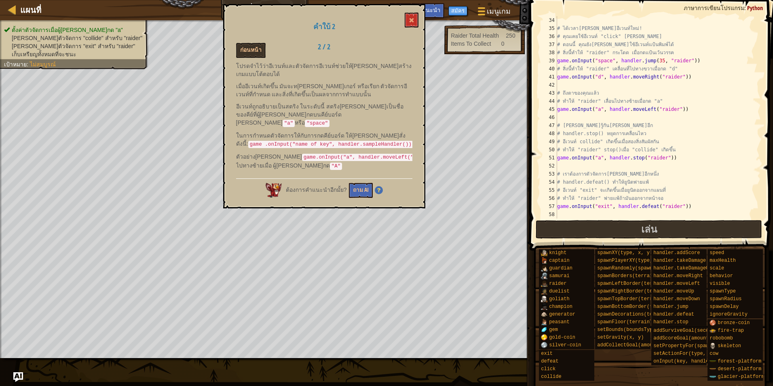
scroll to position [291, 0]
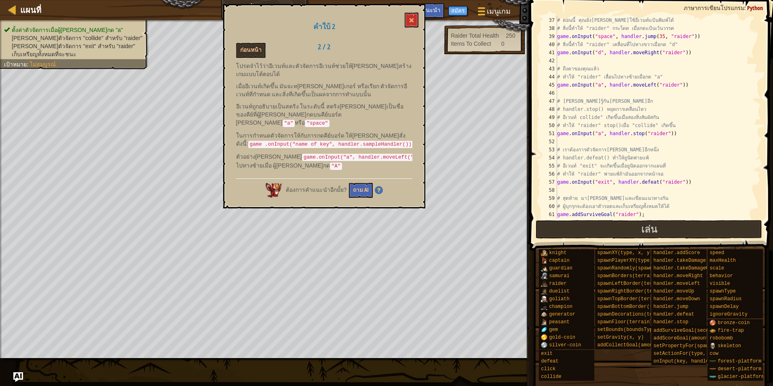
click at [582, 92] on div "# ตอนนี้ คุณยัง[PERSON_NAME]ใช้อีเวนท์แป้นพิมพ์ได้ # สิ่งนี้ทำให้ "raider" กระโ…" at bounding box center [655, 125] width 199 height 218
click at [623, 87] on div "# ตอนนี้ คุณยัง[PERSON_NAME]ใช้อีเวนท์แป้นพิมพ์ได้ # สิ่งนี้ทำให้ "raider" กระโ…" at bounding box center [655, 125] width 199 height 218
click at [660, 82] on div "# ตอนนี้ คุณยัง[PERSON_NAME]ใช้อีเวนท์แป้นพิมพ์ได้ # สิ่งนี้ทำให้ "raider" กระโ…" at bounding box center [655, 125] width 199 height 218
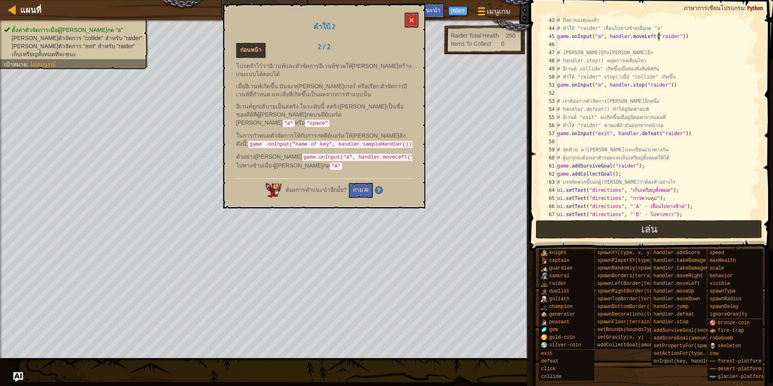
scroll to position [340, 0]
click at [610, 82] on div "# ถึงตาของคุณแล้ว # ทำให้ "raider" เลื่อนไปทางซ้ายเมื่อกด "a" game . onInput ( …" at bounding box center [655, 125] width 199 height 218
click at [597, 86] on div "# ถึงตาของคุณแล้ว # ทำให้ "raider" เลื่อนไปทางซ้ายเมื่อกด "a" game . onInput ( …" at bounding box center [655, 125] width 199 height 218
click at [588, 86] on div "# ถึงตาของคุณแล้ว # ทำให้ "raider" เลื่อนไปทางซ้ายเมื่อกด "a" game . onInput ( …" at bounding box center [655, 125] width 199 height 218
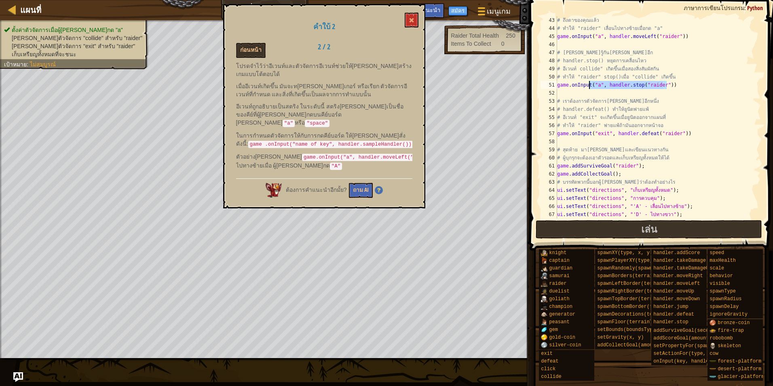
click at [588, 86] on div "# ถึงตาของคุณแล้ว # ทำให้ "raider" เลื่อนไปทางซ้ายเมื่อกด "a" game . onInput ( …" at bounding box center [655, 125] width 199 height 218
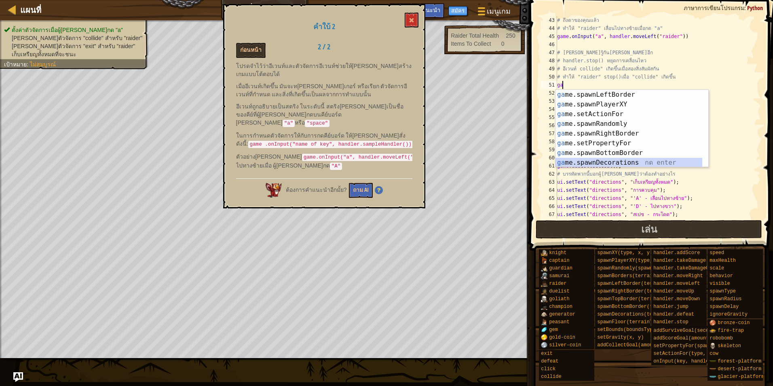
scroll to position [97, 0]
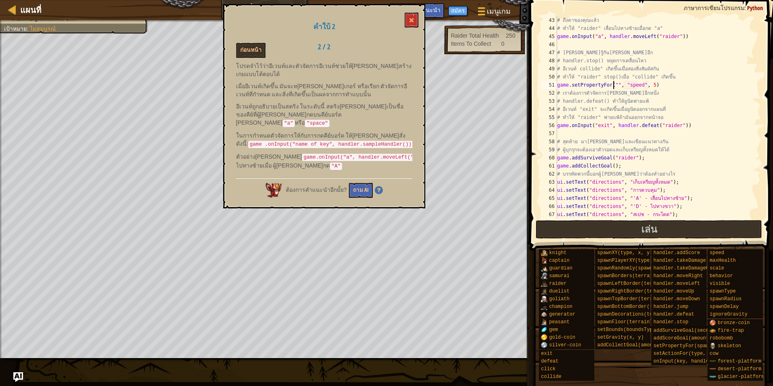
click at [583, 82] on div "# ถึงตาของคุณแล้ว # ทำให้ "raider" เลื่อนไปทางซ้ายเมื่อกด "a" game . onInput ( …" at bounding box center [655, 125] width 199 height 218
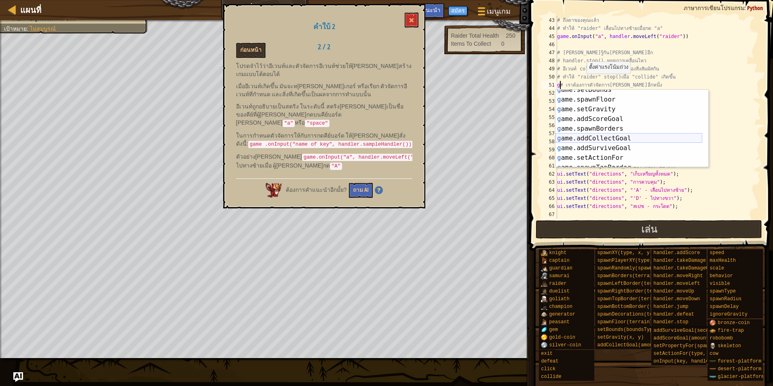
scroll to position [73, 0]
click at [616, 111] on div "g ame.addCollectGoal กด enter g ame.addSurviveGoal กด enter g ame.setActionFor …" at bounding box center [629, 133] width 147 height 97
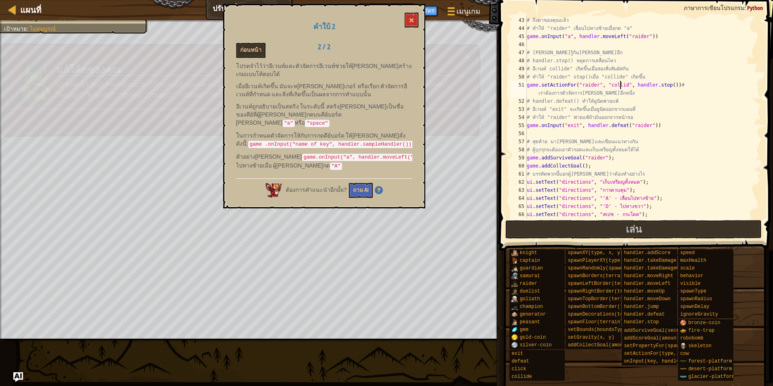
scroll to position [4, 8]
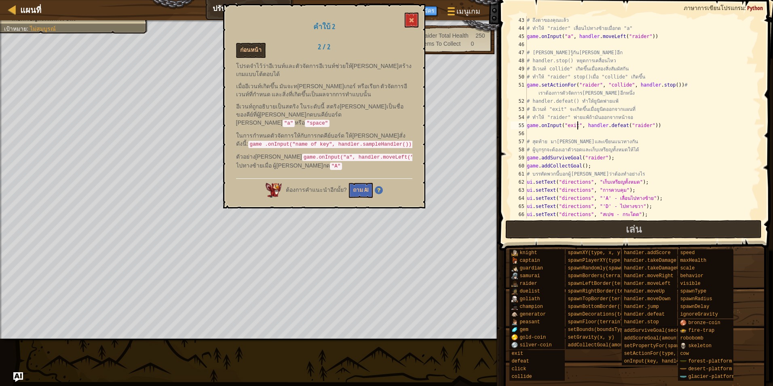
click at [576, 128] on div "# ถึงตาของคุณแล้ว # ทำให้ "raider" เลื่อนไปทางซ้ายเมื่อกด "a" game . onInput ( …" at bounding box center [640, 125] width 230 height 218
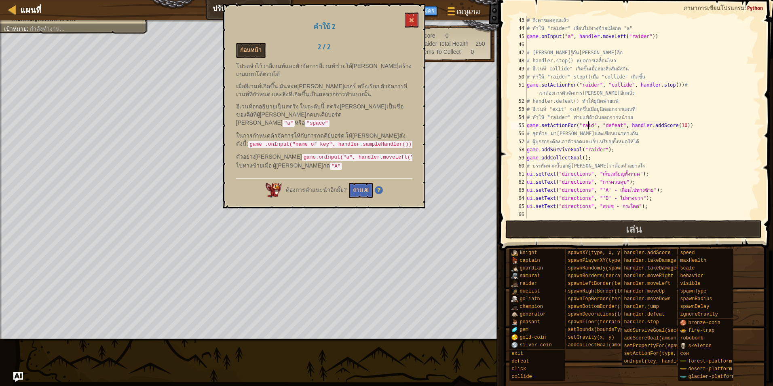
scroll to position [4, 5]
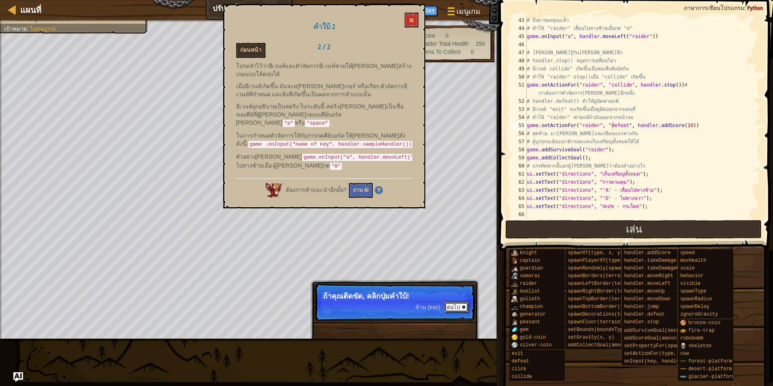
click at [458, 302] on button "ต่อไป" at bounding box center [456, 307] width 24 height 11
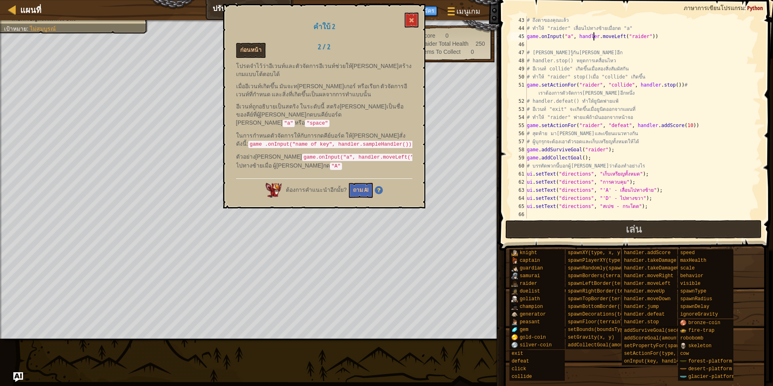
click at [592, 37] on div "# ถึงตาของคุณแล้ว # ทำให้ "raider" เลื่อนไปทางซ้ายเมื่อกด "a" game . onInput ( …" at bounding box center [640, 125] width 230 height 218
click at [563, 37] on div "# ถึงตาของคุณแล้ว # ทำให้ "raider" เลื่อนไปทางซ้ายเมื่อกด "a" game . onInput ( …" at bounding box center [640, 125] width 230 height 218
click at [251, 47] on button "ก่อนหน้า" at bounding box center [251, 50] width 30 height 15
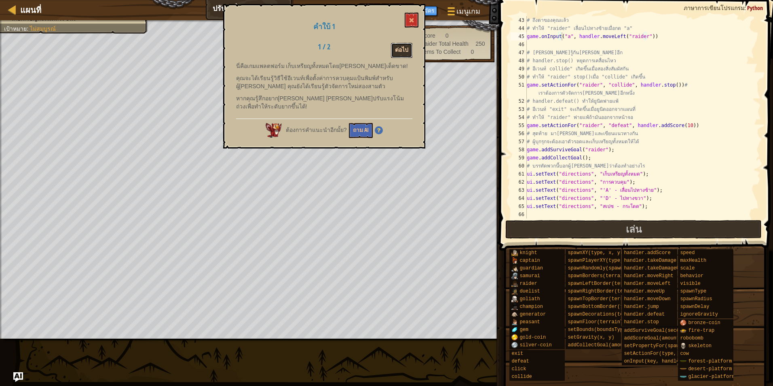
click at [408, 49] on button "ต่อไป" at bounding box center [401, 50] width 21 height 15
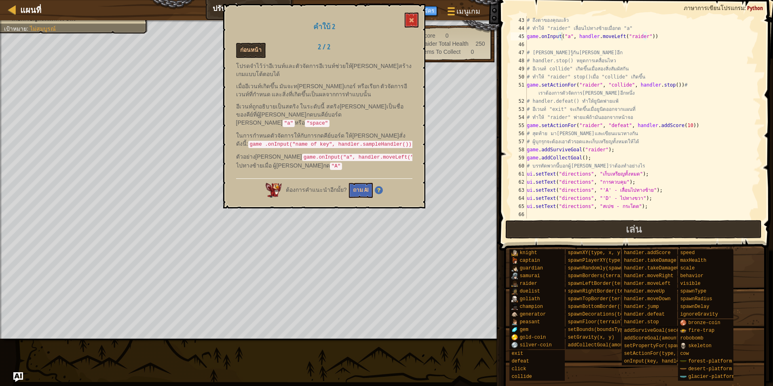
click at [614, 122] on div "# ถึงตาของคุณแล้ว # ทำให้ "raider" เลื่อนไปทางซ้ายเมื่อกด "a" game . onInput ( …" at bounding box center [640, 125] width 230 height 218
click at [620, 125] on div "# ถึงตาของคุณแล้ว # ทำให้ "raider" เลื่อนไปทางซ้ายเมื่อกด "a" game . onInput ( …" at bounding box center [640, 125] width 230 height 218
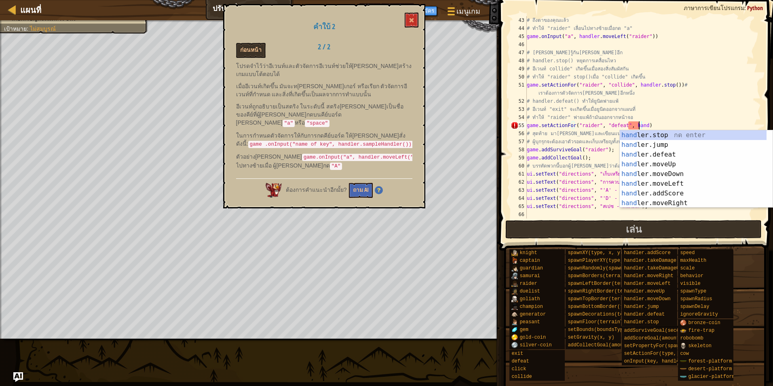
scroll to position [4, 8]
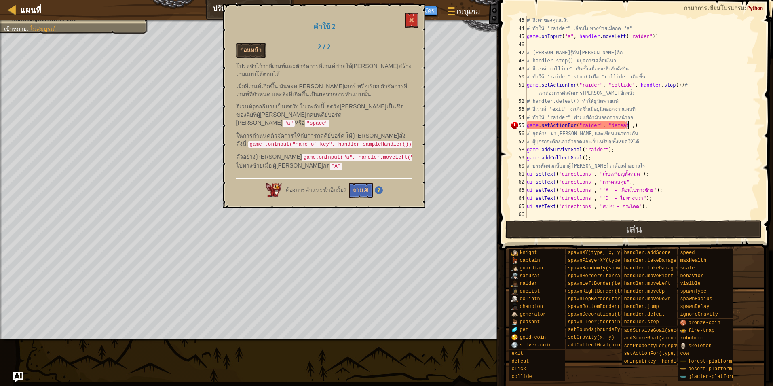
click at [645, 123] on div "# ถึงตาของคุณแล้ว # ทำให้ "raider" เลื่อนไปทางซ้ายเมื่อกด "a" game . onInput ( …" at bounding box center [640, 125] width 230 height 218
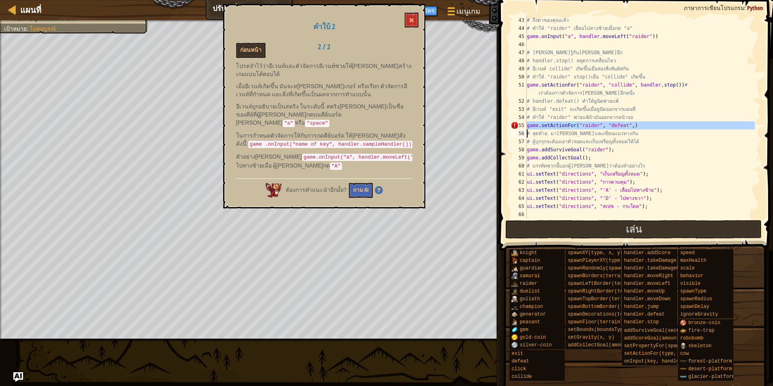
click at [645, 123] on div "# ถึงตาของคุณแล้ว # ทำให้ "raider" เลื่อนไปทางซ้ายเมื่อกด "a" game . onInput ( …" at bounding box center [640, 125] width 230 height 218
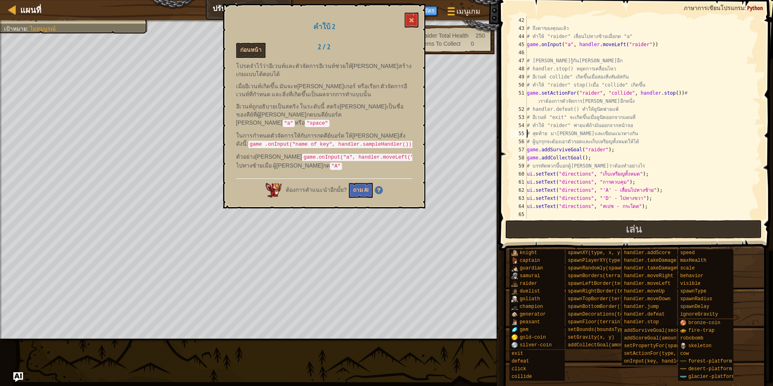
type textarea "# ทำให้ "raider" พ่ายแพ้ถ้ามันออกจากหน้าจอ"
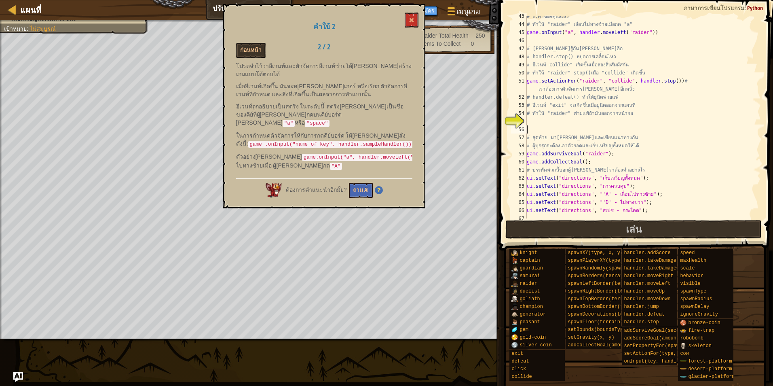
scroll to position [344, 0]
drag, startPoint x: 672, startPoint y: 76, endPoint x: 670, endPoint y: 83, distance: 7.1
click at [670, 83] on div "# ถึงตาของคุณแล้ว # ทำให้ "raider" เลื่อนไปทางซ้ายเมื่อกด "a" game . onInput ( …" at bounding box center [640, 121] width 230 height 218
type textarea "# เราต้องการตัวจัดการ[PERSON_NAME]อีกหนึ่ง"
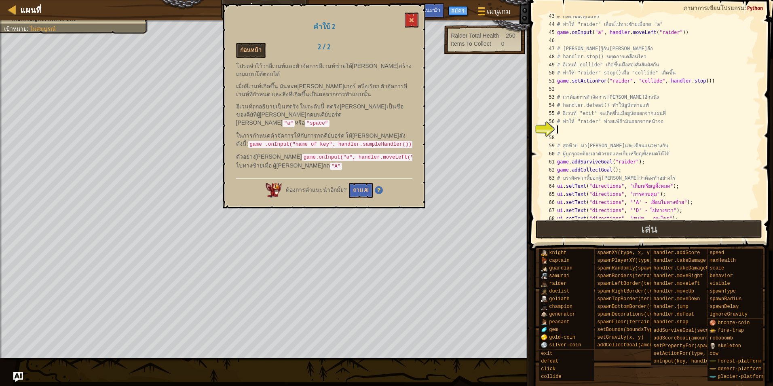
click at [573, 132] on div "# ถึงตาของคุณแล้ว # ทำให้ "raider" เลื่อนไปทางซ้ายเมื่อกด "a" game . onInput ( …" at bounding box center [655, 121] width 199 height 218
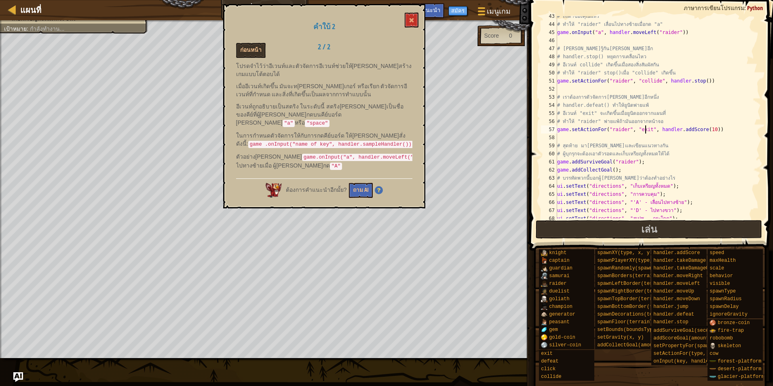
scroll to position [4, 7]
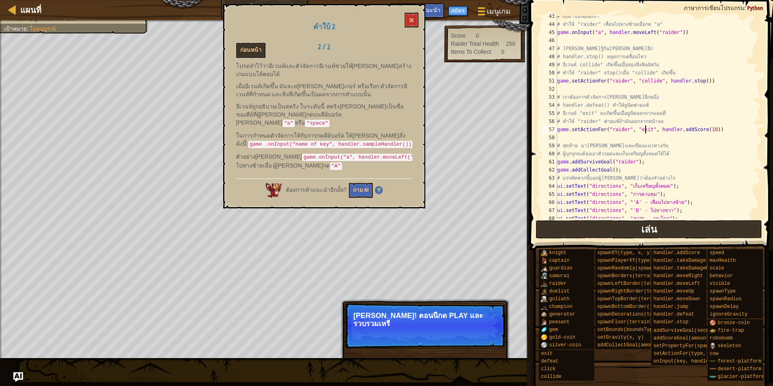
type textarea "game.setActionFor("raider", "exit", handler.addScore(10))"
click at [567, 236] on button "เล่น" at bounding box center [649, 229] width 227 height 19
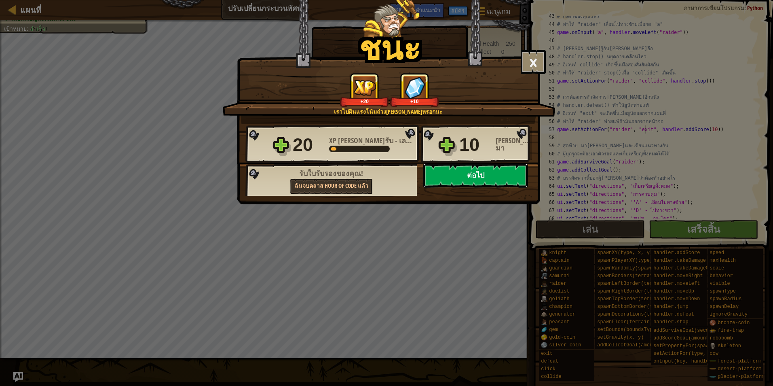
click at [474, 176] on button "ต่อไป" at bounding box center [475, 175] width 104 height 24
select select "th"
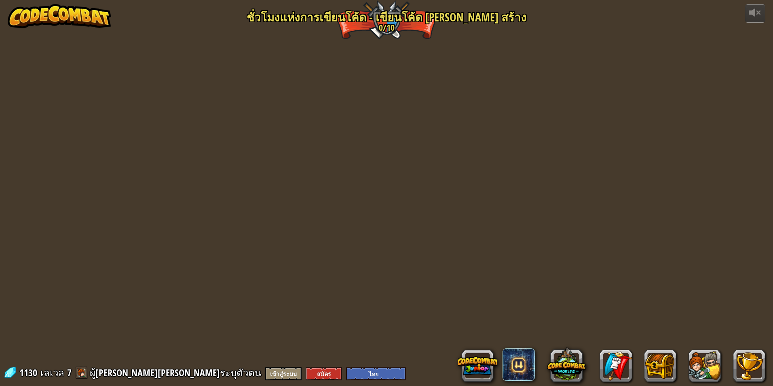
select select "th"
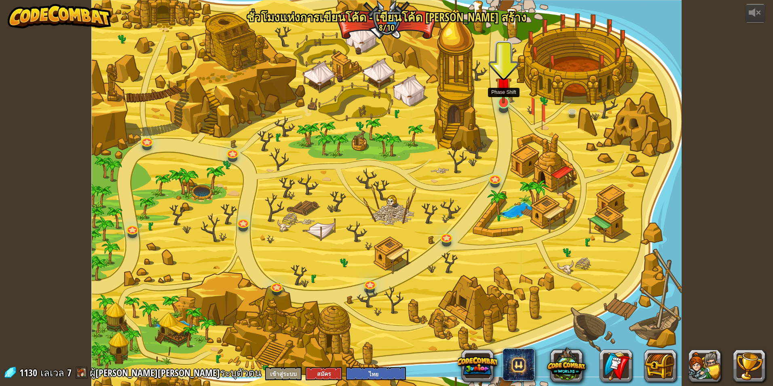
click at [503, 95] on img at bounding box center [504, 85] width 16 height 36
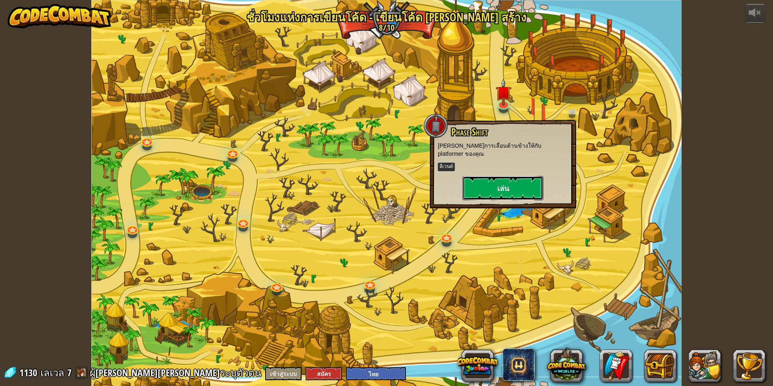
click at [508, 178] on button "เล่น" at bounding box center [503, 188] width 81 height 24
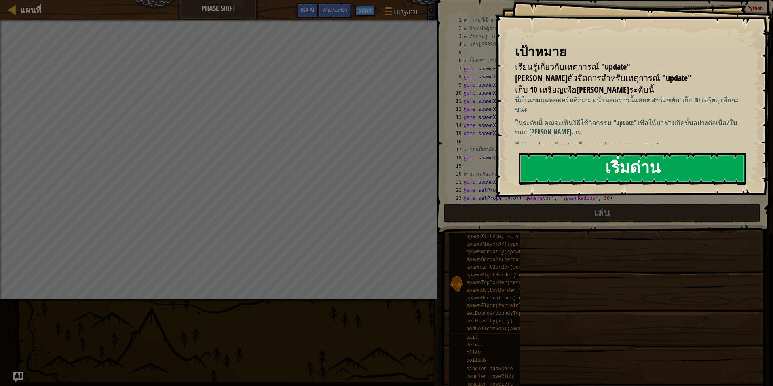
click at [600, 170] on button "เริ่มด่าน" at bounding box center [633, 168] width 228 height 32
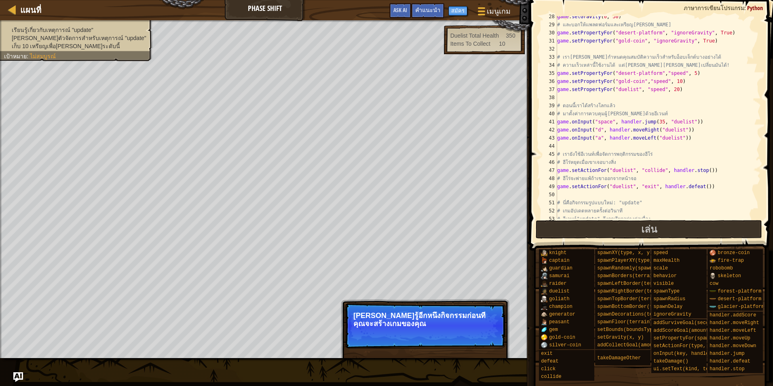
scroll to position [384, 0]
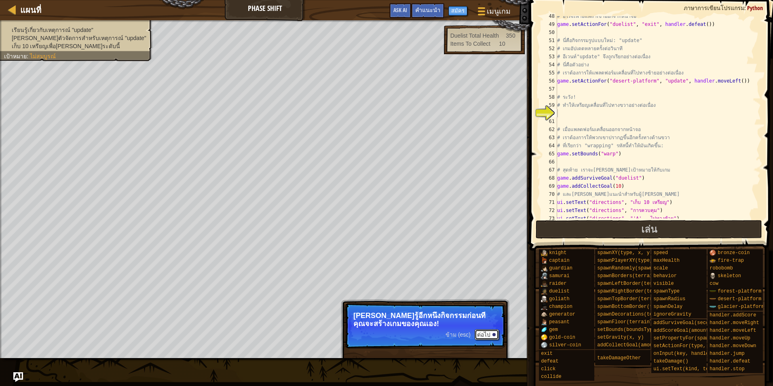
click at [494, 335] on div at bounding box center [494, 334] width 3 height 3
click at [486, 332] on button "ต่อไป" at bounding box center [487, 334] width 24 height 11
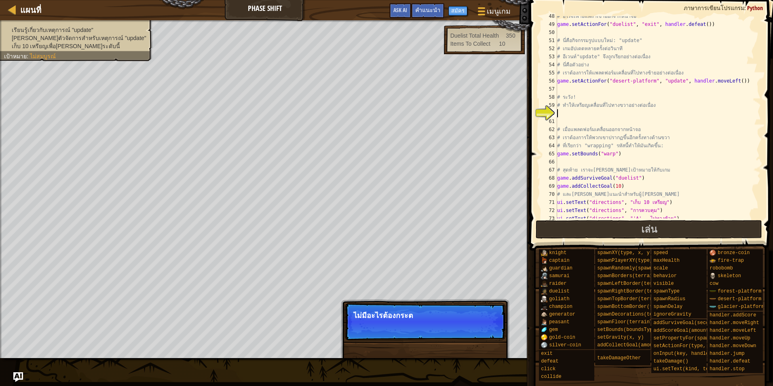
click at [475, 322] on p "ข้าม (esc) ต่อไป ไม่มีอะไรต้องกระต" at bounding box center [425, 321] width 161 height 37
click at [478, 322] on button "ต่อไป" at bounding box center [487, 326] width 24 height 11
click at [478, 322] on p "ข้าม (esc) ต่อไป อ่านเพื่" at bounding box center [425, 321] width 161 height 37
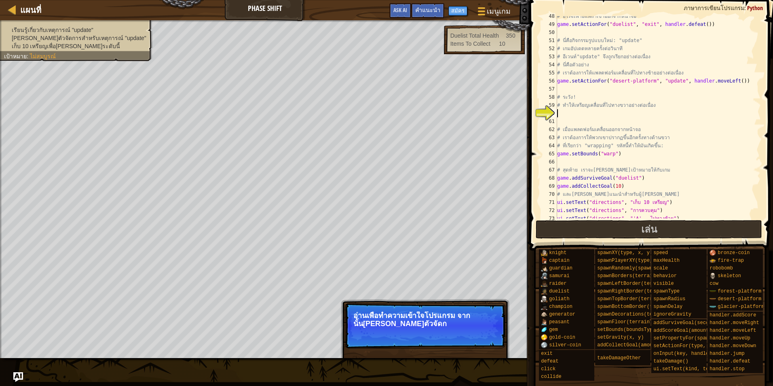
click at [450, 316] on p "อ่านเพื่อทำความเข้าใจโปรแกรม จากนั้น[PERSON_NAME]ตัวจัดก" at bounding box center [425, 319] width 144 height 16
click at [467, 331] on div "ข้าม (esc) ต่อไป" at bounding box center [472, 334] width 53 height 11
click at [486, 339] on button "ต่อไป" at bounding box center [487, 334] width 24 height 11
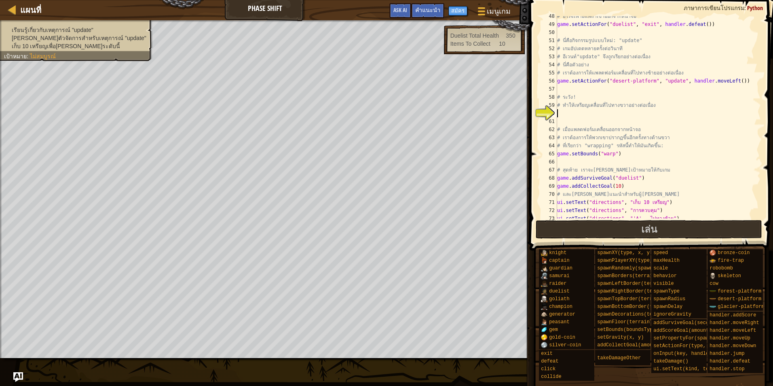
click at [586, 116] on div "# ฮีโร่จะพ่ายแพ้ถ้าเขาออกจากหน้าจอ game . setActionFor ( "duelist" , "exit" , h…" at bounding box center [655, 121] width 199 height 218
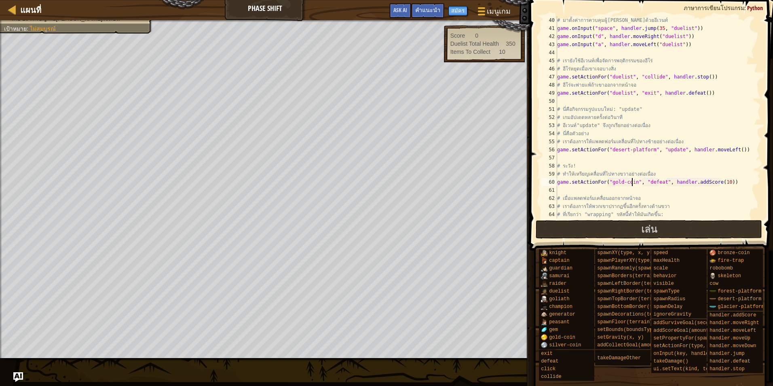
scroll to position [340, 0]
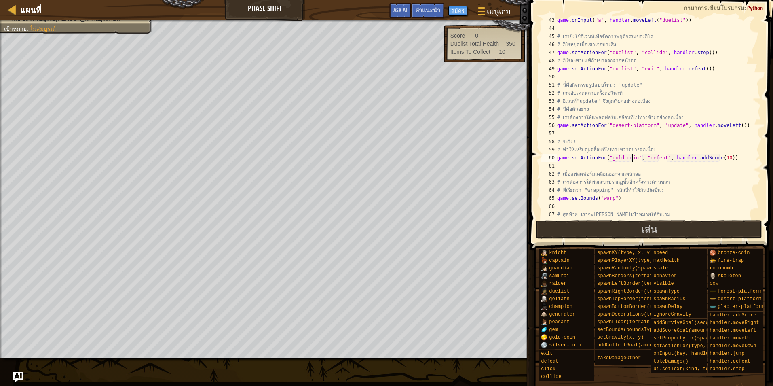
click at [625, 160] on div "game . onInput ( "a" , handler . moveLeft ( "duelist" )) # เรายังใช้อีเวนท์เพื่…" at bounding box center [655, 125] width 199 height 218
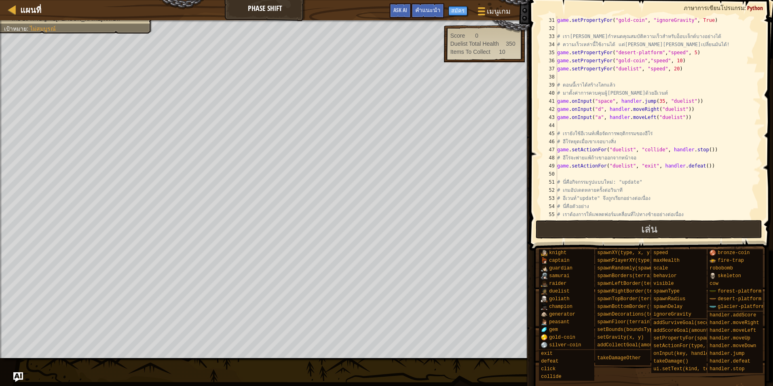
scroll to position [194, 0]
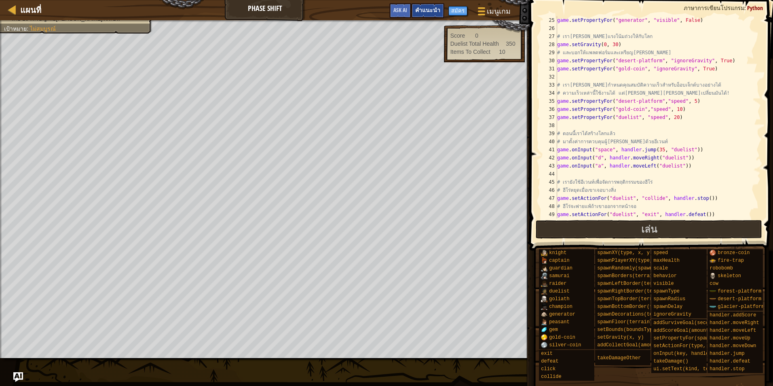
click at [436, 12] on span "คำแนะนำ" at bounding box center [427, 10] width 25 height 8
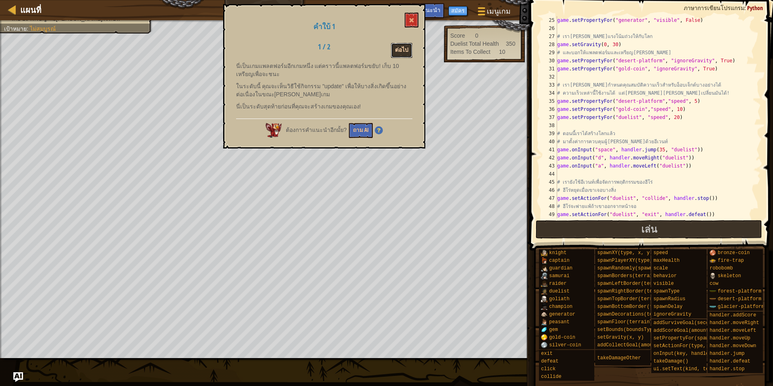
click at [407, 43] on button "ต่อไป" at bounding box center [401, 50] width 21 height 15
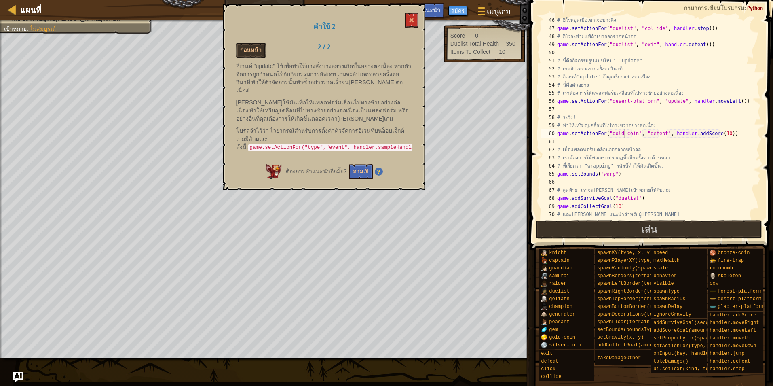
scroll to position [364, 0]
click at [652, 135] on div "# ฮีโร่หยุดเมื่อเขาเจอบางสิ่ง game . setActionFor ( "duelist" , "collide" , han…" at bounding box center [655, 125] width 199 height 218
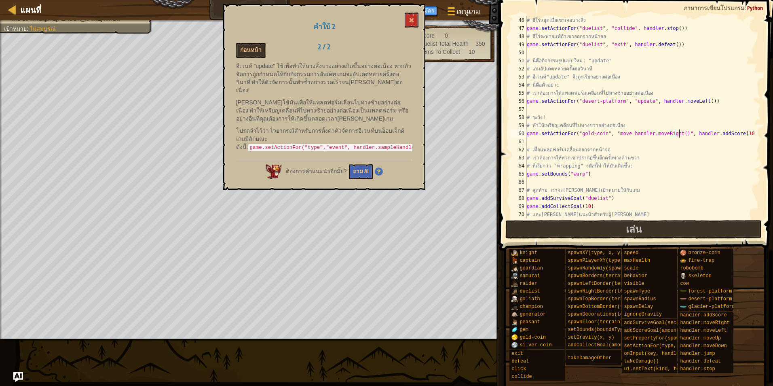
click at [678, 133] on div "# ฮีโร่หยุดเมื่อเขาเจอบางสิ่ง game . setActionFor ( "duelist" , "collide" , han…" at bounding box center [640, 125] width 230 height 218
drag, startPoint x: 677, startPoint y: 133, endPoint x: 734, endPoint y: 133, distance: 57.4
click at [734, 133] on div "# ฮีโร่หยุดเมื่อเขาเจอบางสิ่ง game . setActionFor ( "duelist" , "collide" , han…" at bounding box center [640, 125] width 230 height 218
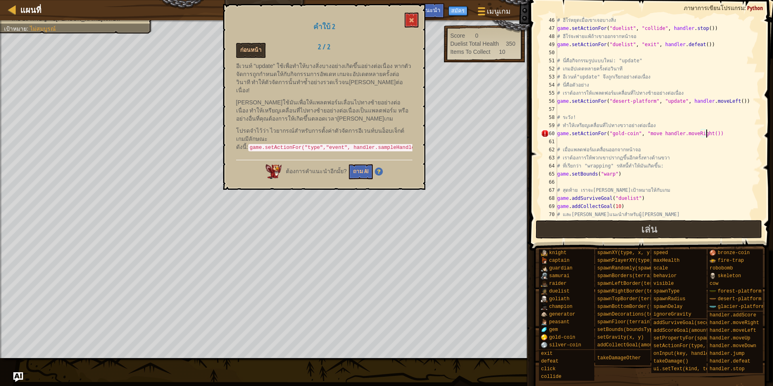
click at [639, 135] on div "# ฮีโร่หยุดเมื่อเขาเจอบางสิ่ง game . setActionFor ( "duelist" , "collide" , han…" at bounding box center [655, 125] width 199 height 218
click at [642, 135] on div "# ฮีโร่หยุดเมื่อเขาเจอบางสิ่ง game . setActionFor ( "duelist" , "collide" , han…" at bounding box center [655, 125] width 199 height 218
drag, startPoint x: 639, startPoint y: 165, endPoint x: 658, endPoint y: 144, distance: 27.8
click at [639, 161] on div "# ฮีโร่หยุดเมื่อเขาเจอบางสิ่ง game . setActionFor ( "duelist" , "collide" , han…" at bounding box center [655, 125] width 199 height 218
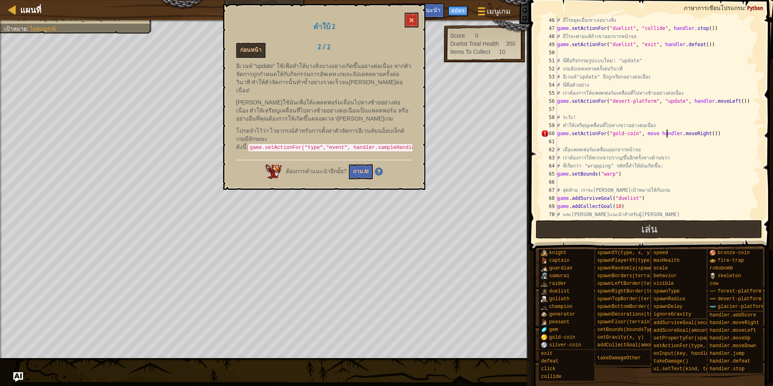
drag, startPoint x: 666, startPoint y: 131, endPoint x: 648, endPoint y: 131, distance: 17.8
click at [665, 131] on div "# ฮีโร่หยุดเมื่อเขาเจอบางสิ่ง game . setActionFor ( "duelist" , "collide" , han…" at bounding box center [655, 125] width 199 height 218
click at [641, 131] on div "# ฮีโร่หยุดเมื่อเขาเจอบางสิ่ง game . setActionFor ( "duelist" , "collide" , han…" at bounding box center [655, 125] width 199 height 218
drag, startPoint x: 699, startPoint y: 133, endPoint x: 640, endPoint y: 134, distance: 59.0
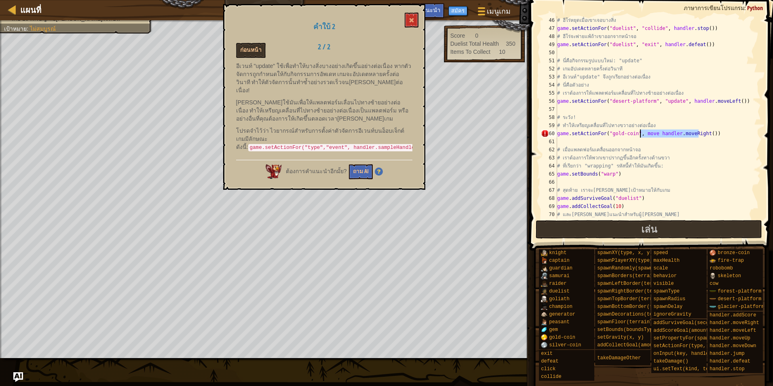
click at [640, 134] on div "# ฮีโร่หยุดเมื่อเขาเจอบางสิ่ง game . setActionFor ( "duelist" , "collide" , han…" at bounding box center [655, 125] width 199 height 218
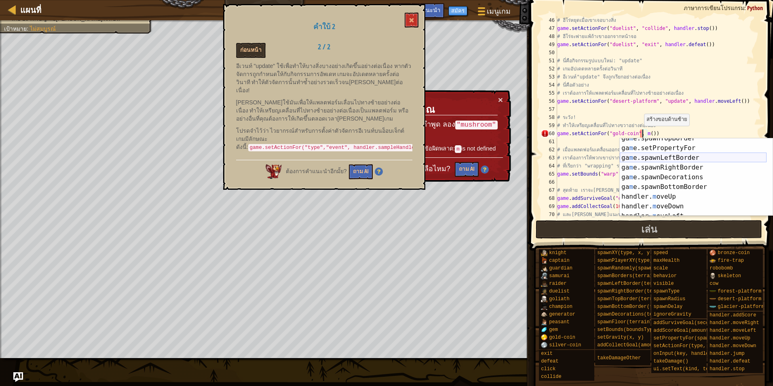
scroll to position [146, 0]
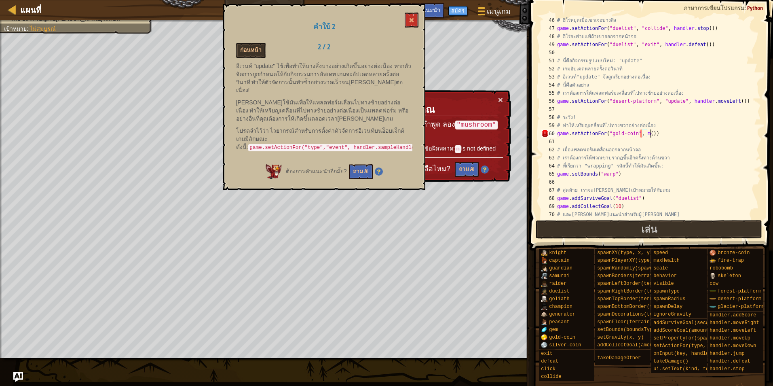
click at [659, 133] on div "# ฮีโร่หยุดเมื่อเขาเจอบางสิ่ง game . setActionFor ( "duelist" , "collide" , han…" at bounding box center [655, 125] width 199 height 218
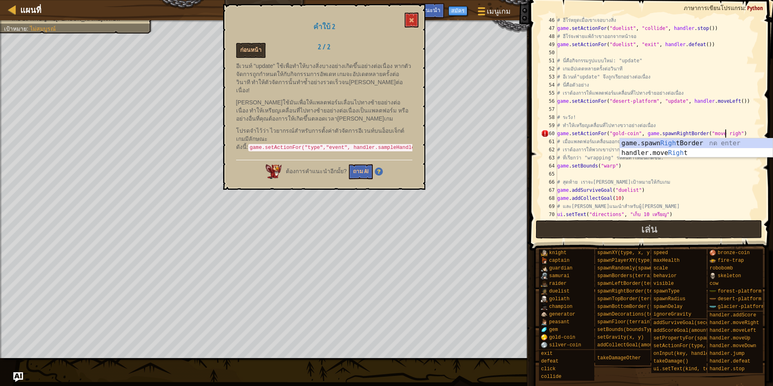
scroll to position [4, 14]
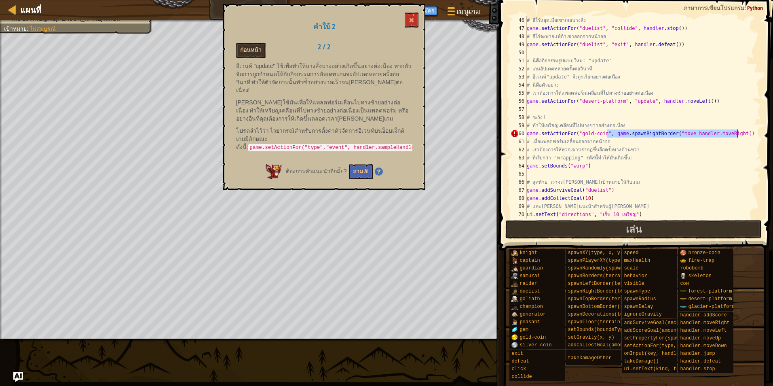
drag, startPoint x: 607, startPoint y: 133, endPoint x: 737, endPoint y: 133, distance: 129.8
click at [737, 133] on div "# ฮีโร่หยุดเมื่อเขาเจอบางสิ่ง game . setActionFor ( "duelist" , "collide" , han…" at bounding box center [640, 125] width 230 height 218
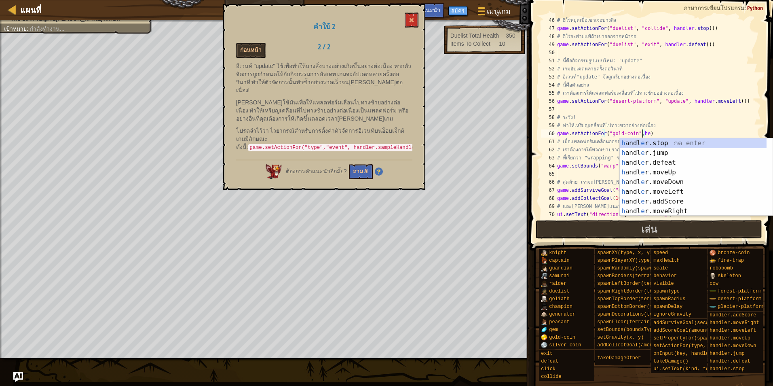
scroll to position [4, 7]
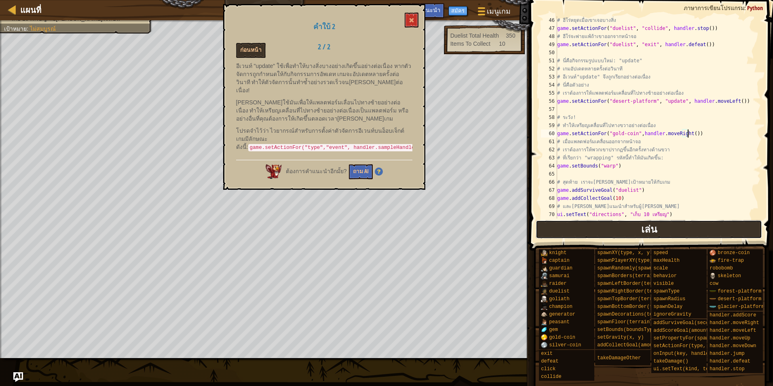
click at [634, 233] on button "เล่น" at bounding box center [649, 229] width 227 height 19
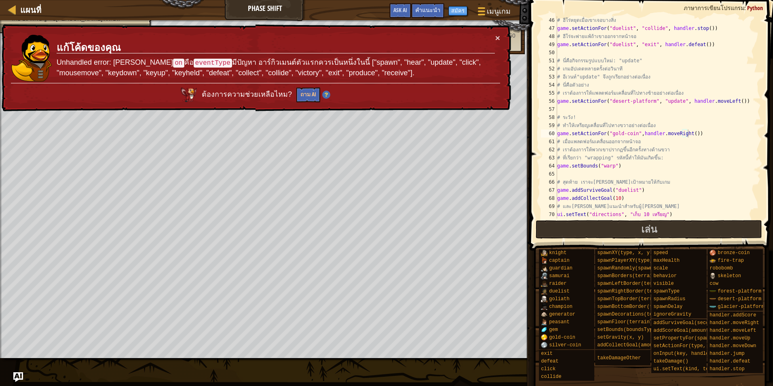
drag, startPoint x: 240, startPoint y: 73, endPoint x: 279, endPoint y: 73, distance: 38.8
click at [279, 73] on p "Unhandled error: อาร์กิวเมนต์ของ on คือ eventType มีปัญหา อาร์กิวเมนต์ตัวแรกควร…" at bounding box center [276, 67] width 438 height 21
click at [697, 235] on button "เล่น" at bounding box center [649, 229] width 227 height 19
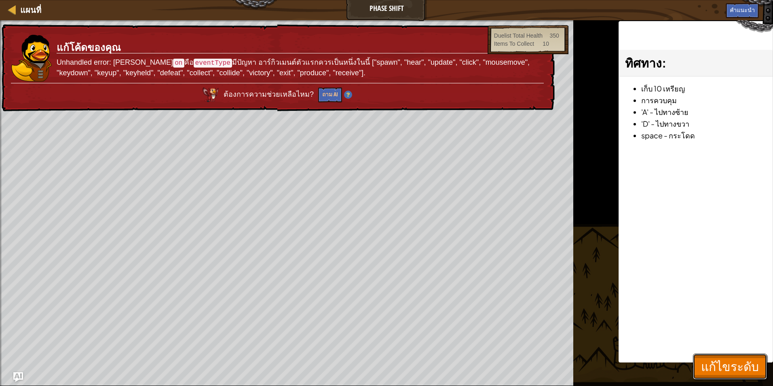
click at [743, 364] on span "แก้ไขระดับ" at bounding box center [730, 366] width 58 height 17
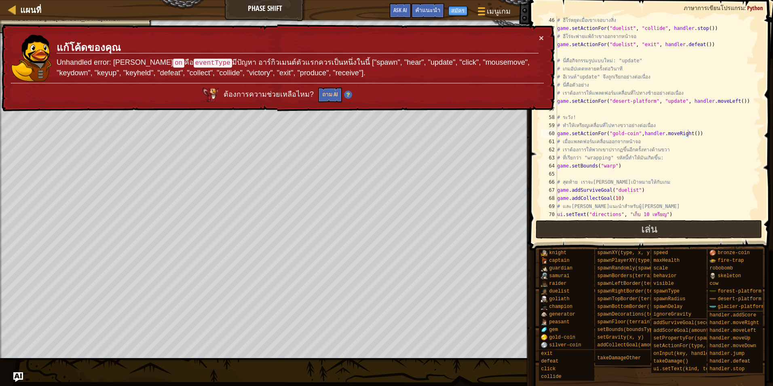
click at [633, 135] on div "# ฮีโร่หยุดเมื่อเขาเจอบางสิ่ง game . setActionFor ( "duelist" , "collide" , han…" at bounding box center [655, 125] width 199 height 218
click at [431, 9] on span "คำแนะนำ" at bounding box center [427, 10] width 25 height 8
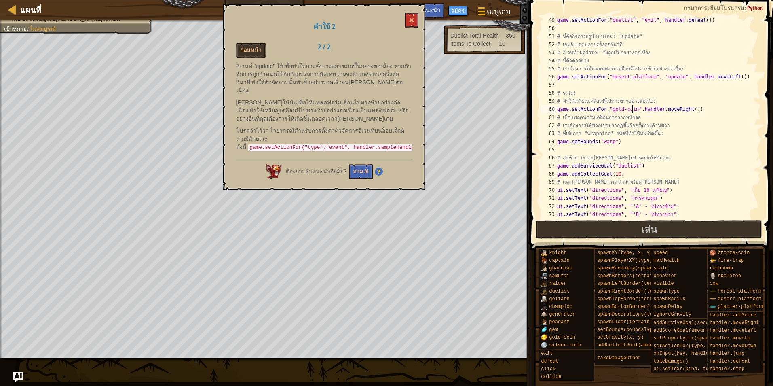
scroll to position [4, 6]
click at [671, 233] on button "เล่น" at bounding box center [649, 229] width 227 height 19
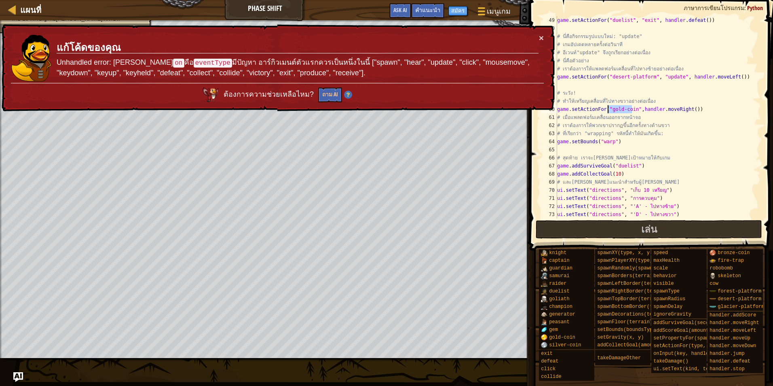
drag, startPoint x: 633, startPoint y: 109, endPoint x: 608, endPoint y: 111, distance: 25.2
click at [608, 111] on div "game . setActionFor ( "duelist" , "exit" , handler . defeat ( )) # นี่คือกิจกรร…" at bounding box center [655, 125] width 199 height 218
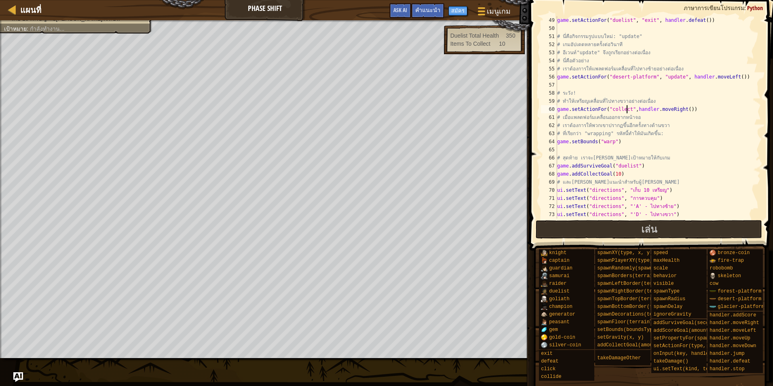
scroll to position [4, 6]
click at [613, 222] on button "เล่น" at bounding box center [649, 229] width 227 height 19
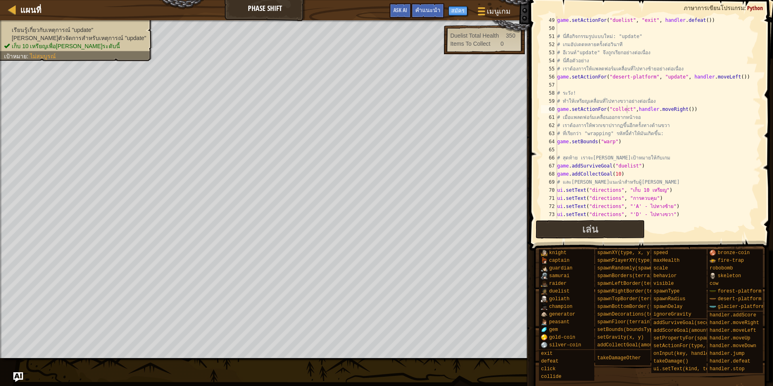
click at [61, 42] on li "[PERSON_NAME]ตัวจัดการสำหรับเหตุการณ์ "update"" at bounding box center [75, 38] width 142 height 8
click at [35, 32] on span "เรียนรู้เกี่ยวกับเหตุการณ์ "update"" at bounding box center [53, 30] width 82 height 6
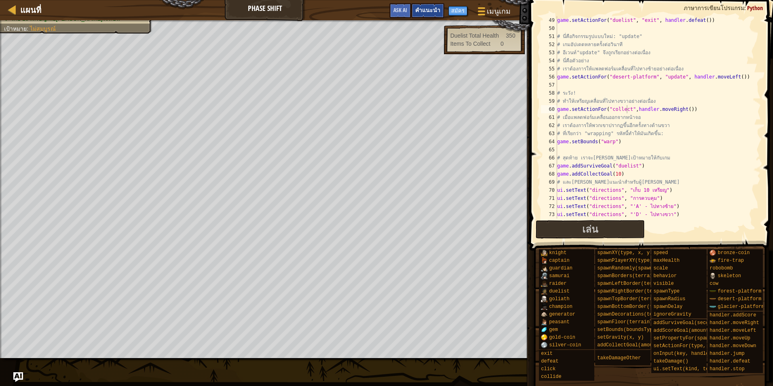
click at [437, 11] on span "คำแนะนำ" at bounding box center [427, 10] width 25 height 8
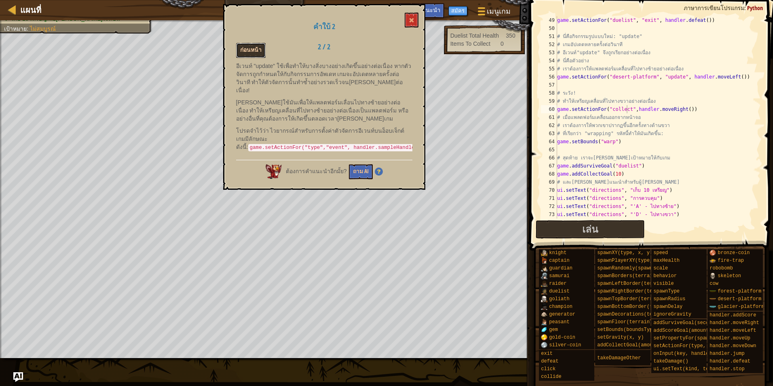
click at [254, 53] on button "ก่อนหน้า" at bounding box center [251, 50] width 30 height 15
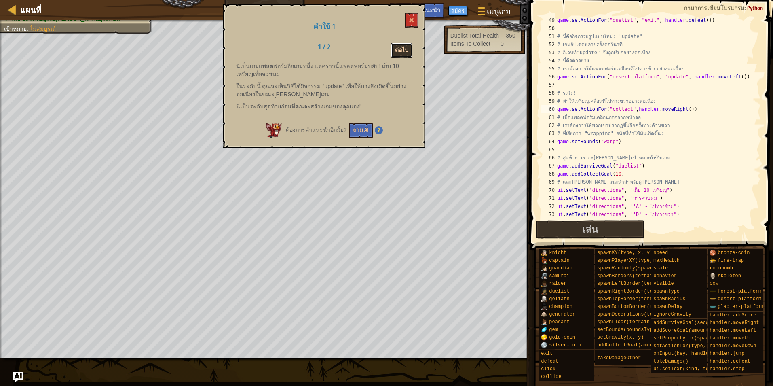
click at [391, 48] on button "ต่อไป" at bounding box center [401, 50] width 21 height 15
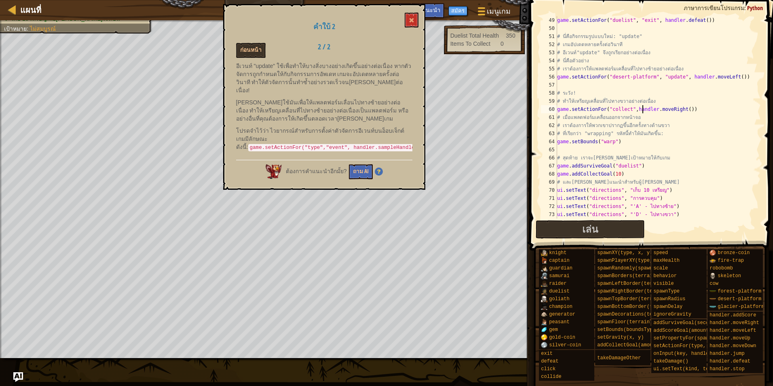
click at [641, 108] on div "game . setActionFor ( "duelist" , "exit" , handler . defeat ( )) # นี่คือกิจกรร…" at bounding box center [655, 125] width 199 height 218
drag, startPoint x: 626, startPoint y: 108, endPoint x: 608, endPoint y: 109, distance: 18.2
click at [608, 109] on div "game . setActionFor ( "duelist" , "exit" , handler . defeat ( )) # นี่คือกิจกรร…" at bounding box center [655, 125] width 199 height 218
click at [605, 231] on button "เล่น" at bounding box center [590, 229] width 109 height 19
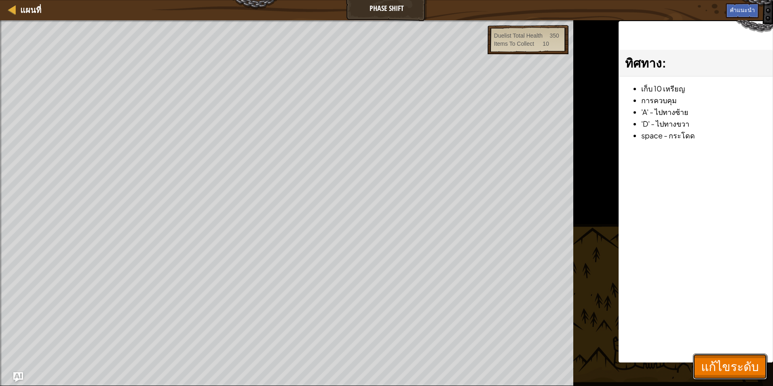
click at [745, 357] on button "แก้ไขระดับ" at bounding box center [730, 366] width 74 height 26
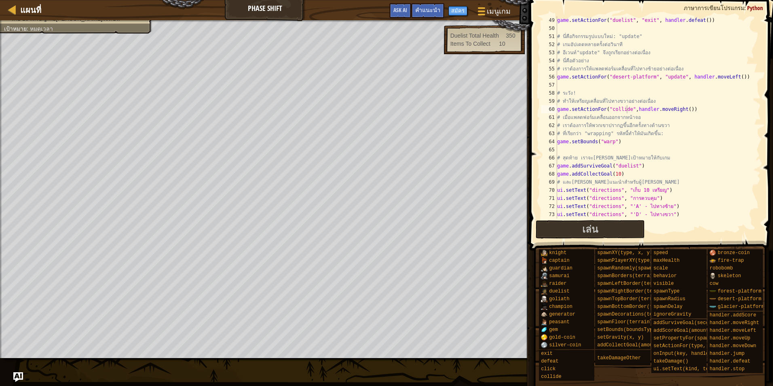
click at [629, 113] on div "game . setActionFor ( "duelist" , "exit" , handler . defeat ( )) # นี่คือกิจกรร…" at bounding box center [655, 125] width 199 height 218
click at [626, 112] on div "game . setActionFor ( "duelist" , "exit" , handler . defeat ( )) # นี่คือกิจกรร…" at bounding box center [655, 125] width 199 height 218
type textarea "game.setActionFor("coin",handler.moveRight())"
click at [617, 228] on button "เล่น" at bounding box center [590, 229] width 109 height 19
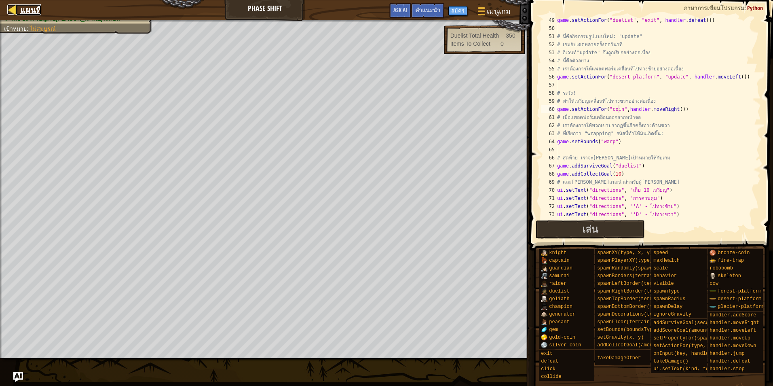
click at [30, 9] on span "แผนที่" at bounding box center [30, 9] width 21 height 11
select select "th"
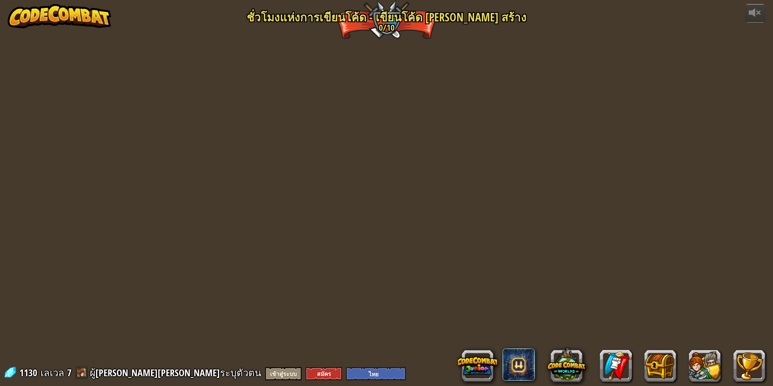
select select "th"
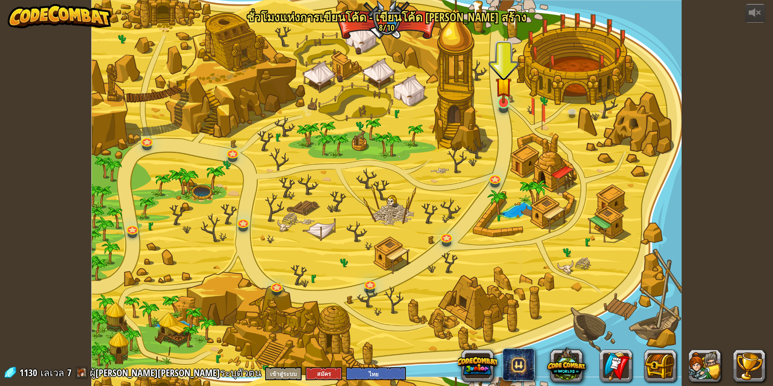
drag, startPoint x: 485, startPoint y: 101, endPoint x: 498, endPoint y: 102, distance: 13.0
click at [486, 101] on div at bounding box center [386, 193] width 590 height 386
click at [498, 102] on img at bounding box center [504, 85] width 16 height 36
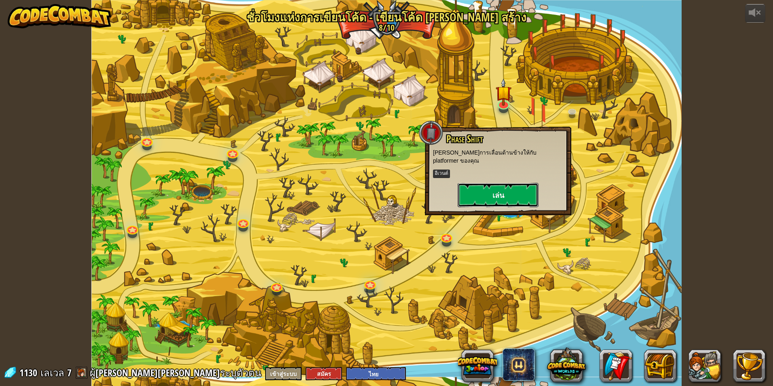
click at [497, 183] on button "เล่น" at bounding box center [498, 195] width 81 height 24
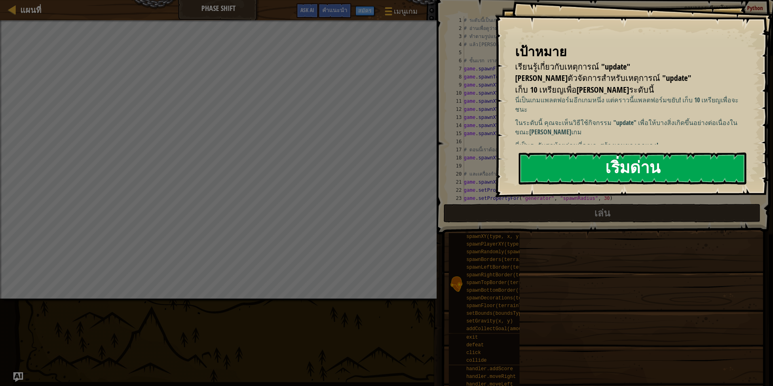
click at [635, 173] on button "เริ่มด่าน" at bounding box center [633, 168] width 228 height 32
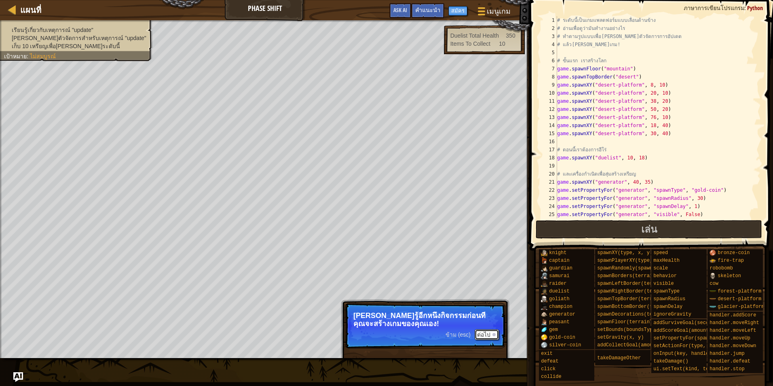
click at [486, 335] on button "ต่อไป" at bounding box center [487, 334] width 24 height 11
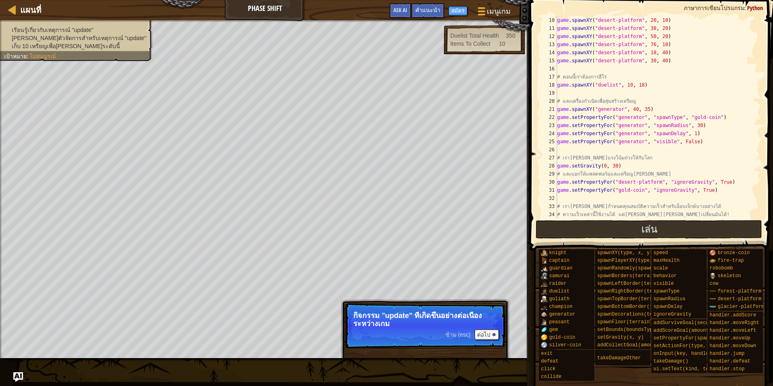
scroll to position [73, 0]
click at [487, 336] on button "ต่อไป" at bounding box center [487, 334] width 24 height 11
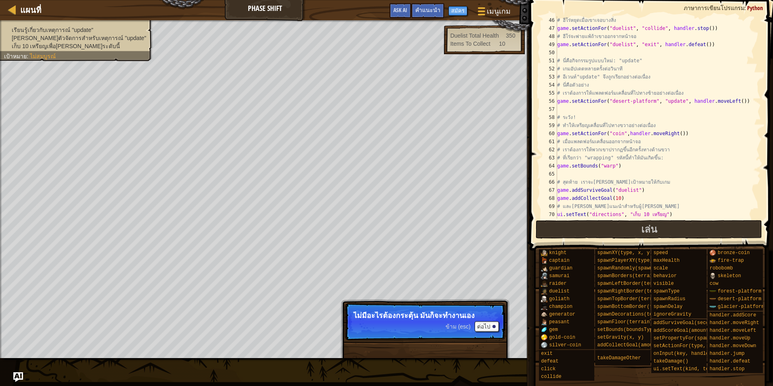
scroll to position [404, 0]
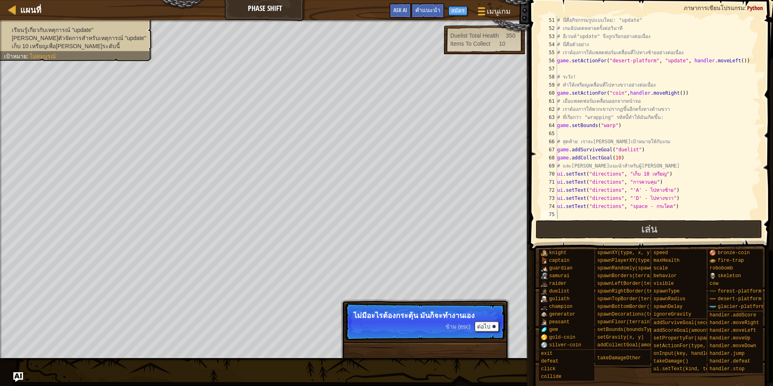
click at [480, 334] on p "ข้าม (esc) ต่อไป ไม่มีอะไรต้องกระตุ้น มันก็จะทำงานเอง" at bounding box center [425, 321] width 161 height 37
click at [485, 325] on button "ต่อไป" at bounding box center [487, 326] width 24 height 11
click at [453, 321] on p "ข้าม (esc) ต่อไป อ่านเพื่อทำความเข้าใจ" at bounding box center [425, 321] width 161 height 37
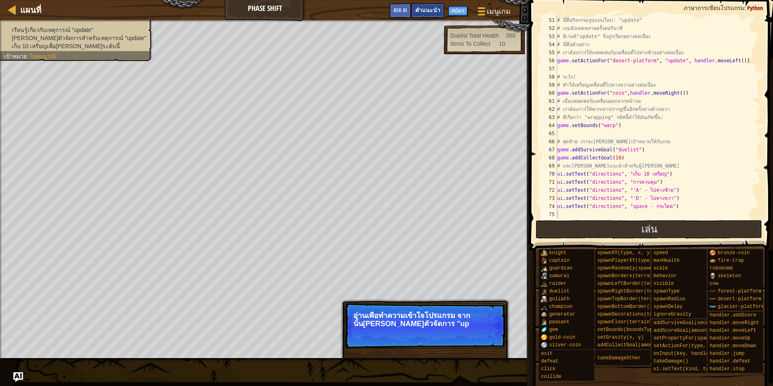
click at [438, 12] on span "คำแนะนำ" at bounding box center [427, 10] width 25 height 8
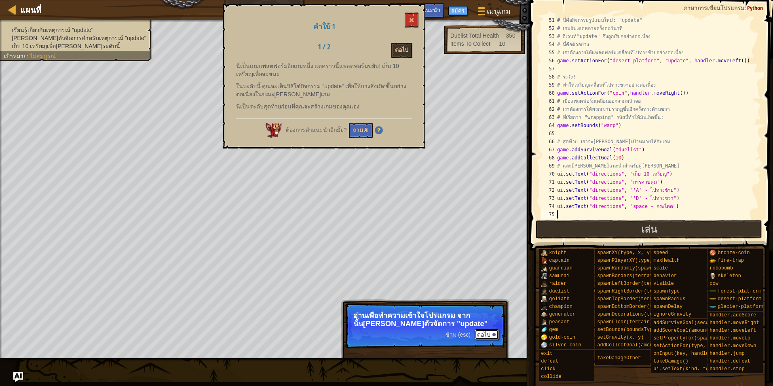
click at [485, 337] on button "ต่อไป" at bounding box center [487, 334] width 24 height 11
click at [397, 47] on button "ต่อไป" at bounding box center [401, 50] width 21 height 15
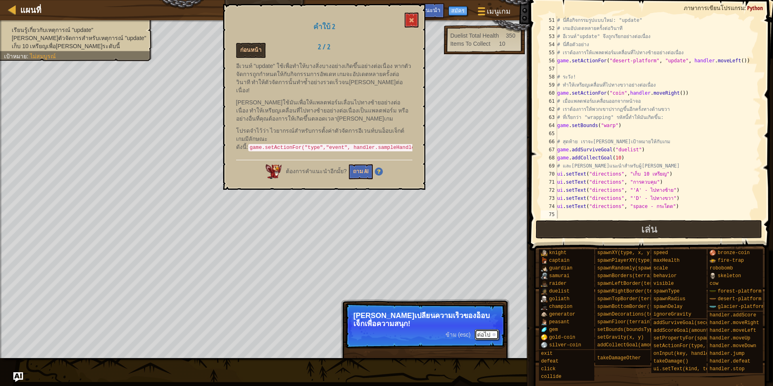
click at [490, 332] on button "ต่อไป" at bounding box center [487, 334] width 24 height 11
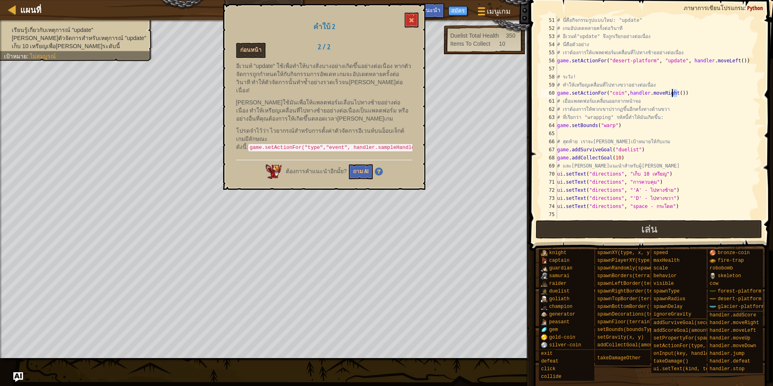
drag, startPoint x: 686, startPoint y: 89, endPoint x: 678, endPoint y: 93, distance: 8.7
click at [678, 93] on div "# นี่คือกิจกรรมรูปแบบใหม่: "update" # เกมอัปเดตหลายครั้งต่อวินาที # อีเวนท์"upd…" at bounding box center [655, 125] width 199 height 218
click at [614, 95] on div "# นี่คือกิจกรรมรูปแบบใหม่: "update" # เกมอัปเดตหลายครั้งต่อวินาที # อีเวนท์"upd…" at bounding box center [655, 125] width 199 height 218
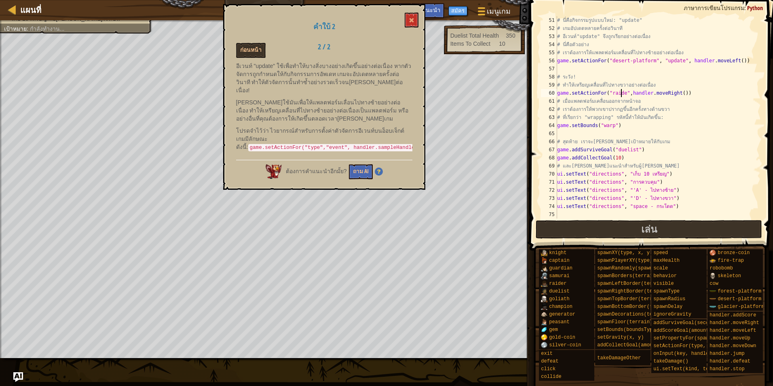
scroll to position [4, 5]
click at [657, 94] on div "# นี่คือกิจกรรมรูปแบบใหม่: "update" # เกมอัปเดตหลายครั้งต่อวินาที # อีเวนท์"upd…" at bounding box center [655, 125] width 199 height 218
click at [677, 94] on div "# นี่คือกิจกรรมรูปแบบใหม่: "update" # เกมอัปเดตหลายครั้งต่อวินาที # อีเวนท์"upd…" at bounding box center [655, 125] width 199 height 218
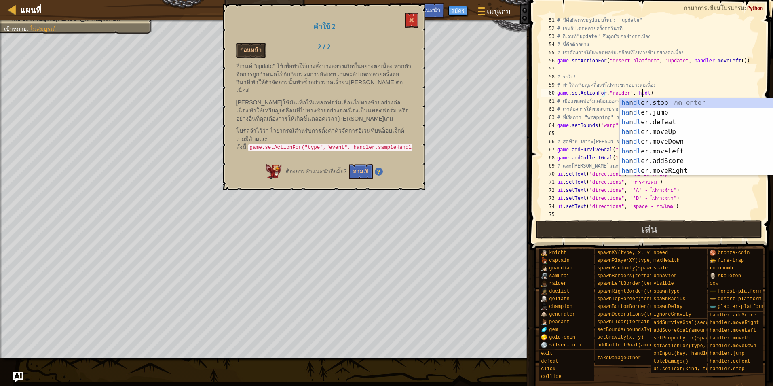
scroll to position [4, 7]
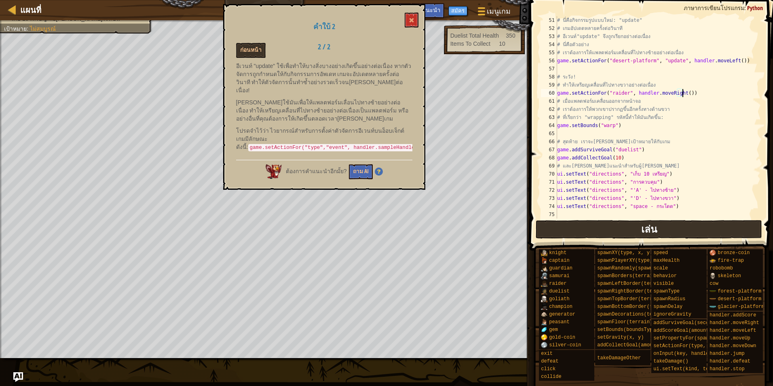
type textarea "game.setActionFor("raider", handler.moveRight())"
click at [618, 222] on button "เล่น" at bounding box center [649, 229] width 227 height 19
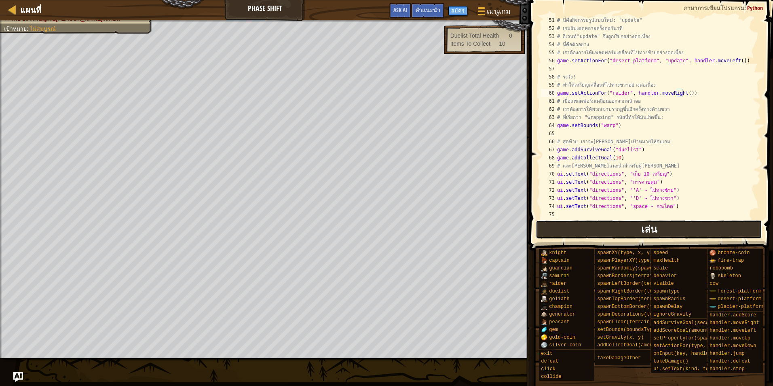
click at [592, 224] on button "เล่น" at bounding box center [649, 229] width 227 height 19
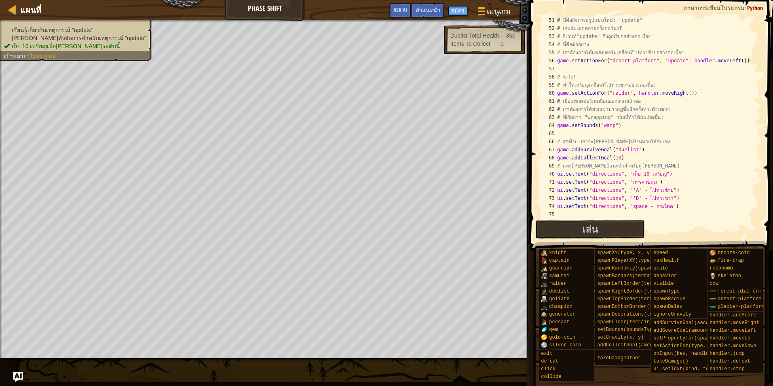
click at [88, 32] on div "เรียนรู้เกี่ยวกับเหตุการณ์ "update" [PERSON_NAME]ตัวจัดการสำหรับเหตุการณ์ "upda…" at bounding box center [72, 38] width 162 height 46
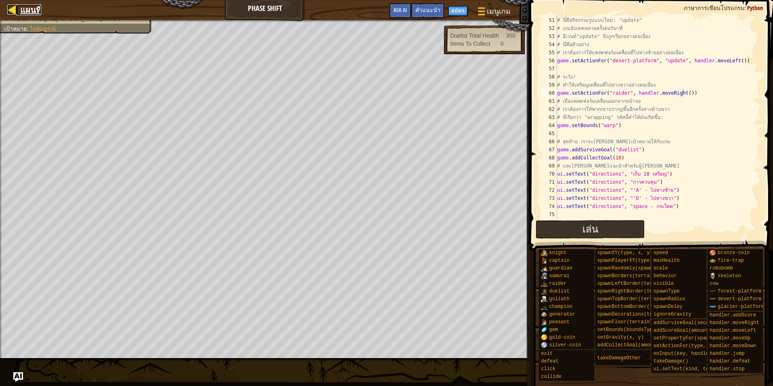
click at [40, 12] on span "แผนที่" at bounding box center [30, 9] width 21 height 11
select select "th"
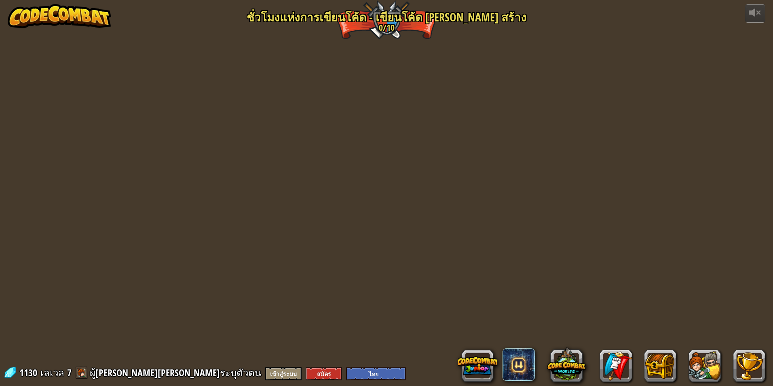
select select "th"
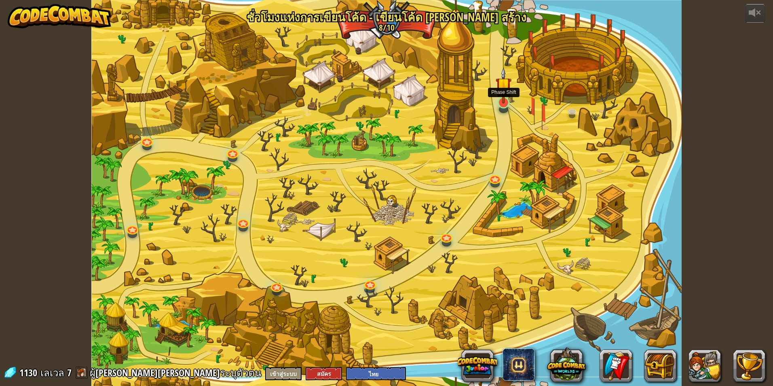
click at [507, 91] on img at bounding box center [504, 85] width 16 height 36
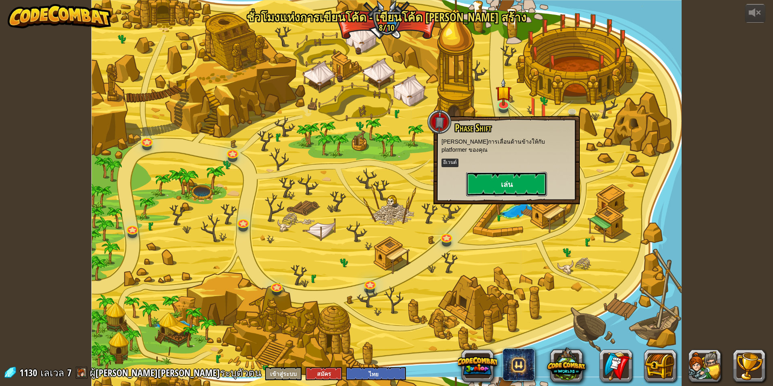
click at [504, 178] on button "เล่น" at bounding box center [506, 184] width 81 height 24
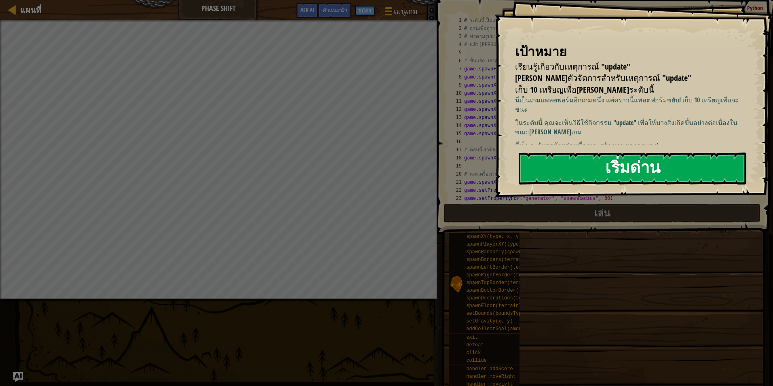
click at [583, 167] on button "เริ่มด่าน" at bounding box center [633, 168] width 228 height 32
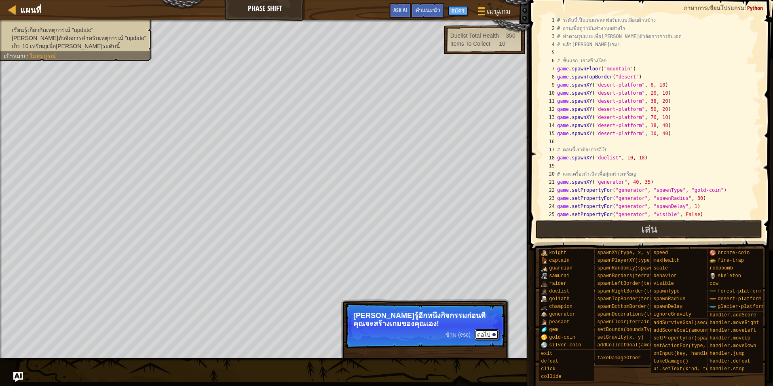
click at [480, 332] on button "ต่อไป" at bounding box center [487, 334] width 24 height 11
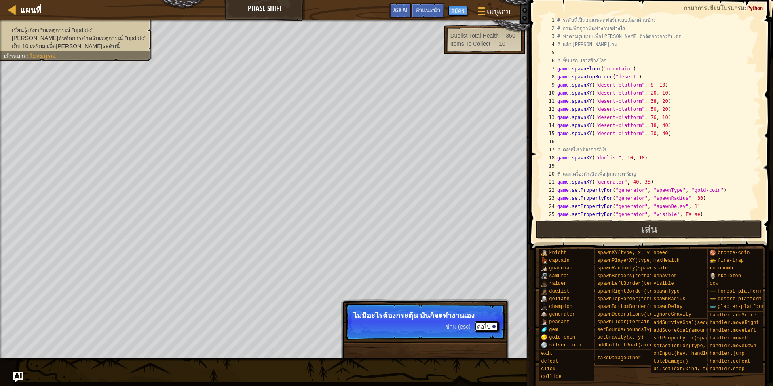
click at [490, 327] on button "ต่อไป" at bounding box center [487, 326] width 24 height 11
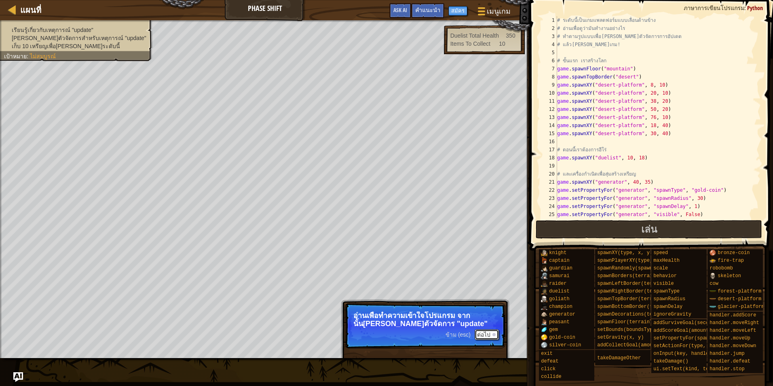
click at [487, 337] on button "ต่อไป" at bounding box center [487, 334] width 24 height 11
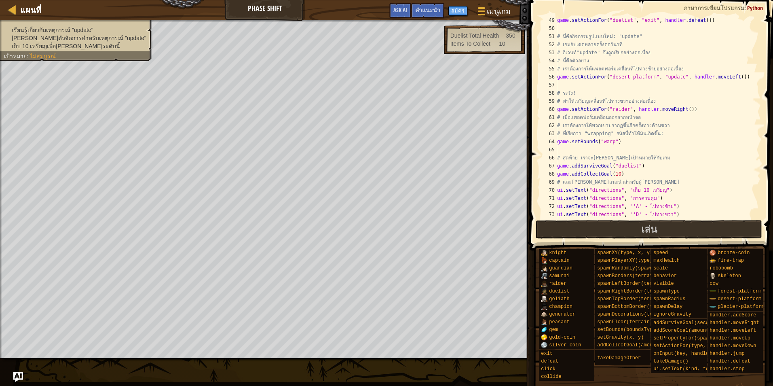
scroll to position [404, 0]
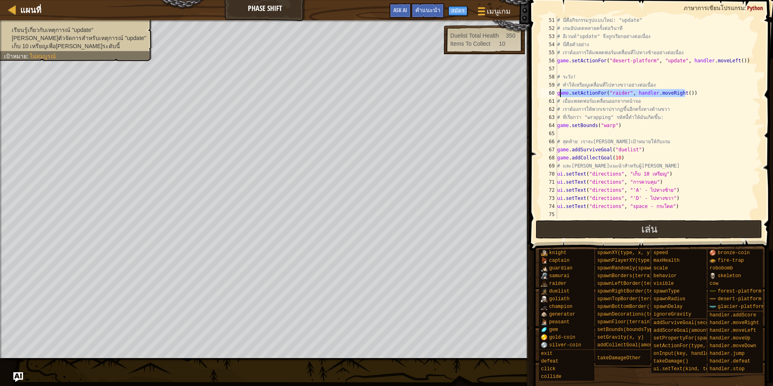
drag, startPoint x: 691, startPoint y: 91, endPoint x: 559, endPoint y: 93, distance: 131.9
click at [559, 93] on div "# นี่คือกิจกรรมรูปแบบใหม่: "update" # เกมอัปเดตหลายครั้งต่อวินาที # อีเวนท์"upd…" at bounding box center [655, 125] width 199 height 218
type textarea "g"
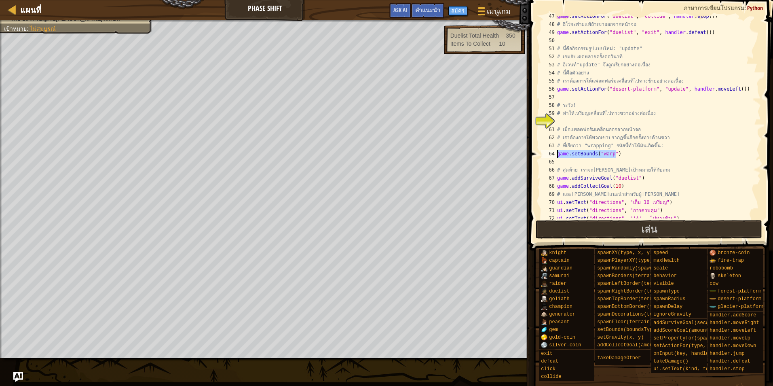
drag, startPoint x: 627, startPoint y: 154, endPoint x: 530, endPoint y: 153, distance: 97.1
click at [530, 153] on div "47 48 49 50 51 52 53 54 55 56 57 58 59 60 61 62 63 64 65 66 67 68 69 70 71 72 7…" at bounding box center [650, 141] width 246 height 274
type textarea "game.setBounds("warp")"
click at [674, 119] on div "game . setActionFor ( "duelist" , "collide" , handler . stop ( )) # ฮีโร่จะพ่าย…" at bounding box center [655, 121] width 199 height 218
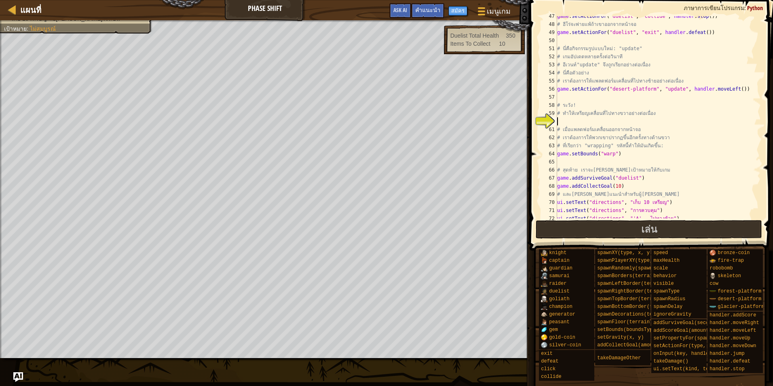
click at [662, 118] on div "game . setActionFor ( "duelist" , "collide" , handler . stop ( )) # ฮีโร่จะพ่าย…" at bounding box center [655, 121] width 199 height 218
click at [444, 1] on div "แผนที่ Phase Shift เมนูเกม เสร็จสิ้น สมัคร คำแนะนำ Ask AI" at bounding box center [265, 10] width 530 height 20
click at [438, 4] on div "คำแนะนำ" at bounding box center [427, 10] width 33 height 15
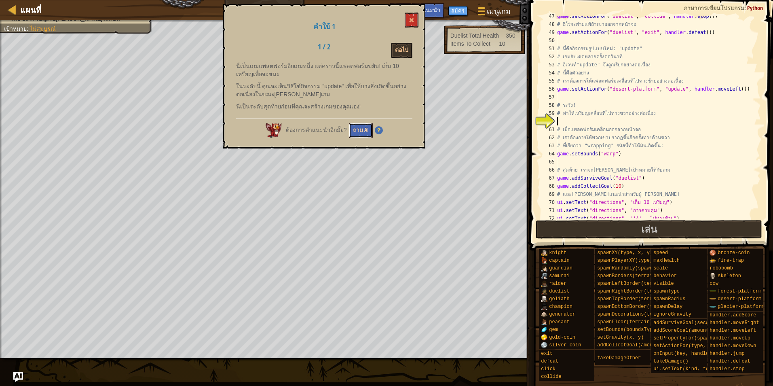
click at [361, 127] on button "ถาม AI" at bounding box center [361, 130] width 24 height 15
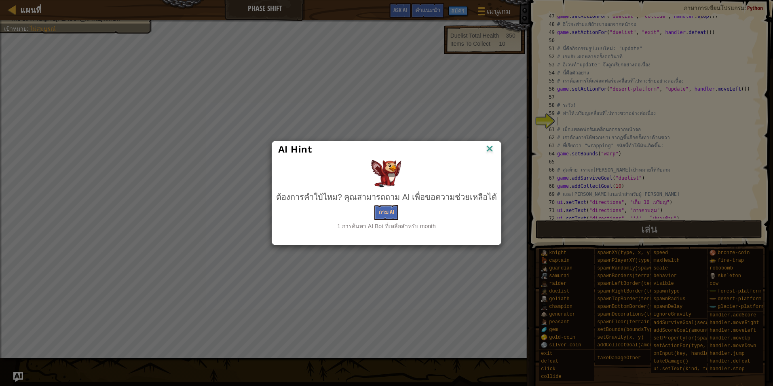
click at [484, 151] on img at bounding box center [489, 149] width 11 height 12
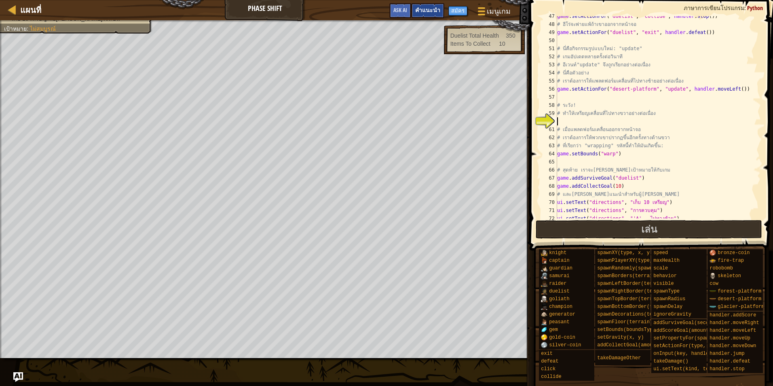
click at [429, 11] on span "คำแนะนำ" at bounding box center [427, 10] width 25 height 8
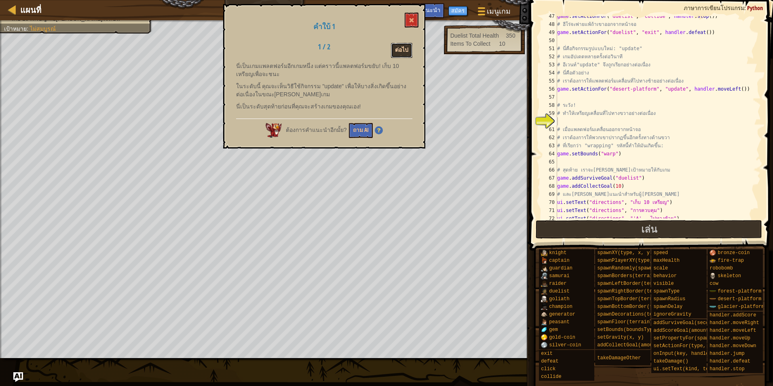
click at [404, 49] on button "ต่อไป" at bounding box center [401, 50] width 21 height 15
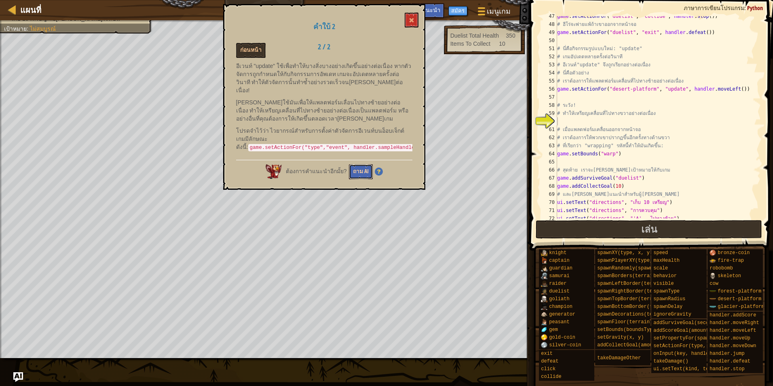
click at [357, 164] on button "ถาม AI" at bounding box center [361, 171] width 24 height 15
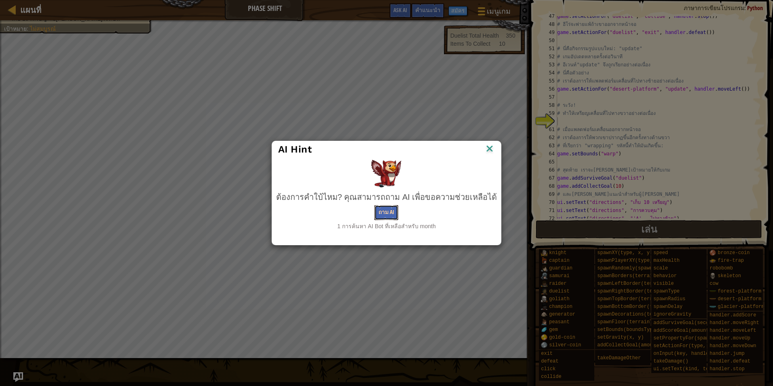
click at [392, 213] on button "ถาม AI" at bounding box center [386, 212] width 24 height 15
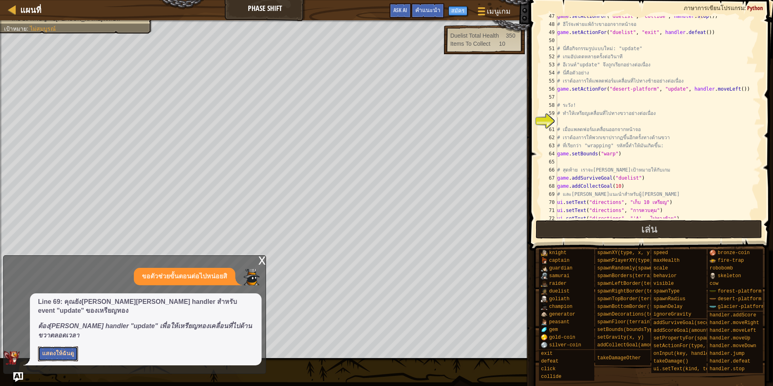
click at [68, 355] on button "แสดงให้ฉันดู" at bounding box center [58, 353] width 40 height 15
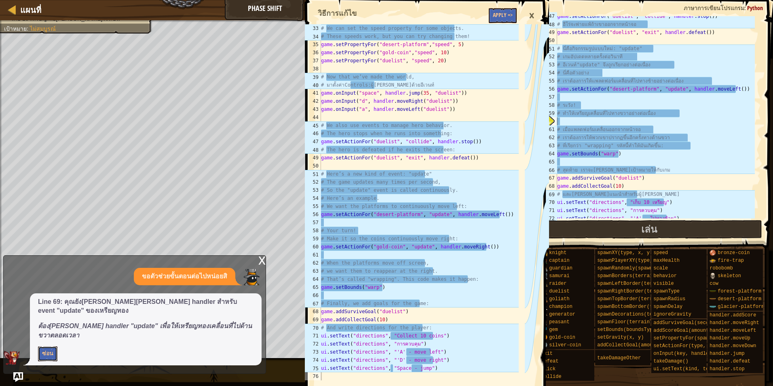
scroll to position [259, 0]
type textarea "game.setActionFor("gold-coin", "update", handler.moveRight())"
click at [399, 246] on div "# We can set the speed property for some objects. # These speeds work, but you …" at bounding box center [418, 210] width 199 height 372
drag, startPoint x: 399, startPoint y: 246, endPoint x: 429, endPoint y: 246, distance: 29.9
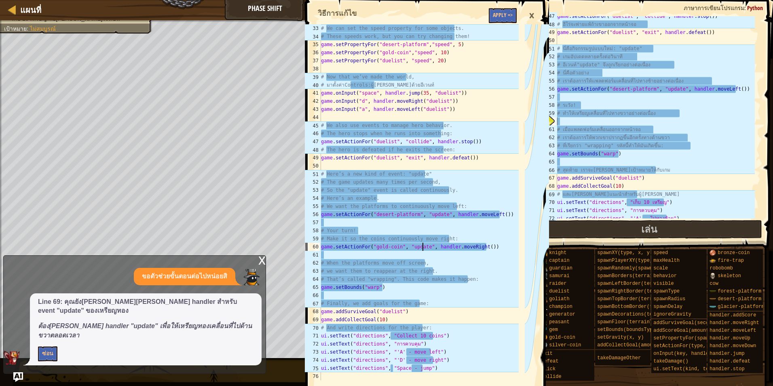
click at [423, 246] on div "# We can set the speed property for some objects. # These speeds work, but you …" at bounding box center [418, 210] width 199 height 372
drag, startPoint x: 484, startPoint y: 245, endPoint x: 318, endPoint y: 244, distance: 166.6
click at [318, 244] on div "game.setActionFor("gold-coin", "update", handler.moveRight()) 33 34 35 36 37 38…" at bounding box center [414, 202] width 222 height 356
type textarea "# ทำให้เหรียญเคลื่อนที่ไปทางขวาอย่างต่อเนื่อง"
click at [607, 117] on div "game . setActionFor ( "duelist" , "collide" , handler . stop ( )) # ฮีโร่จะพ่าย…" at bounding box center [655, 121] width 199 height 218
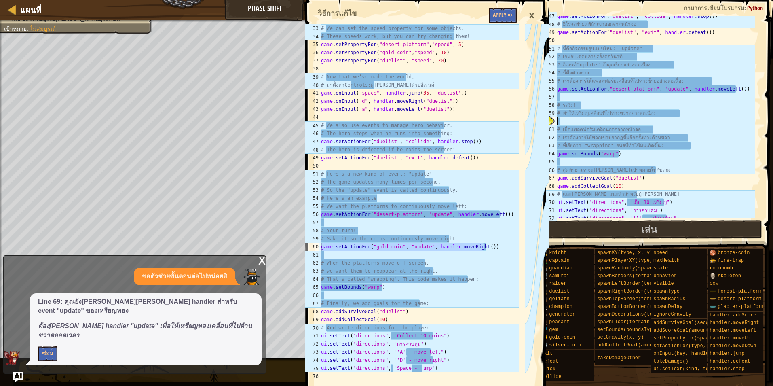
click at [606, 122] on div "game . setActionFor ( "duelist" , "collide" , handler . stop ( )) # ฮีโร่จะพ่าย…" at bounding box center [655, 121] width 199 height 218
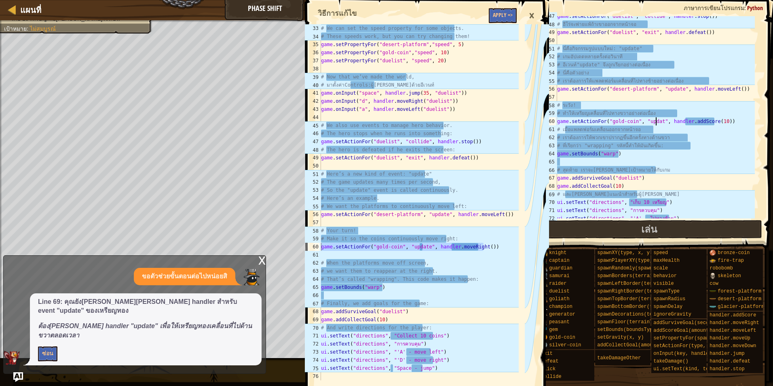
scroll to position [4, 8]
drag, startPoint x: 688, startPoint y: 122, endPoint x: 718, endPoint y: 121, distance: 30.0
click at [718, 121] on div "game . setActionFor ( "duelist" , "collide" , handler . stop ( )) # ฮีโร่จะพ่าย…" at bounding box center [655, 121] width 199 height 218
type textarea "game.setActionFor("gold-coin", "update", handler.moveright())"
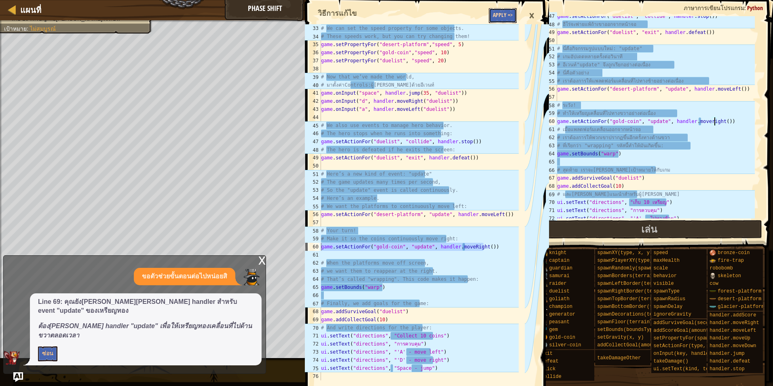
click at [511, 17] on button "Apply =>" at bounding box center [503, 15] width 28 height 15
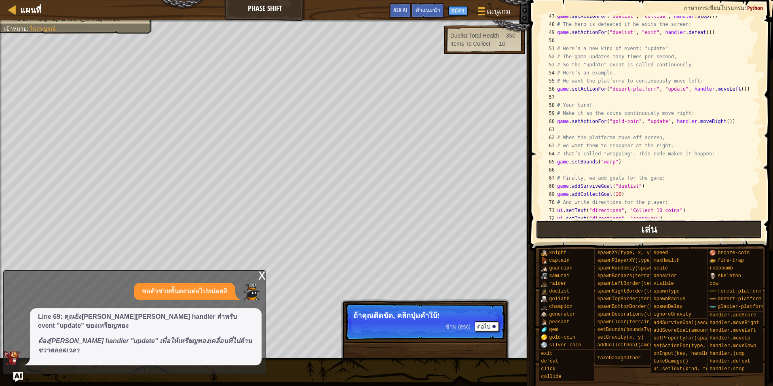
click at [575, 225] on button "เล่น" at bounding box center [649, 229] width 227 height 19
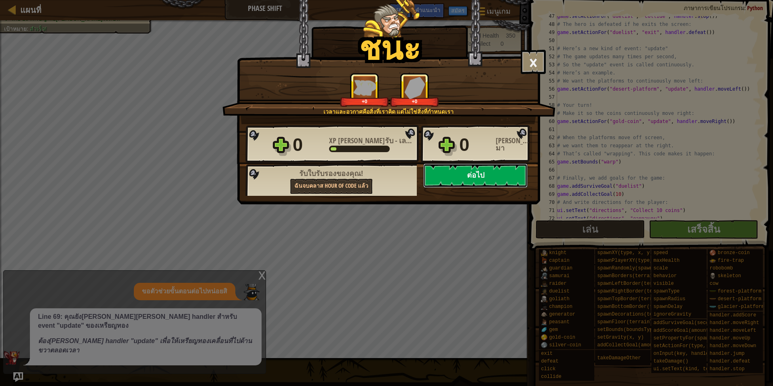
click at [477, 178] on button "ต่อไป" at bounding box center [475, 175] width 104 height 24
select select "th"
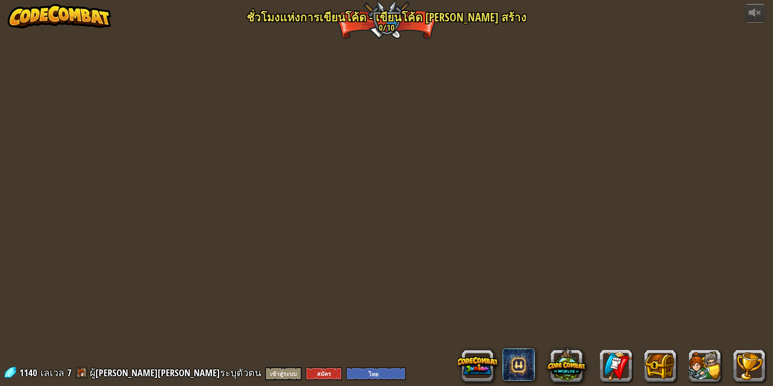
select select "th"
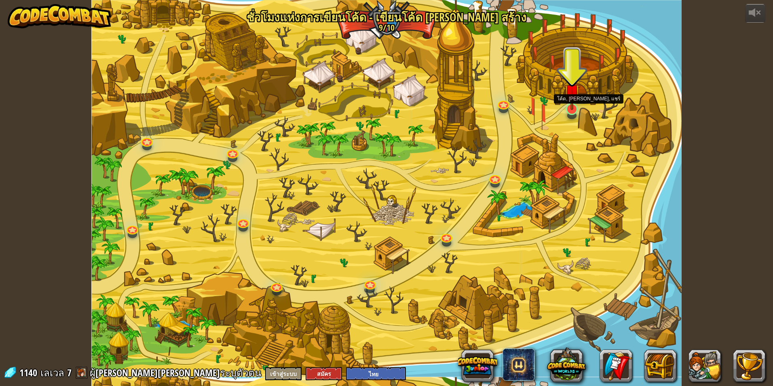
click at [572, 104] on img at bounding box center [572, 92] width 16 height 36
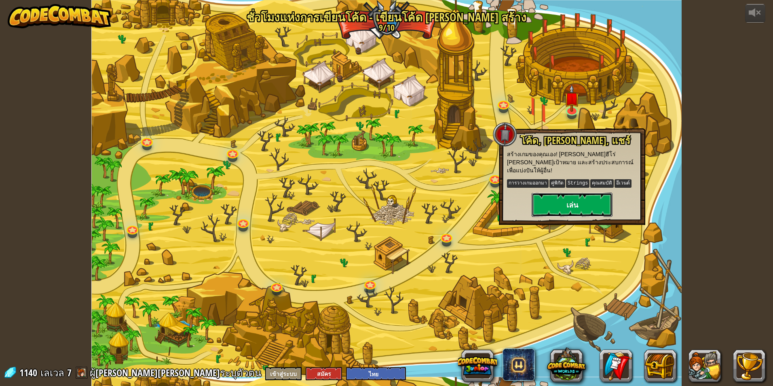
click at [574, 192] on button "เล่น" at bounding box center [572, 204] width 81 height 24
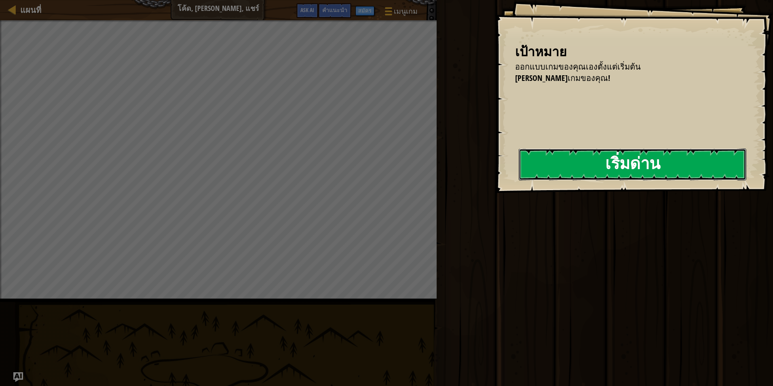
click at [536, 170] on button "เริ่มด่าน" at bounding box center [633, 164] width 228 height 32
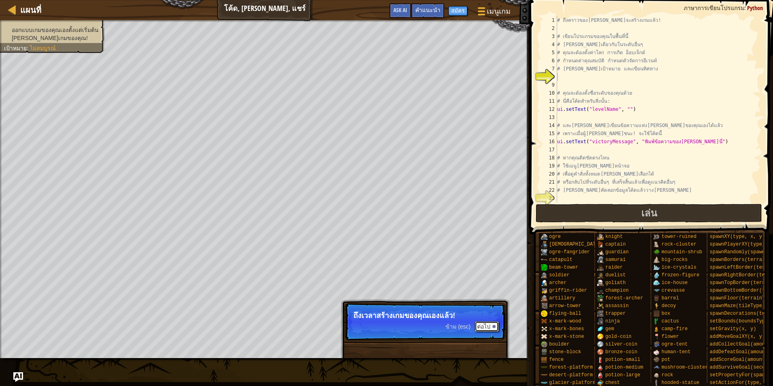
click at [485, 331] on button "ต่อไป" at bounding box center [487, 326] width 24 height 11
click at [431, 316] on p "ตรวจสอบคำแนะนำในโปรแกรมแ" at bounding box center [425, 315] width 144 height 8
click at [482, 322] on button "ต่อไป" at bounding box center [487, 326] width 24 height 11
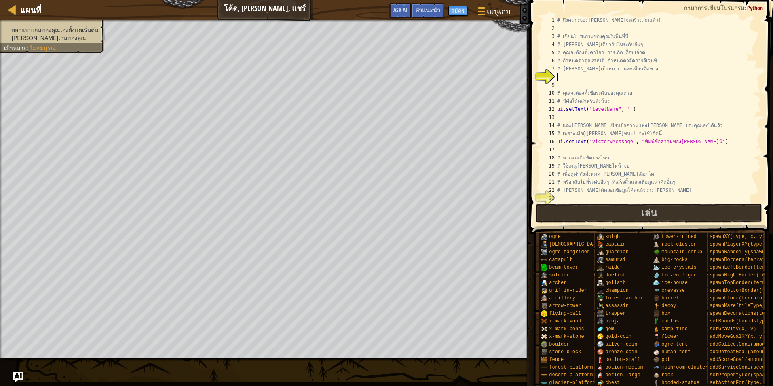
click at [24, 379] on div "แผนที่ โค้ด, [PERSON_NAME], แชร์ เมนูเกม เสร็จสิ้น สมัคร คำแนะนำ Ask AI 1 ההההה…" at bounding box center [386, 193] width 773 height 386
click at [23, 379] on div "แผนที่ โค้ด, [PERSON_NAME], แชร์ เมนูเกม เสร็จสิ้น สมัคร คำแนะนำ Ask AI 1 ההההה…" at bounding box center [386, 193] width 773 height 386
click at [18, 377] on img "Ask AI" at bounding box center [18, 377] width 11 height 11
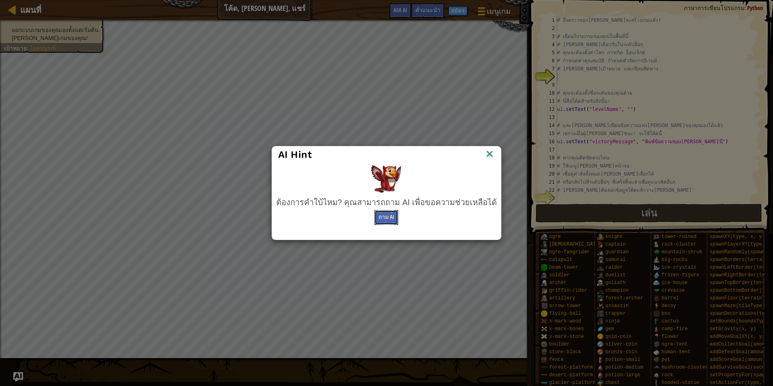
click at [393, 214] on button "ถาม AI" at bounding box center [386, 217] width 24 height 15
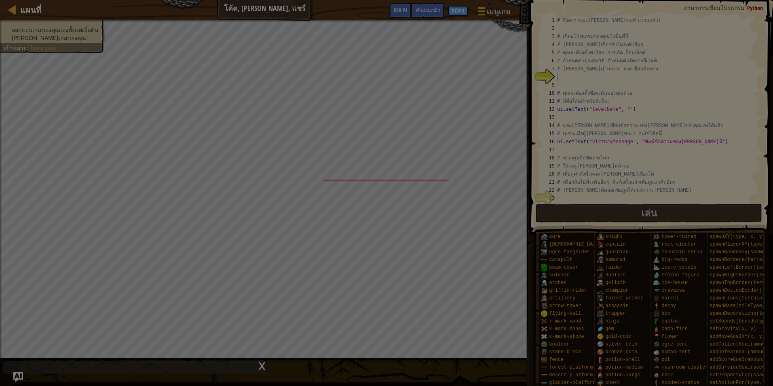
scroll to position [4, 0]
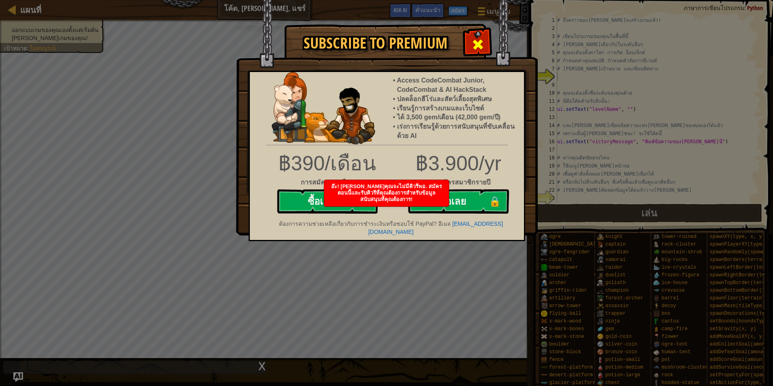
click at [484, 46] on span at bounding box center [478, 44] width 13 height 13
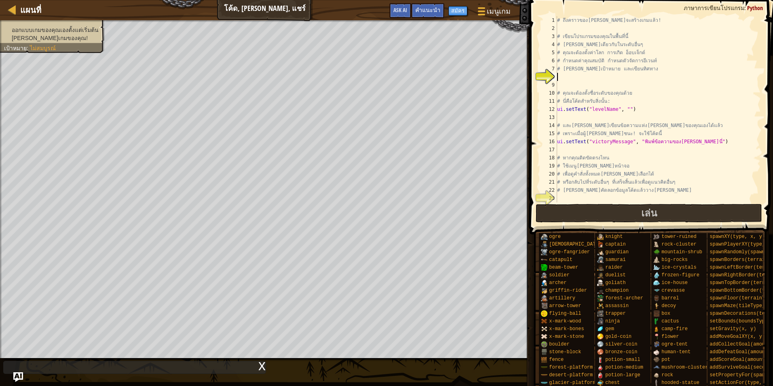
click at [571, 79] on div "# ถึงคราวของ[PERSON_NAME]จะสร้างเกมแล้ว! # เขียนโปรแกรมของคุณในพื้นที่นี้ # [PE…" at bounding box center [658, 117] width 205 height 202
type textarea "เ"
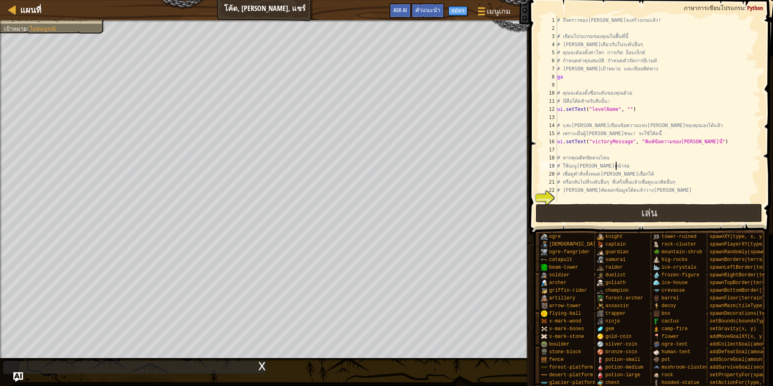
click at [676, 163] on div "# ถึงคราวของ[PERSON_NAME]จะสร้างเกมแล้ว! # เขียนโปรแกรมของคุณในพื้นที่นี้ # [PE…" at bounding box center [658, 117] width 205 height 202
type textarea "# ใช้เมนู[PERSON_NAME]หน้าจอ"
click at [585, 195] on div "# ถึงคราวของ[PERSON_NAME]จะสร้างเกมแล้ว! # เขียนโปรแกรมของคุณในพื้นที่นี้ # [PE…" at bounding box center [658, 117] width 205 height 202
click at [575, 74] on div "# ถึงคราวของ[PERSON_NAME]จะสร้างเกมแล้ว! # เขียนโปรแกรมของคุณในพื้นที่นี้ # [PE…" at bounding box center [658, 117] width 205 height 202
type textarea "g"
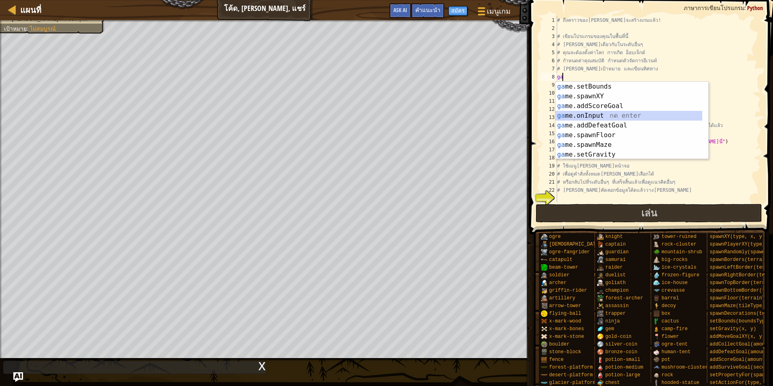
type textarea "game.onInput("a", handler.moveLeft("raider"))"
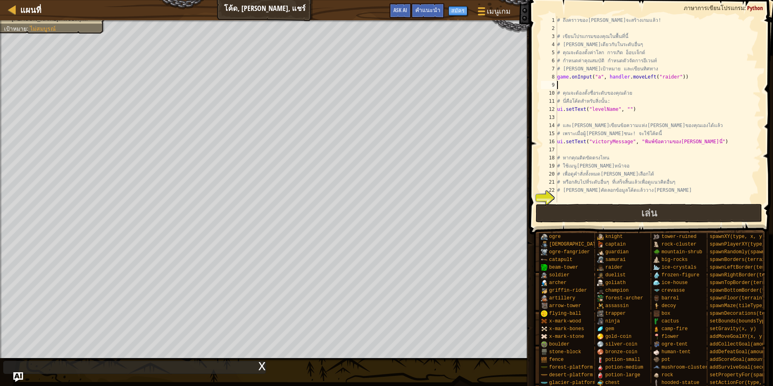
click at [590, 77] on div "# ถึงคราวของ[PERSON_NAME]จะสร้างเกมแล้ว! # เขียนโปรแกรมของคุณในพื้นที่นี้ # [PE…" at bounding box center [658, 117] width 205 height 202
type textarea "game.onInput("a", handler.moveLeft("raider"))"
click at [592, 200] on div "# ถึงคราวของ[PERSON_NAME]จะสร้างเกมแล้ว! # เขียนโปรแกรมของคุณในพื้นที่นี้ # [PE…" at bounding box center [658, 117] width 205 height 202
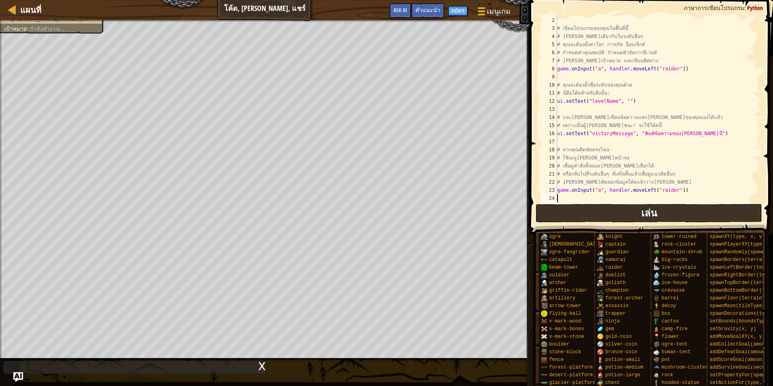
scroll to position [8, 0]
click at [595, 209] on button "เล่น" at bounding box center [649, 213] width 227 height 19
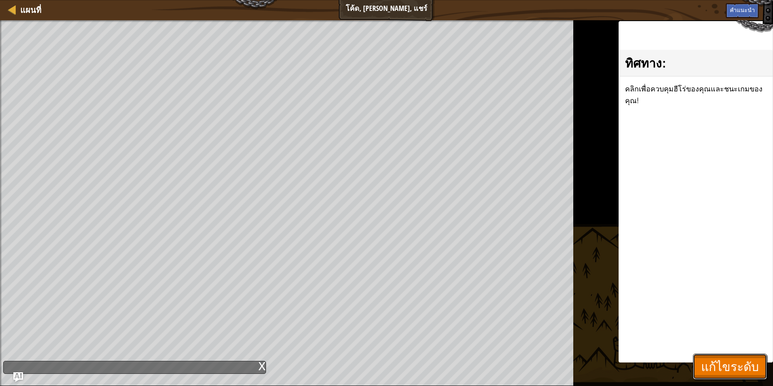
click at [729, 363] on span "แก้ไขระดับ" at bounding box center [730, 366] width 58 height 17
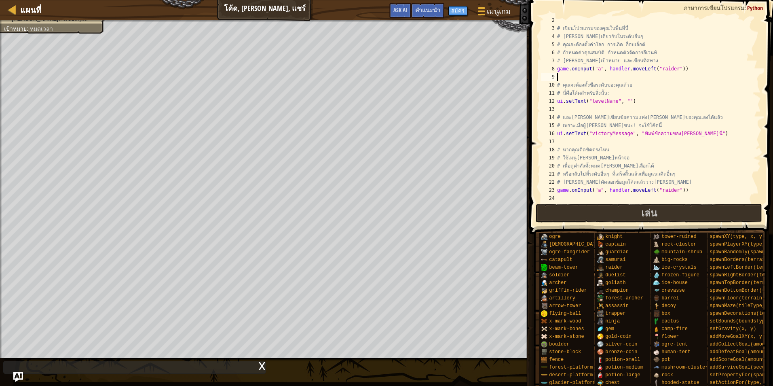
click at [612, 75] on div "# เขียนโปรแกรมของคุณในพื้นที่นี้ # [PERSON_NAME]เดียวกับในระดับอื่นๆ # คุณจะต้อ…" at bounding box center [655, 117] width 199 height 202
type textarea "game.onInput("w", handler.moveRight("raider"))"
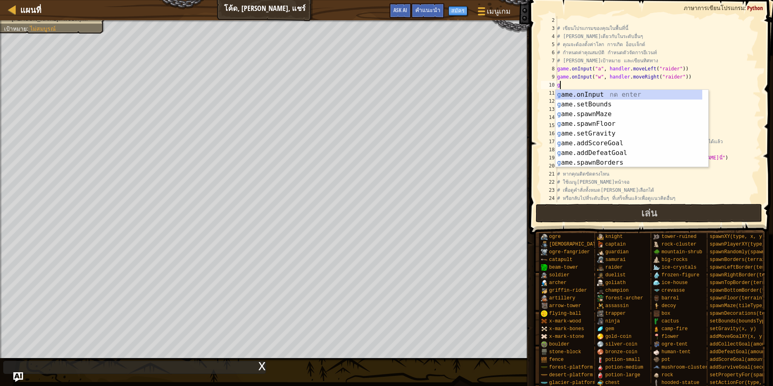
scroll to position [0, 0]
type textarea "game.onInput("a", handler.moveLeft("raider"))"
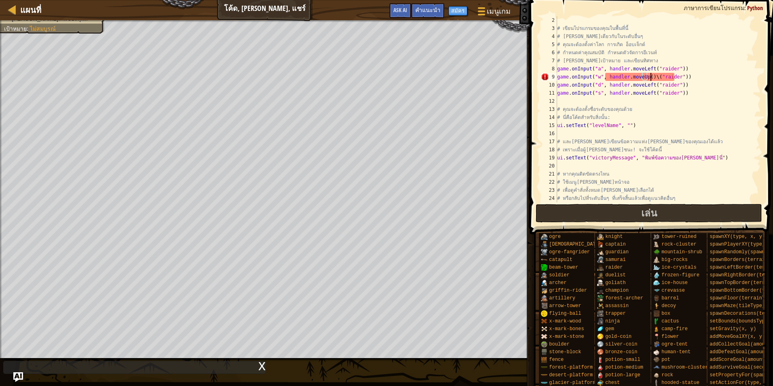
scroll to position [4, 8]
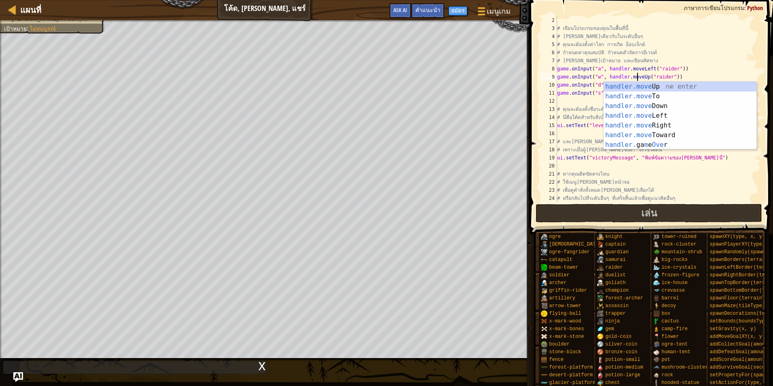
drag, startPoint x: 704, startPoint y: 73, endPoint x: 688, endPoint y: 73, distance: 16.2
click at [704, 73] on div "# เขียนโปรแกรมของคุณในพื้นที่นี้ # [PERSON_NAME]เดียวกับในระดับอื่นๆ # คุณจะต้อ…" at bounding box center [655, 117] width 199 height 202
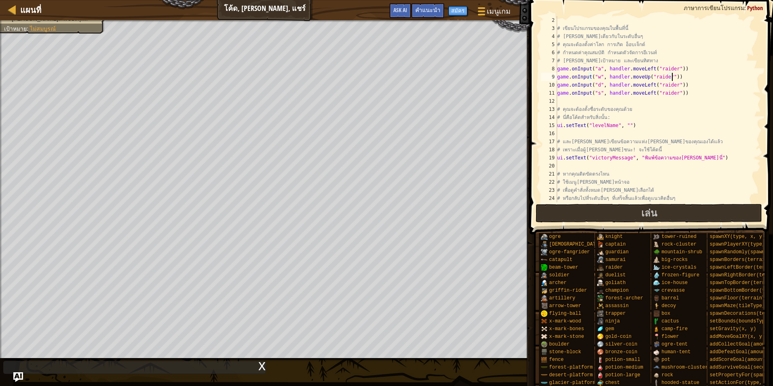
click at [647, 87] on div "# เขียนโปรแกรมของคุณในพื้นที่นี้ # [PERSON_NAME]เดียวกับในระดับอื่นๆ # คุณจะต้อ…" at bounding box center [655, 117] width 199 height 202
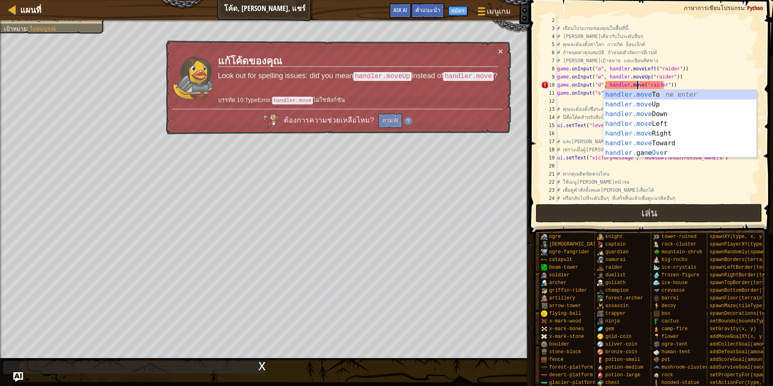
scroll to position [4, 7]
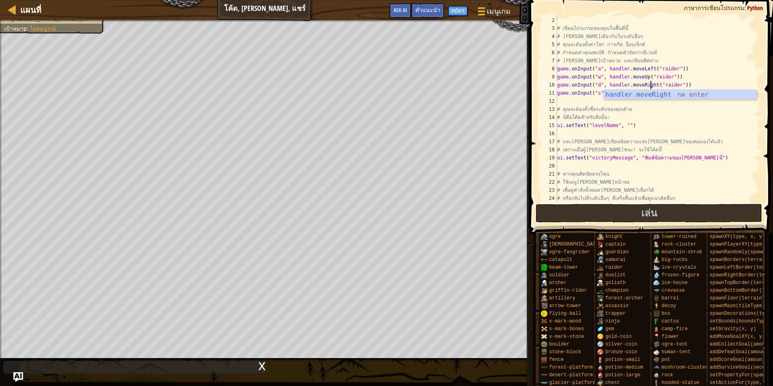
click at [584, 93] on div "# เขียนโปรแกรมของคุณในพื้นที่นี้ # [PERSON_NAME]เดียวกับในระดับอื่นๆ # คุณจะต้อ…" at bounding box center [655, 117] width 199 height 202
click at [649, 93] on div "# เขียนโปรแกรมของคุณในพื้นที่นี้ # [PERSON_NAME]เดียวกับในระดับอื่นๆ # คุณจะต้อ…" at bounding box center [655, 117] width 199 height 202
click at [582, 96] on div "# เขียนโปรแกรมของคุณในพื้นที่นี้ # [PERSON_NAME]เดียวกับในระดับอื่นๆ # คุณจะต้อ…" at bounding box center [655, 117] width 199 height 202
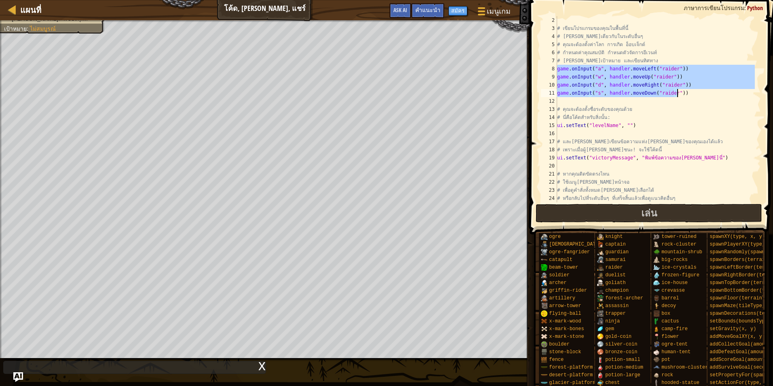
drag, startPoint x: 558, startPoint y: 69, endPoint x: 699, endPoint y: 91, distance: 142.5
click at [699, 91] on div "# เขียนโปรแกรมของคุณในพื้นที่นี้ # [PERSON_NAME]เดียวกับในระดับอื่นๆ # คุณจะต้อ…" at bounding box center [655, 117] width 199 height 202
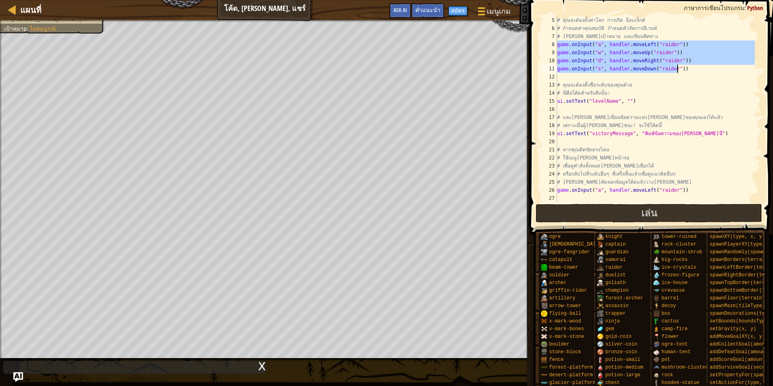
scroll to position [32, 0]
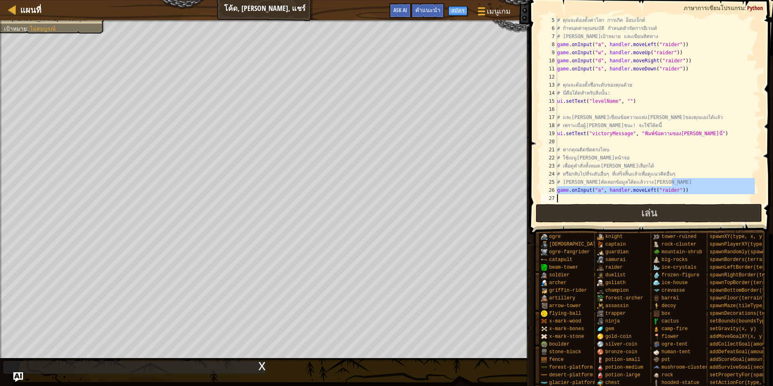
drag, startPoint x: 664, startPoint y: 190, endPoint x: 560, endPoint y: 192, distance: 103.9
click at [558, 193] on div "# คุณจะต้องตั้งค่าโลก การเกิด อ็อบเจ็กต์ # กำหนดค่าคุณสมบัติ กำหนดตัวจัดการอีเว…" at bounding box center [655, 117] width 199 height 202
drag, startPoint x: 690, startPoint y: 198, endPoint x: 555, endPoint y: 192, distance: 135.2
click at [555, 192] on div "# [PERSON_NAME]คัดลอกข้อมูลโค้ดแล้ววาง[PERSON_NAME] game.onInput("a", handler.m…" at bounding box center [650, 109] width 222 height 186
paste textarea "s", handler.moveDown("raider"))"
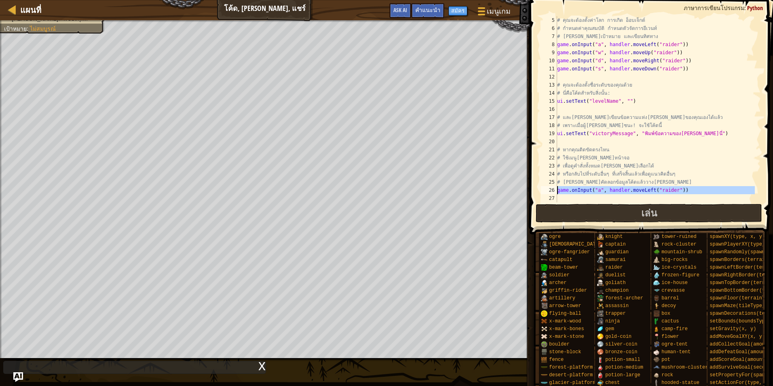
scroll to position [49, 0]
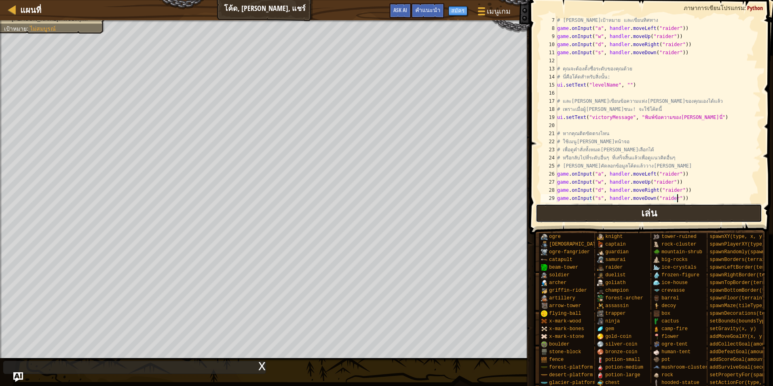
click at [614, 208] on button "เล่น" at bounding box center [649, 213] width 227 height 19
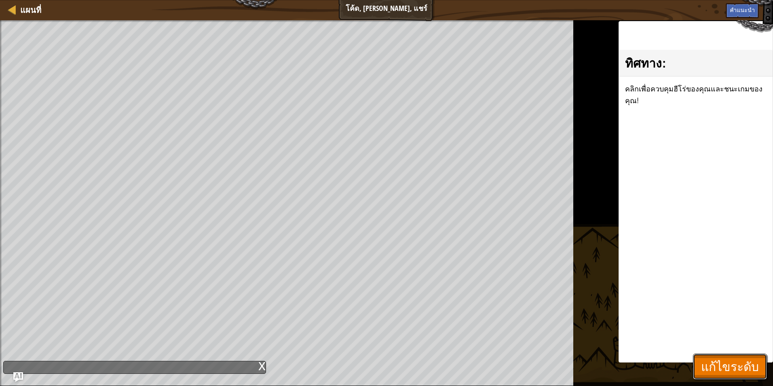
click at [736, 374] on span "แก้ไขระดับ" at bounding box center [730, 366] width 58 height 17
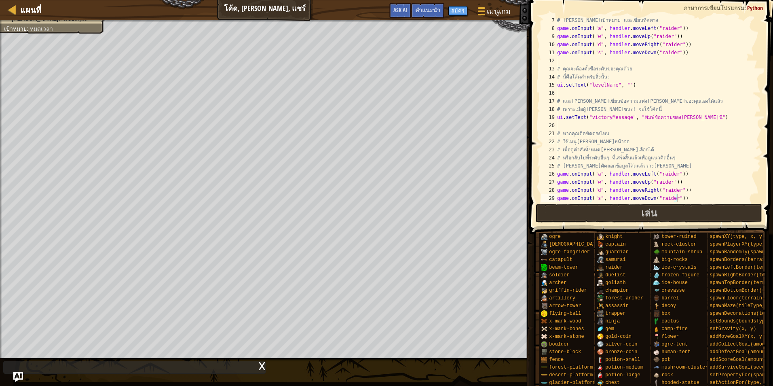
scroll to position [0, 0]
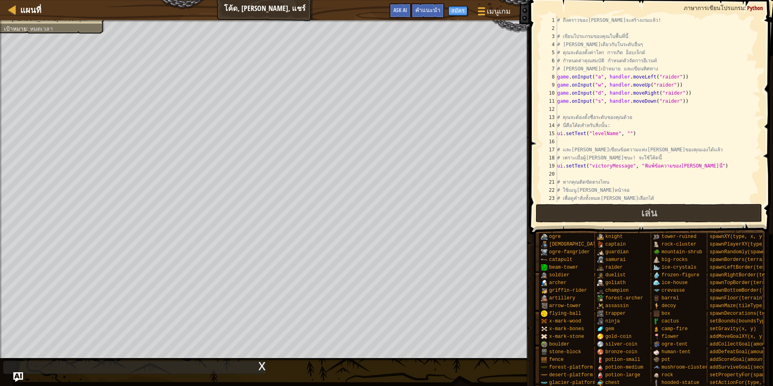
type textarea "# [PERSON_NAME]เป้าหมาย และเขียนทิศทาง"
click at [649, 68] on div "# ถึงคราวของ[PERSON_NAME]จะสร้างเกมแล้ว! # เขียนโปรแกรมของคุณในพื้นที่นี้ # [PE…" at bounding box center [655, 117] width 199 height 202
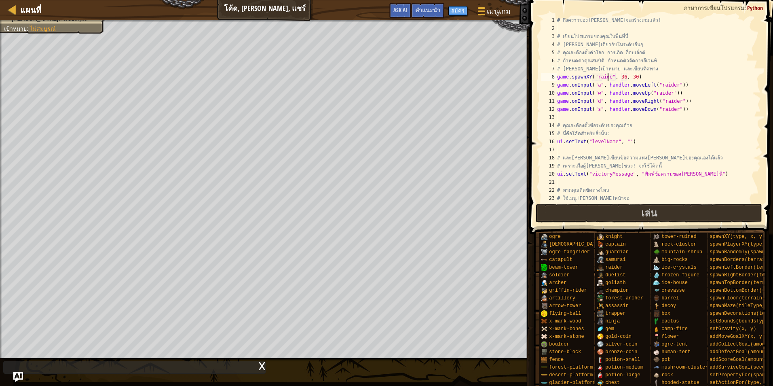
scroll to position [4, 4]
click at [635, 210] on button "เล่น" at bounding box center [649, 213] width 227 height 19
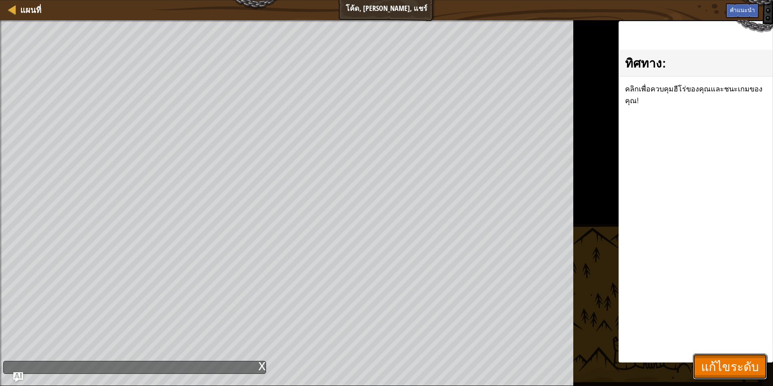
click at [724, 366] on span "แก้ไขระดับ" at bounding box center [730, 366] width 58 height 17
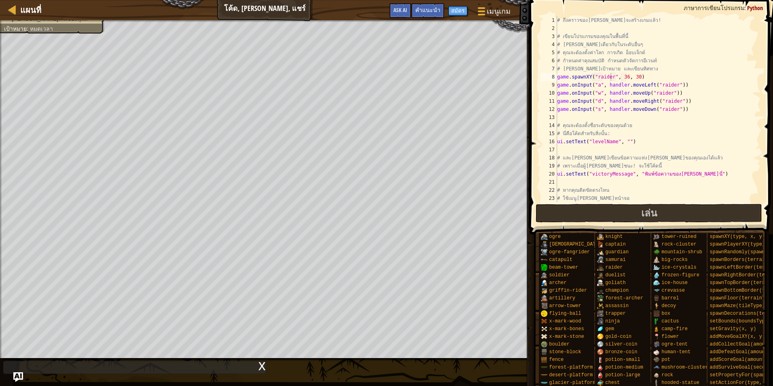
type textarea "game.onInput("s", handler.moveDown("raider"))"
click at [692, 111] on div "# ถึงคราวของ[PERSON_NAME]จะสร้างเกมแล้ว! # เขียนโปรแกรมของคุณในพื้นที่นี้ # [PE…" at bounding box center [655, 117] width 199 height 202
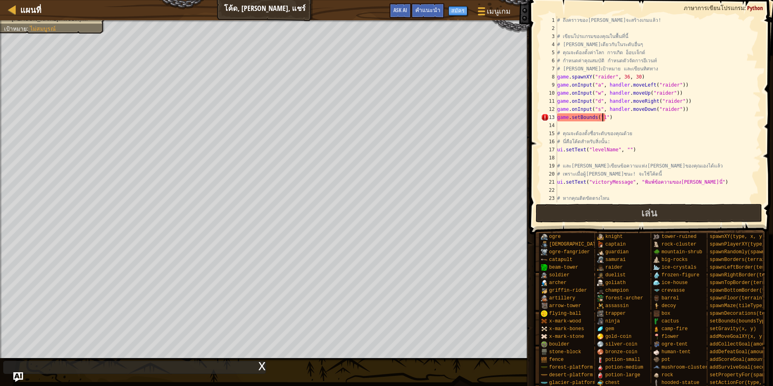
type textarea "game.setBounds("10")"
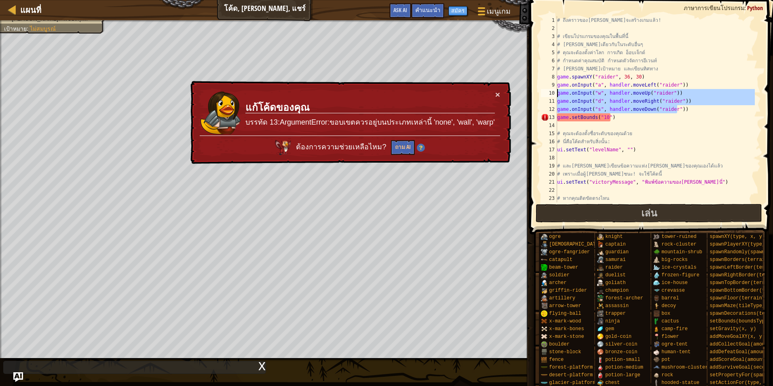
drag, startPoint x: 690, startPoint y: 106, endPoint x: 556, endPoint y: 92, distance: 134.6
click at [556, 92] on div "game.setBounds("10") 1 2 3 4 5 6 7 8 9 10 11 12 13 14 15 16 17 18 19 20 21 22 2…" at bounding box center [650, 109] width 222 height 186
type textarea "game.onInput("w", handler.moveUp("raider")) game.onInput("d", handler.moveRight…"
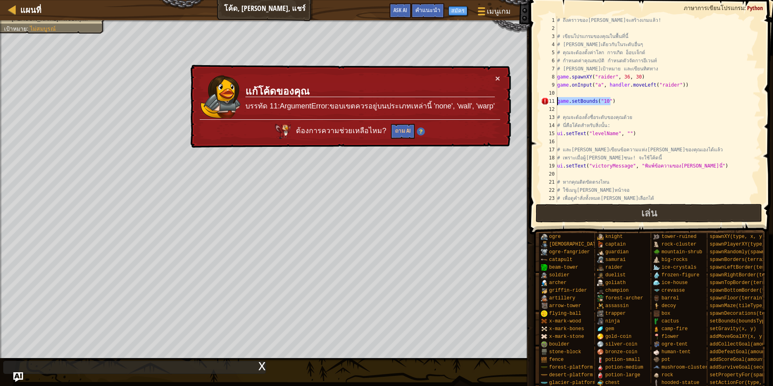
click at [524, 100] on div "แผนที่ โค้ด, [PERSON_NAME], แชร์ เมนูเกม เสร็จสิ้น สมัคร คำแนะนำ Ask AI 1 ההההה…" at bounding box center [386, 193] width 773 height 386
type textarea "game.setBounds("10")"
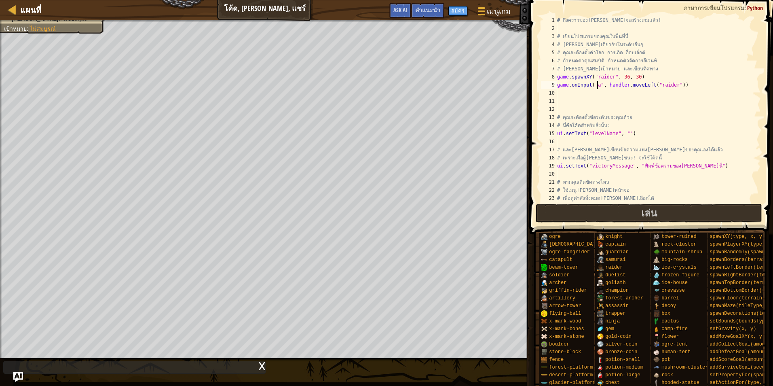
click at [596, 85] on div "# ถึงคราวของ[PERSON_NAME]จะสร้างเกมแล้ว! # เขียนโปรแกรมของคุณในพื้นที่นี้ # [PE…" at bounding box center [655, 117] width 199 height 202
drag, startPoint x: 637, startPoint y: 86, endPoint x: 660, endPoint y: 85, distance: 23.1
click at [660, 85] on div "# ถึงคราวของ[PERSON_NAME]จะสร้างเกมแล้ว! # เขียนโปรแกรมของคุณในพื้นที่นี้ # [PE…" at bounding box center [655, 117] width 199 height 202
click at [632, 116] on div "# ถึงคราวของ[PERSON_NAME]จะสร้างเกมแล้ว! # เขียนโปรแกรมของคุณในพื้นที่นี้ # [PE…" at bounding box center [655, 117] width 199 height 202
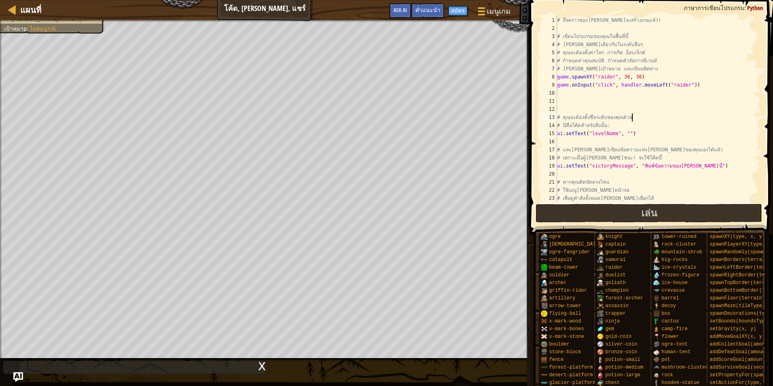
scroll to position [57, 0]
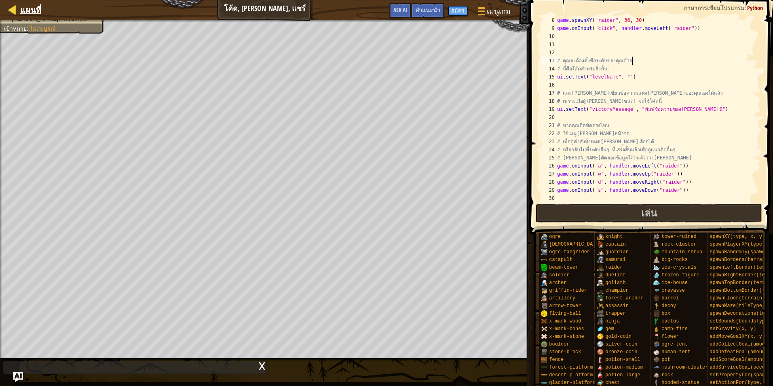
type textarea "# คุณจะต้องตั้งชื่อระดับของคุณด้วย"
click at [19, 14] on link "แผนที่" at bounding box center [28, 9] width 25 height 11
select select "th"
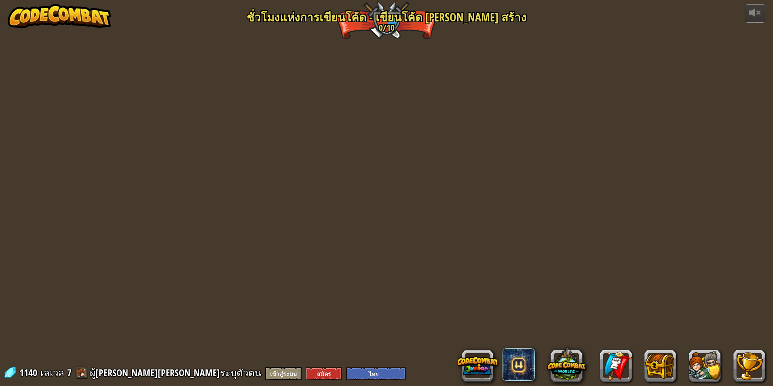
select select "th"
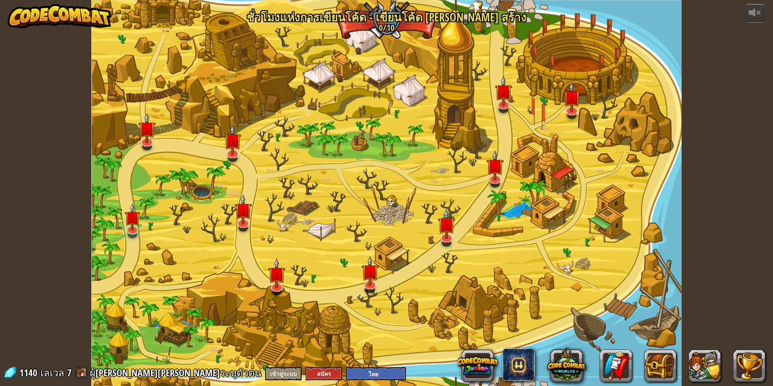
select select "th"
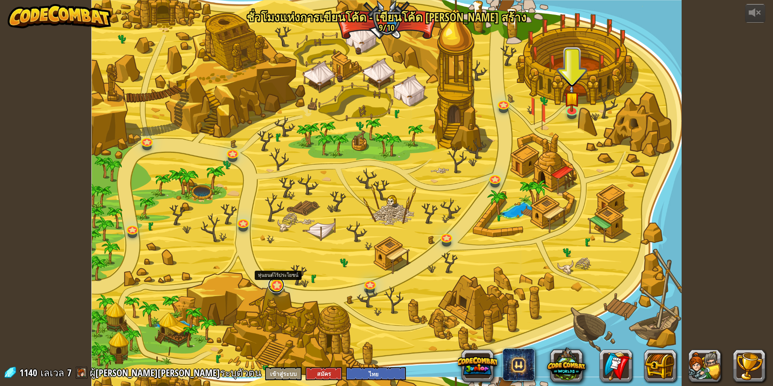
click at [275, 286] on link at bounding box center [276, 285] width 16 height 16
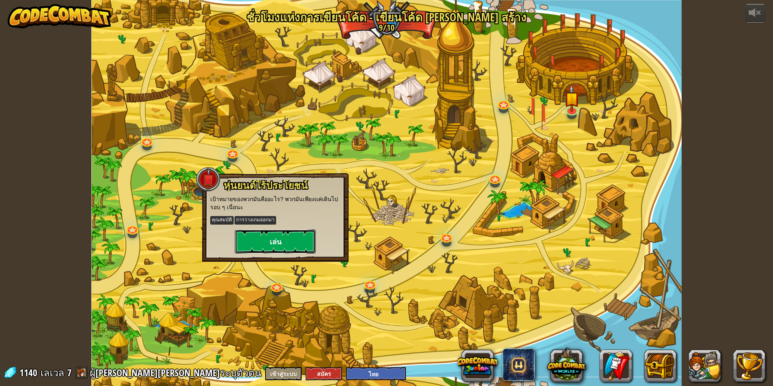
click at [286, 248] on button "เล่น" at bounding box center [275, 241] width 81 height 24
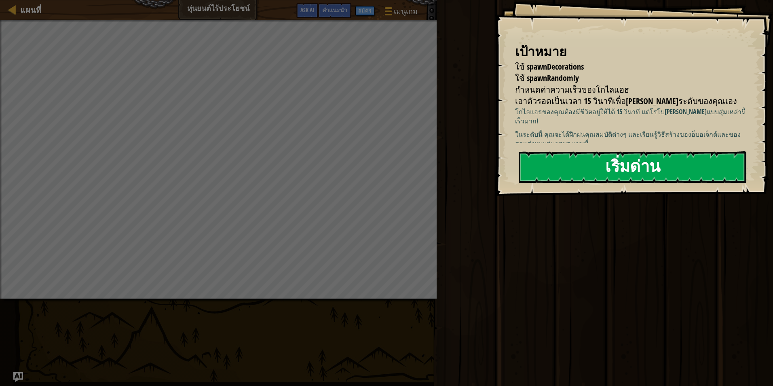
click at [565, 176] on button "เริ่มด่าน" at bounding box center [633, 167] width 228 height 32
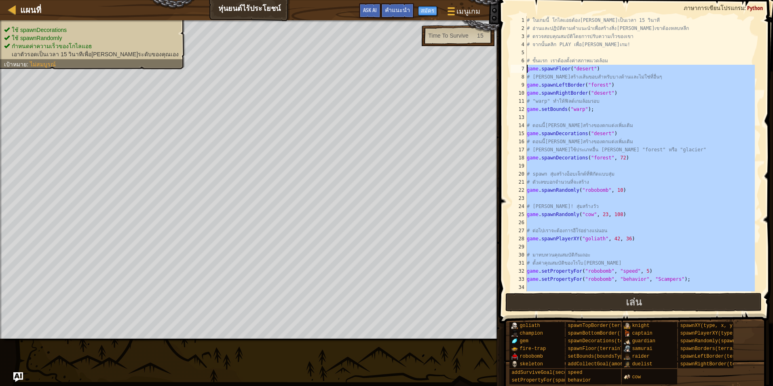
drag, startPoint x: 536, startPoint y: 283, endPoint x: 523, endPoint y: 70, distance: 213.1
click at [523, 70] on div "1 2 3 4 5 6 7 8 9 10 11 12 13 14 15 16 17 18 19 20 21 22 23 24 25 26 27 28 29 3…" at bounding box center [635, 153] width 252 height 275
type textarea "game.spawnFloor("desert") # [PERSON_NAME]สร้างเส้นขอบสำหรับบางด้านและไม่ใช่ที่อ…"
click at [27, 6] on span "แผนที่" at bounding box center [30, 9] width 21 height 11
select select "th"
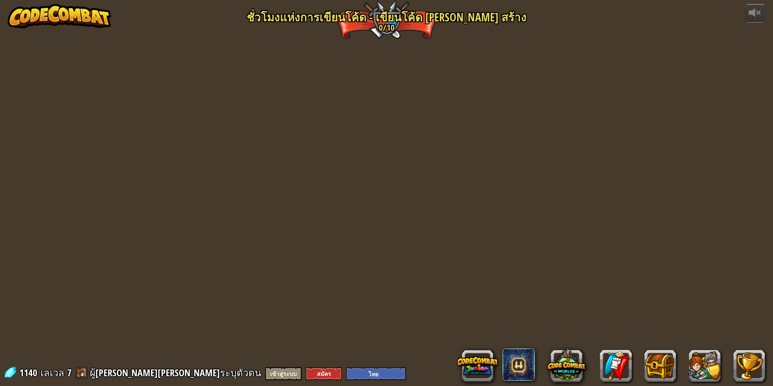
select select "th"
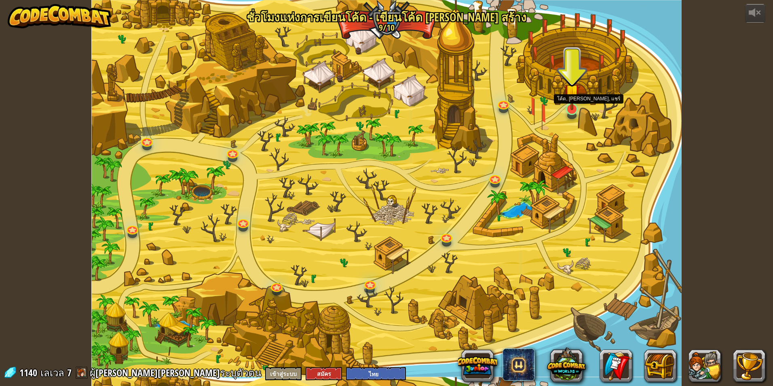
click at [572, 110] on div at bounding box center [572, 109] width 12 height 12
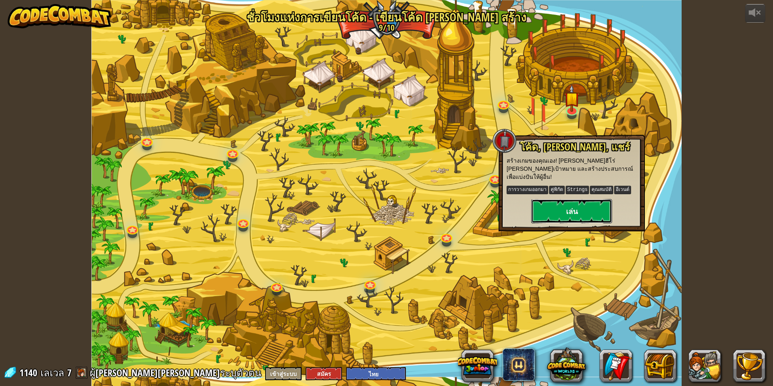
click at [560, 199] on button "เล่น" at bounding box center [571, 211] width 81 height 24
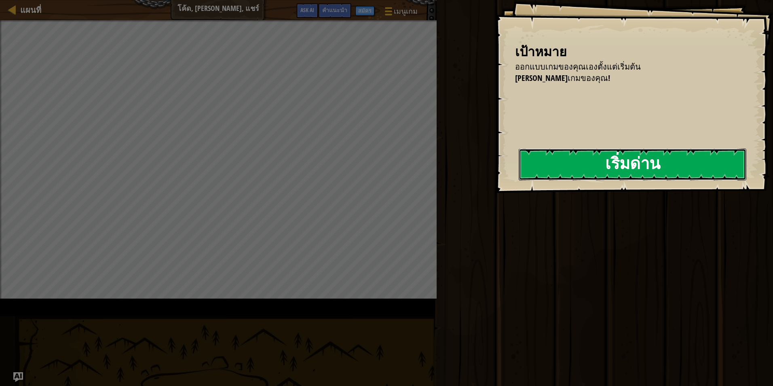
click at [560, 166] on button "เริ่มด่าน" at bounding box center [633, 164] width 228 height 32
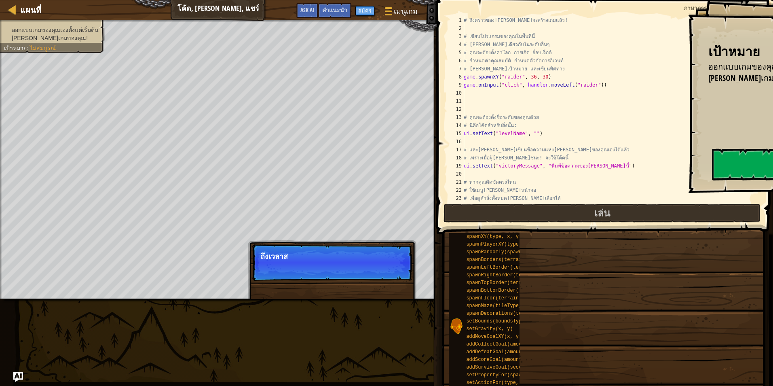
click at [580, 165] on div "เป้าหมาย ออกแบบเกมของคุณเองตั้งแต่เริ่มต้น [PERSON_NAME]เกมของคุณ! เริ่มด่าน เก…" at bounding box center [386, 193] width 773 height 386
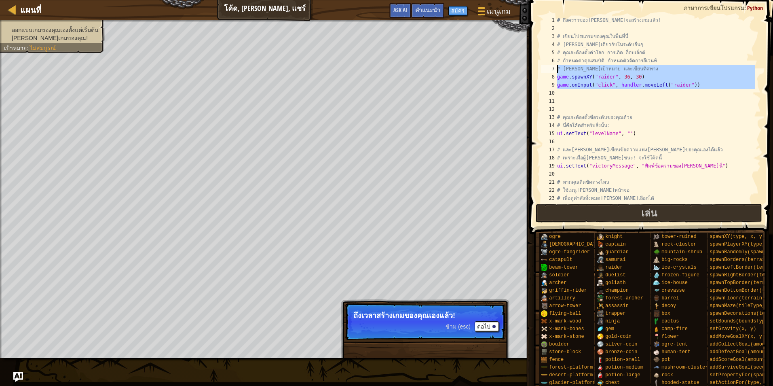
drag, startPoint x: 570, startPoint y: 92, endPoint x: 547, endPoint y: 71, distance: 30.9
click at [547, 71] on div "1 2 3 4 5 6 7 8 9 10 11 12 13 14 15 16 17 18 19 20 21 22 23 24 # ถึงคราวของ[PER…" at bounding box center [650, 109] width 222 height 186
click at [555, 71] on div "7" at bounding box center [549, 69] width 16 height 8
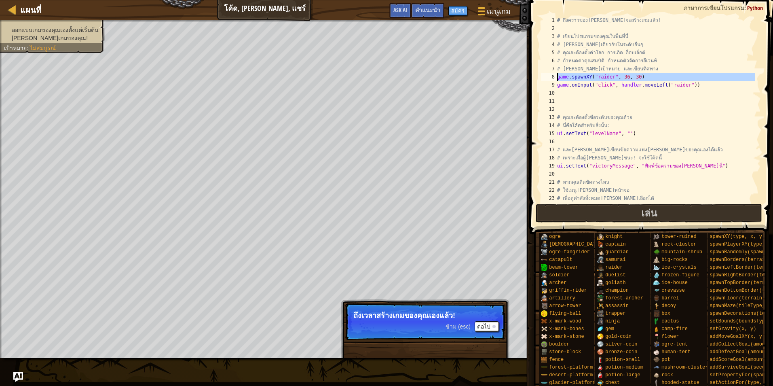
click at [557, 74] on div "8" at bounding box center [549, 77] width 16 height 8
type textarea "game.spawnXY("raider", 36, 30)"
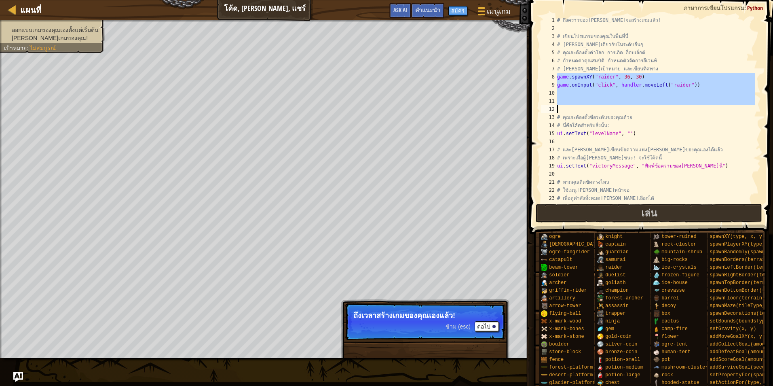
drag, startPoint x: 557, startPoint y: 76, endPoint x: 596, endPoint y: 107, distance: 49.2
click at [596, 107] on div "# ถึงคราวของ[PERSON_NAME]จะสร้างเกมแล้ว! # เขียนโปรแกรมของคุณในพื้นที่นี้ # [PE…" at bounding box center [655, 117] width 199 height 202
paste textarea
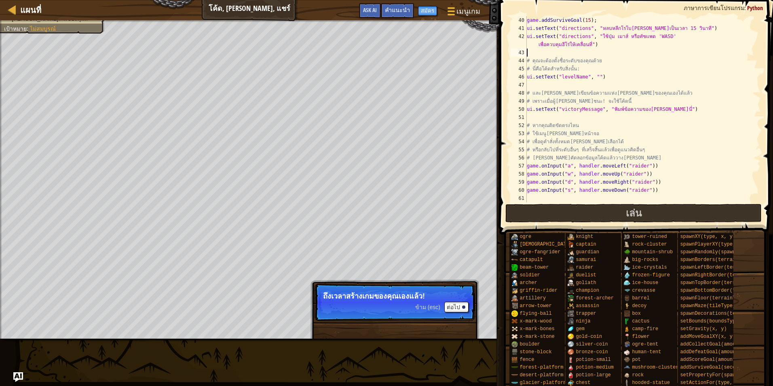
scroll to position [315, 0]
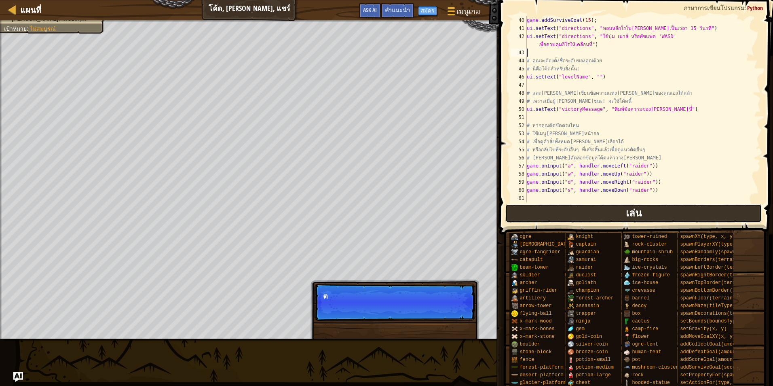
click at [571, 209] on button "เล่น" at bounding box center [634, 213] width 256 height 19
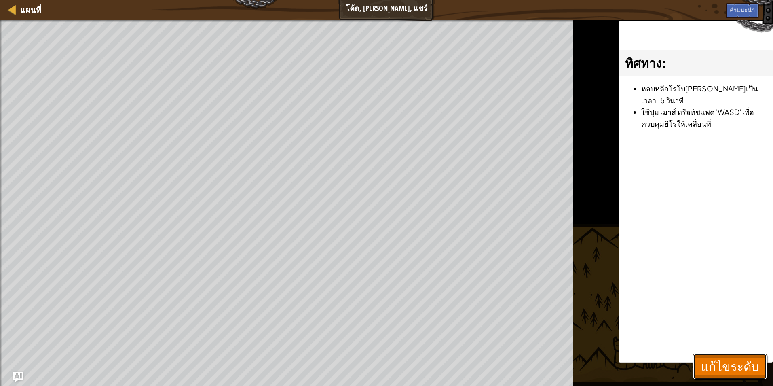
click at [747, 367] on span "แก้ไขระดับ" at bounding box center [730, 366] width 58 height 17
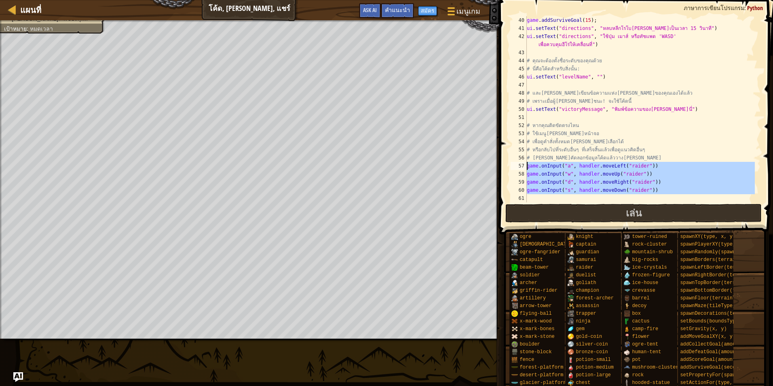
drag, startPoint x: 537, startPoint y: 197, endPoint x: 522, endPoint y: 165, distance: 35.8
click at [522, 165] on div "40 41 42 43 44 45 46 47 48 49 50 51 52 53 54 55 56 57 58 59 60 61 game . addSur…" at bounding box center [635, 109] width 252 height 186
type textarea "game.onInput("a", handler.moveLeft("raider")) game.onInput("w", handler.moveUp(…"
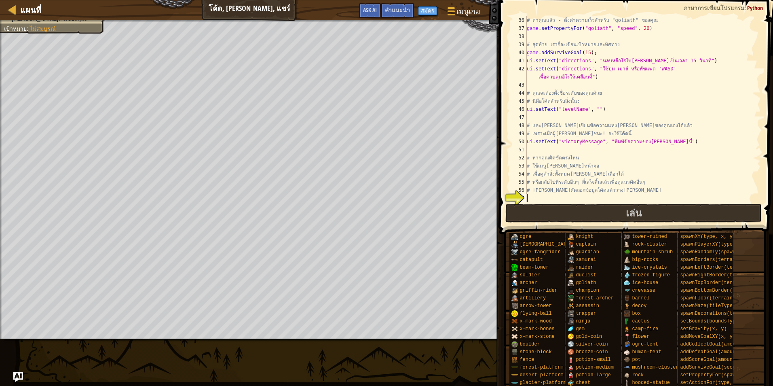
type textarea "# [PERSON_NAME]คัดลอกข้อมูลโค้ดแล้ววาง[PERSON_NAME]"
click at [581, 199] on div "# ตาคุณแล้ว - ตั้งค่าความเร็วสำหรับ "goliath" ของคุณ game . setPropertyFor ( "g…" at bounding box center [640, 117] width 230 height 202
type textarea "f"
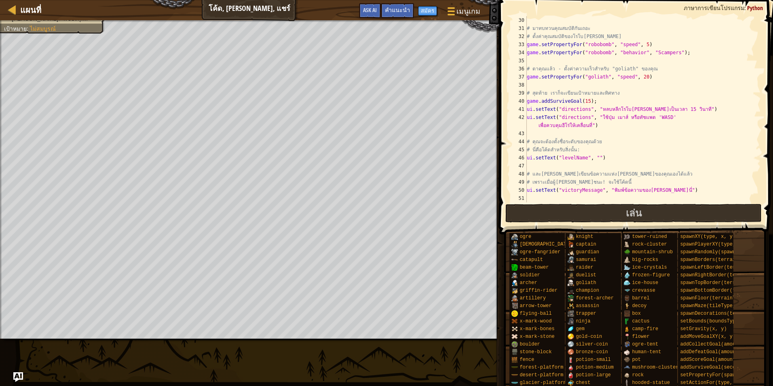
scroll to position [291, 0]
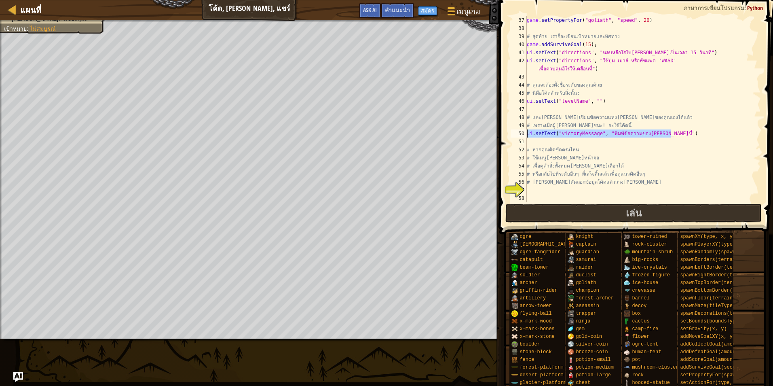
drag, startPoint x: 671, startPoint y: 133, endPoint x: 519, endPoint y: 131, distance: 151.7
click at [519, 131] on div "37 38 39 40 41 42 43 44 45 46 47 48 49 50 51 52 53 54 55 56 57 58 game . setPro…" at bounding box center [635, 109] width 252 height 186
click at [628, 131] on div "game . setPropertyFor ( "goliath" , "speed" , 20 ) # สุดท้าย เราก็จะเขียนเป้าหม…" at bounding box center [640, 109] width 230 height 186
click at [628, 131] on div "game . setPropertyFor ( "goliath" , "speed" , 20 ) # สุดท้าย เราก็จะเขียนเป้าหม…" at bounding box center [640, 117] width 230 height 202
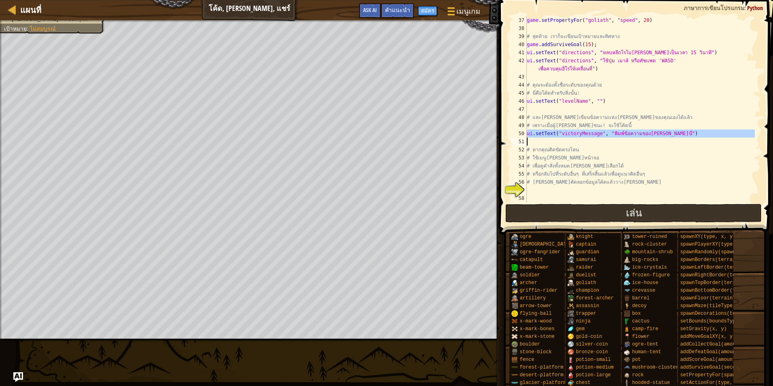
click at [651, 132] on div "game . setPropertyFor ( "goliath" , "speed" , 20 ) # สุดท้าย เราก็จะเขียนเป้าหม…" at bounding box center [640, 109] width 230 height 186
drag, startPoint x: 655, startPoint y: 133, endPoint x: 608, endPoint y: 133, distance: 46.9
click at [608, 133] on div "game . setPropertyFor ( "goliath" , "speed" , 20 ) # สุดท้าย เราก็จะเขียนเป้าหม…" at bounding box center [640, 117] width 230 height 202
type textarea "ui.setText("victoryMessage", "goggที่นี่")"
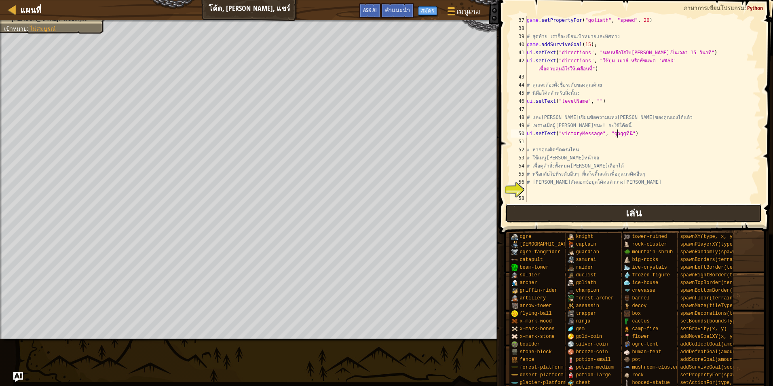
click at [656, 216] on button "เล่น" at bounding box center [634, 213] width 256 height 19
click at [543, 191] on div "game . setPropertyFor ( "goliath" , "speed" , 20 ) # สุดท้าย เราก็จะเขียนเป้าหม…" at bounding box center [640, 117] width 230 height 202
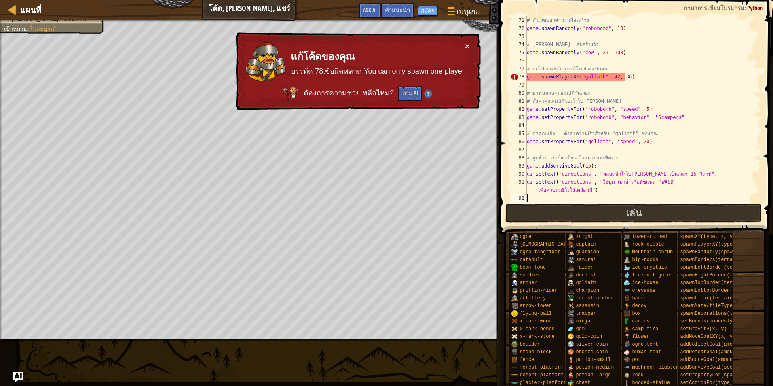
scroll to position [291, 0]
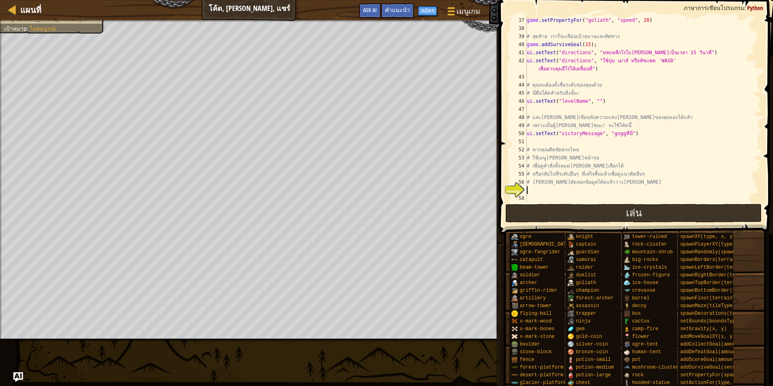
paste textarea "game.spawnPlayerXY("goliath", 42, 36)"
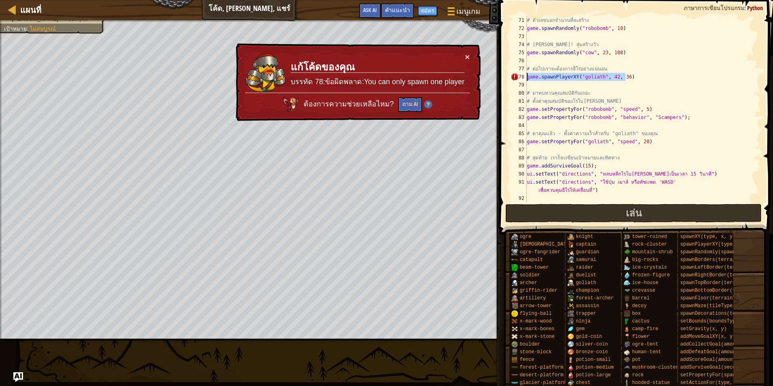
drag, startPoint x: 631, startPoint y: 76, endPoint x: 524, endPoint y: 78, distance: 107.2
click at [524, 78] on div "71 72 73 74 75 76 77 78 79 80 81 82 83 84 85 86 87 88 89 90 91 92 93 # ตัวเลขบอ…" at bounding box center [635, 109] width 252 height 186
type textarea "game.spawnPlayerXY("goliath", 42, 36)"
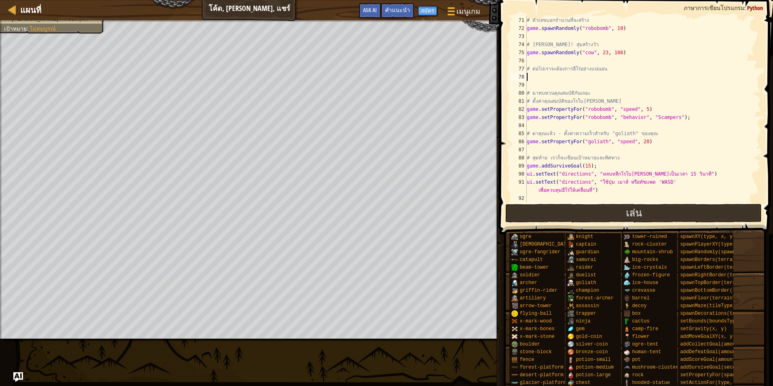
type textarea "# ต่อไปเราจะต้องการฮีโร่อย่างแน่นอน"
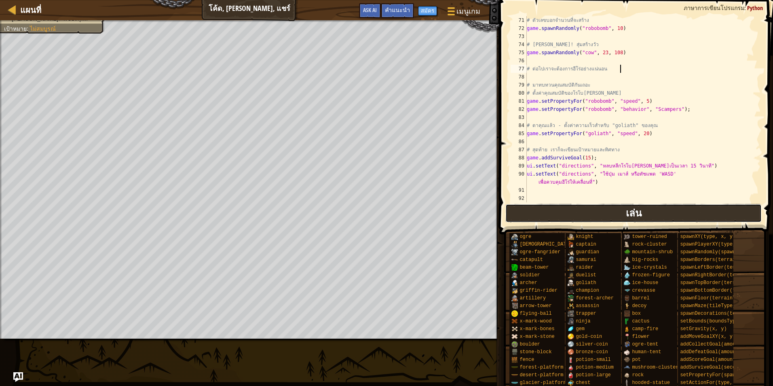
click at [575, 217] on button "เล่น" at bounding box center [634, 213] width 256 height 19
click at [545, 207] on button "เล่น" at bounding box center [634, 213] width 256 height 19
click at [535, 206] on button "เล่น" at bounding box center [634, 213] width 256 height 19
click at [589, 214] on button "เล่น" at bounding box center [634, 213] width 256 height 19
click at [582, 212] on button "เล่น" at bounding box center [634, 213] width 256 height 19
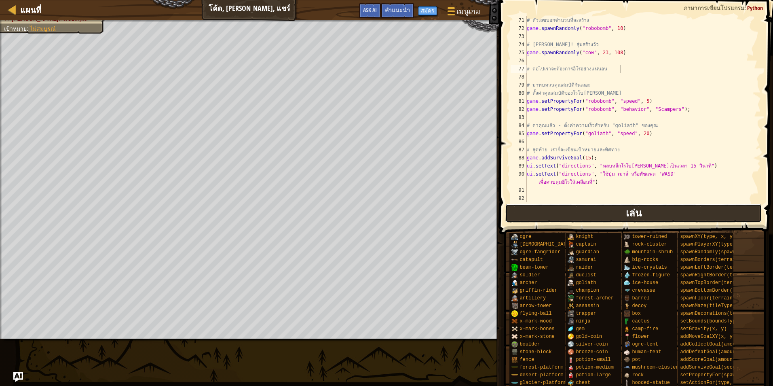
click at [582, 212] on button "เล่น" at bounding box center [634, 213] width 256 height 19
click at [725, 216] on button "เสร็จสิ้น" at bounding box center [696, 213] width 124 height 19
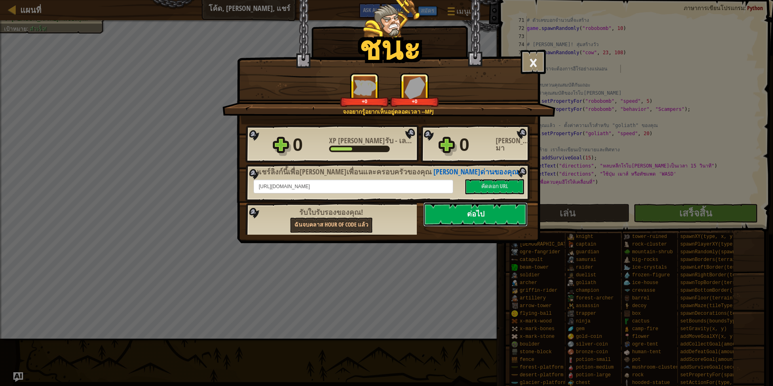
click at [472, 212] on button "ต่อไป" at bounding box center [475, 214] width 104 height 24
select select "th"
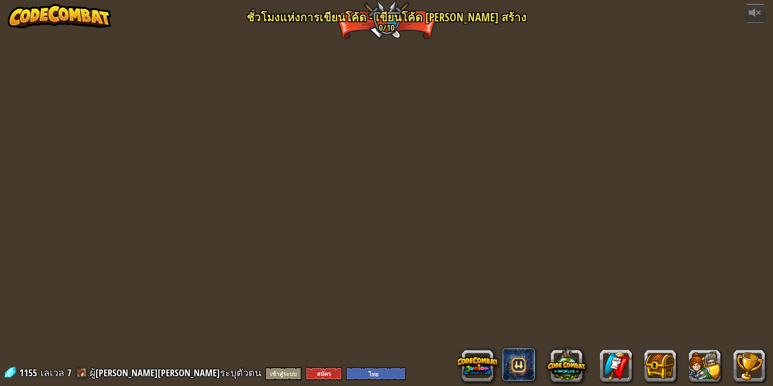
select select "th"
